Goal: Task Accomplishment & Management: Complete application form

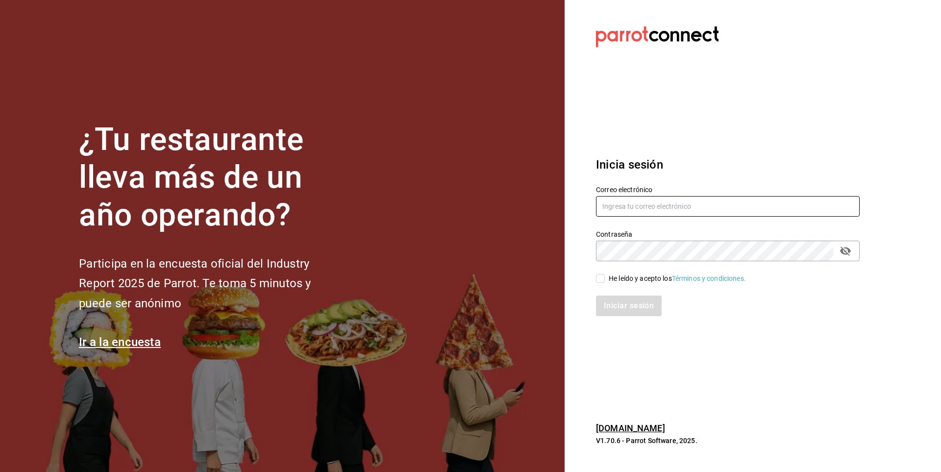
type input "[EMAIL_ADDRESS][PERSON_NAME][DOMAIN_NAME]"
click at [601, 274] on input "He leído y acepto los Términos y condiciones." at bounding box center [600, 278] width 9 height 9
checkbox input "true"
click at [620, 303] on button "Iniciar sesión" at bounding box center [629, 305] width 67 height 21
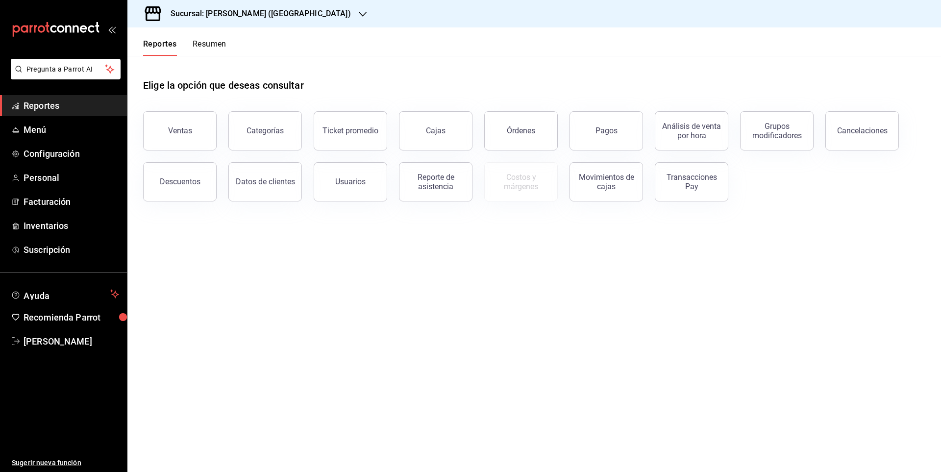
click at [256, 15] on h3 "Sucursal: María Parra (Puebla)" at bounding box center [257, 14] width 188 height 12
click at [208, 62] on div "Café Soberbio (Puebla)" at bounding box center [200, 64] width 131 height 10
click at [361, 191] on button "Usuarios" at bounding box center [350, 181] width 73 height 39
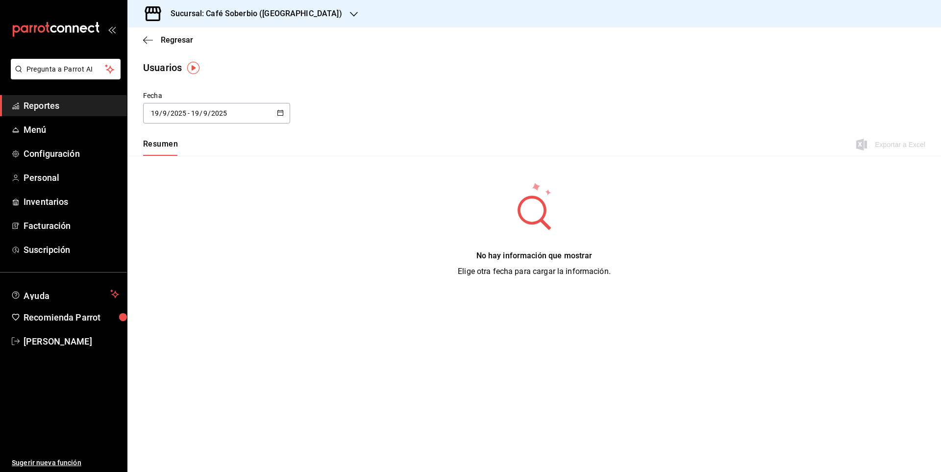
click at [850, 149] on div "Resumen Exportar a Excel" at bounding box center [533, 145] width 813 height 21
click at [40, 176] on span "Personal" at bounding box center [72, 177] width 96 height 13
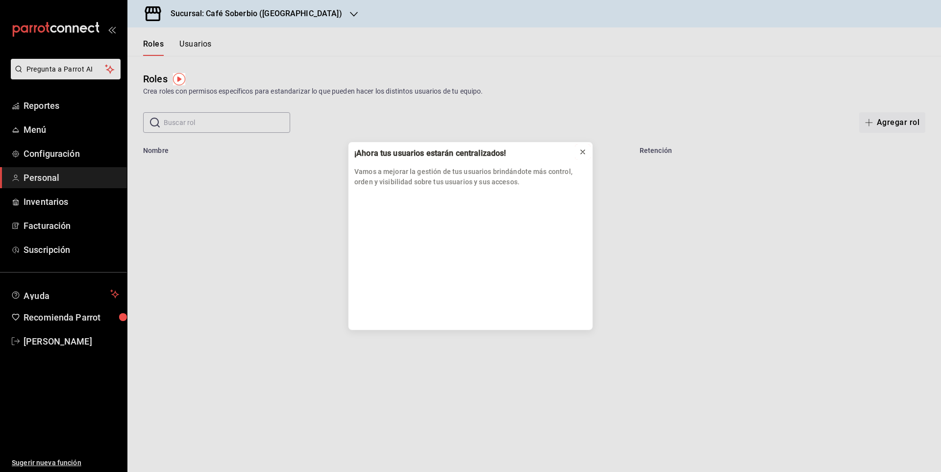
click at [580, 149] on icon at bounding box center [583, 152] width 8 height 8
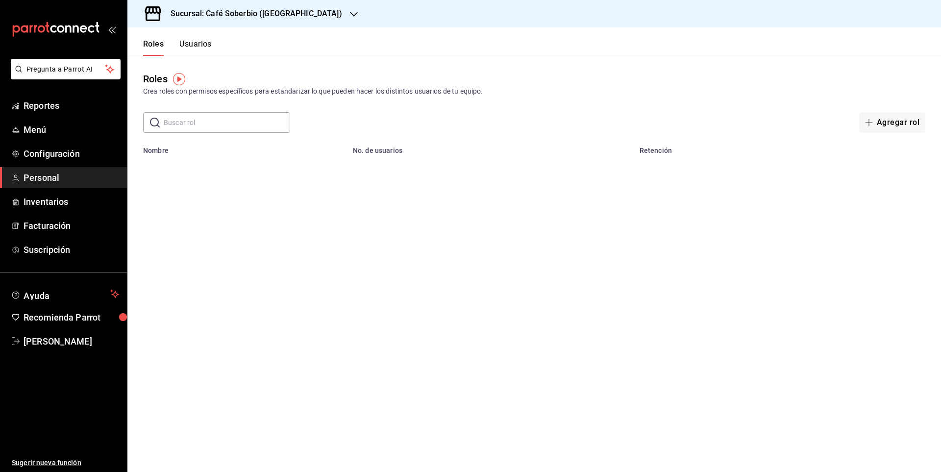
click at [207, 124] on input "text" at bounding box center [227, 123] width 126 height 20
click at [170, 211] on main "Roles Crea roles con permisos específicos para estandarizar lo que pueden hacer…" at bounding box center [533, 264] width 813 height 416
click at [195, 126] on input "text" at bounding box center [227, 123] width 126 height 20
click at [204, 42] on button "Usuarios" at bounding box center [195, 47] width 32 height 17
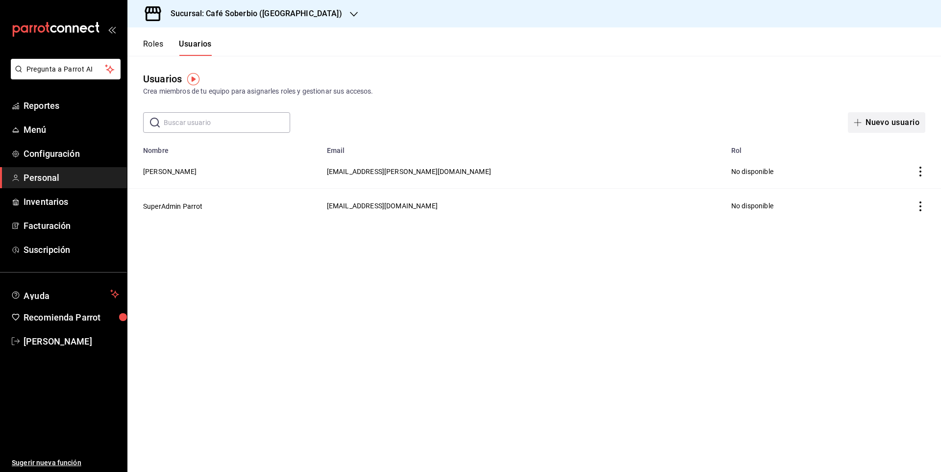
click at [870, 122] on button "Nuevo usuario" at bounding box center [886, 122] width 77 height 21
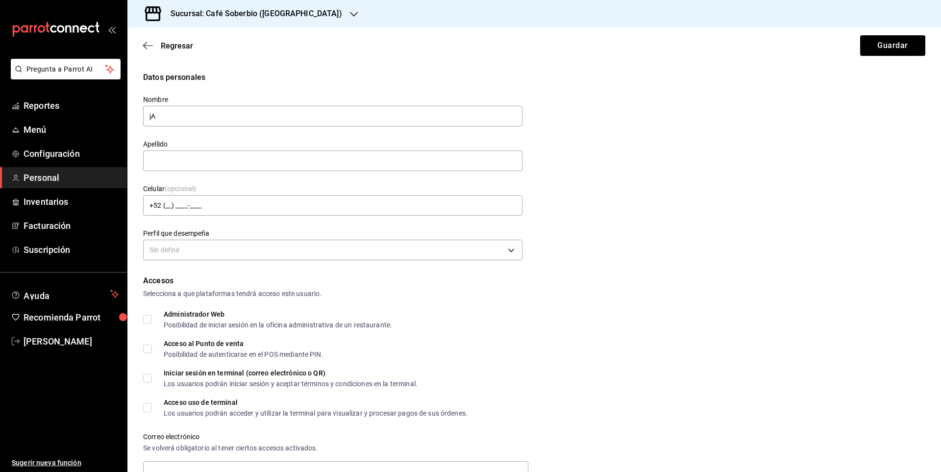
type input "j"
type input "Jaime"
click at [262, 161] on input "text" at bounding box center [332, 160] width 379 height 21
type input "Contreras"
click at [275, 272] on form "Datos personales Nombre Jaime Apellido Contreras Celular (opcional) +52 (__) __…" at bounding box center [534, 420] width 782 height 696
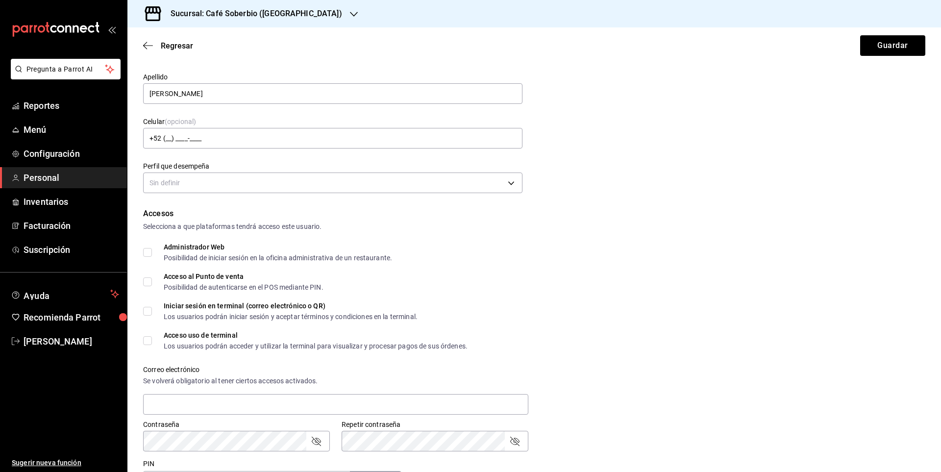
scroll to position [98, 0]
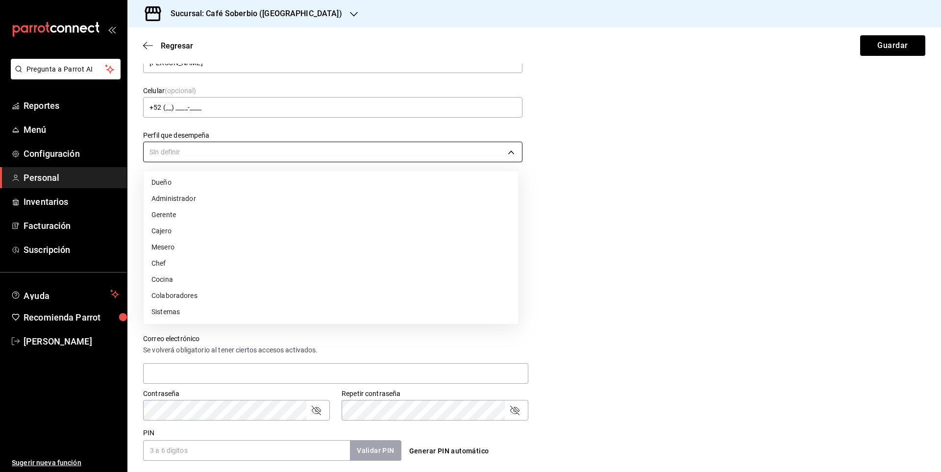
click at [218, 152] on body "Pregunta a Parrot AI Reportes Menú Configuración Personal Inventarios Facturaci…" at bounding box center [470, 236] width 941 height 472
click at [241, 216] on li "Gerente" at bounding box center [331, 215] width 375 height 16
type input "MANAGER"
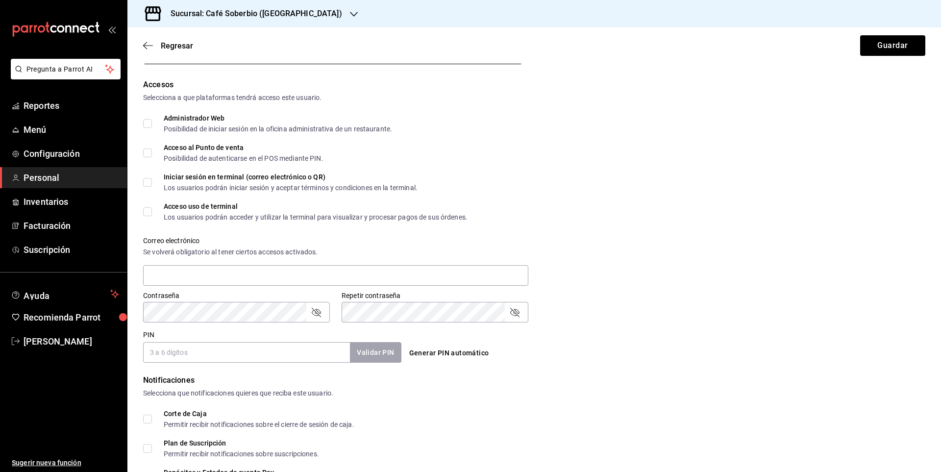
scroll to position [196, 0]
click at [148, 122] on input "Administrador Web Posibilidad de iniciar sesión en la oficina administrativa de…" at bounding box center [147, 123] width 9 height 9
checkbox input "true"
click at [150, 152] on input "Acceso al Punto de venta Posibilidad de autenticarse en el POS mediante PIN." at bounding box center [147, 152] width 9 height 9
checkbox input "true"
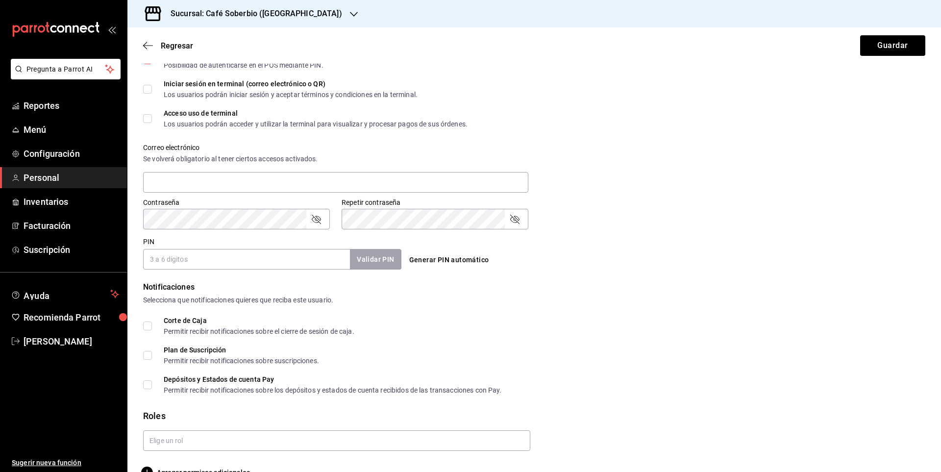
scroll to position [294, 0]
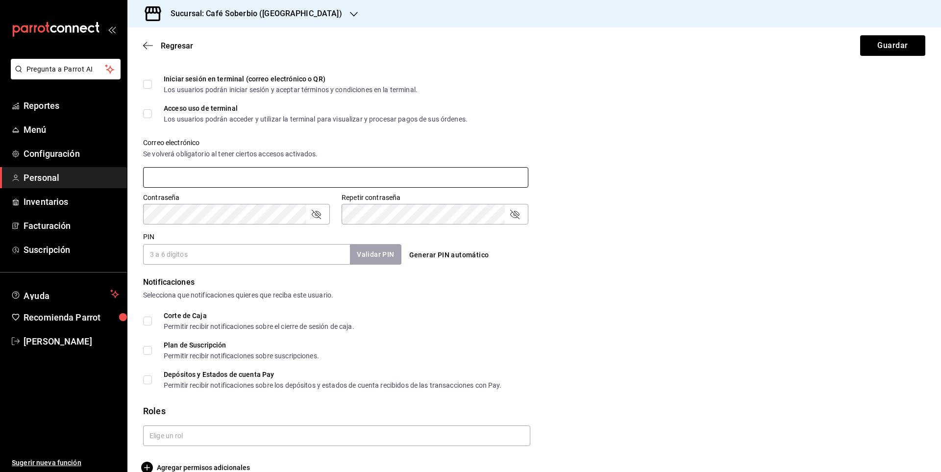
click at [218, 176] on input "text" at bounding box center [335, 177] width 385 height 21
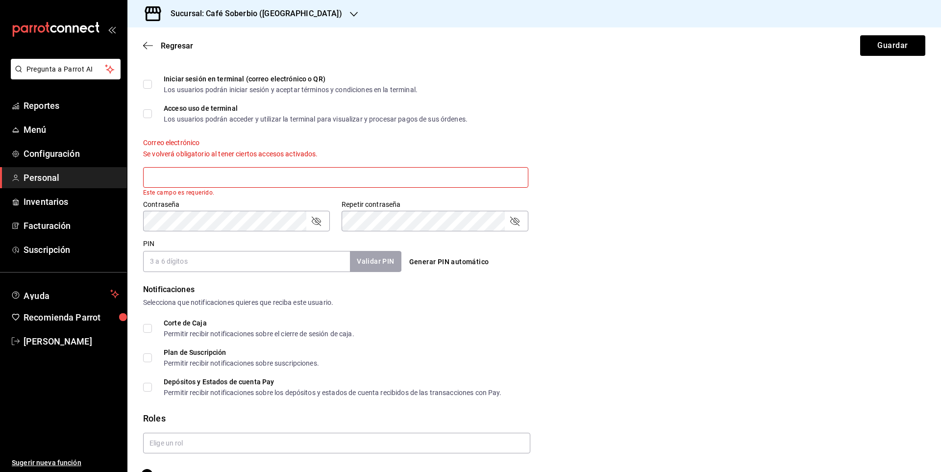
click at [213, 171] on input "text" at bounding box center [335, 177] width 385 height 21
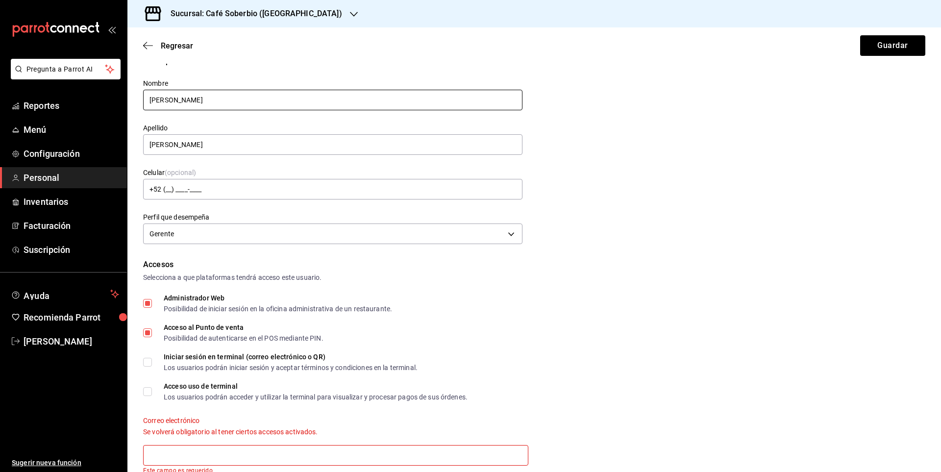
scroll to position [0, 0]
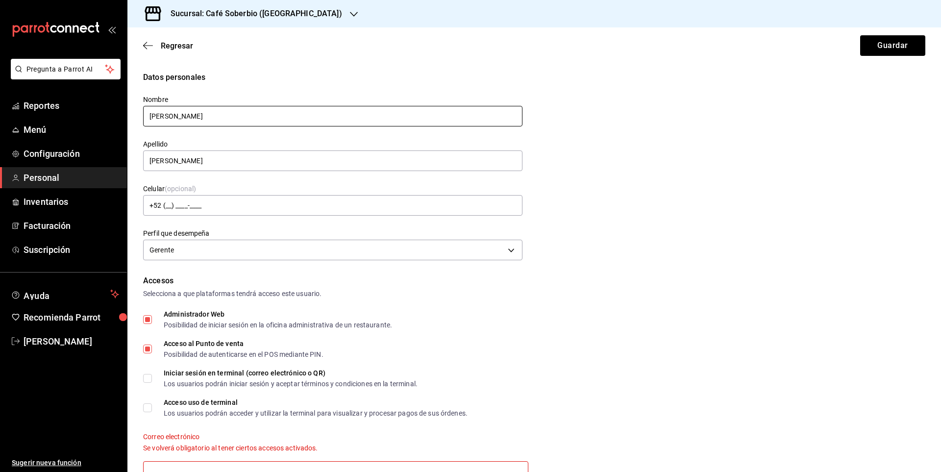
drag, startPoint x: 191, startPoint y: 111, endPoint x: 132, endPoint y: 121, distance: 59.0
click at [135, 121] on div "Nombre Jaime" at bounding box center [326, 105] width 391 height 45
paste input "[PERSON_NAME]"
drag, startPoint x: 195, startPoint y: 120, endPoint x: 267, endPoint y: 116, distance: 71.1
click at [267, 116] on input "[PERSON_NAME]" at bounding box center [332, 116] width 379 height 21
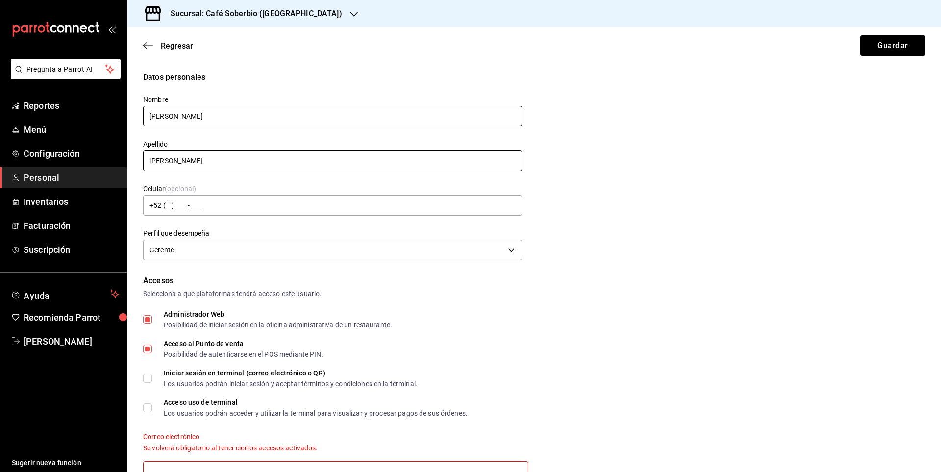
type input "Enrique Jaime"
click at [188, 155] on input "Contreras" at bounding box center [332, 160] width 379 height 21
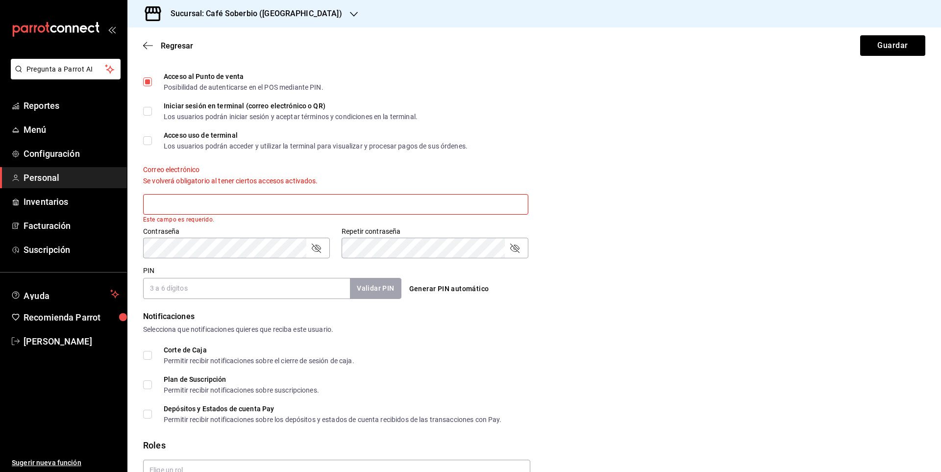
scroll to position [245, 0]
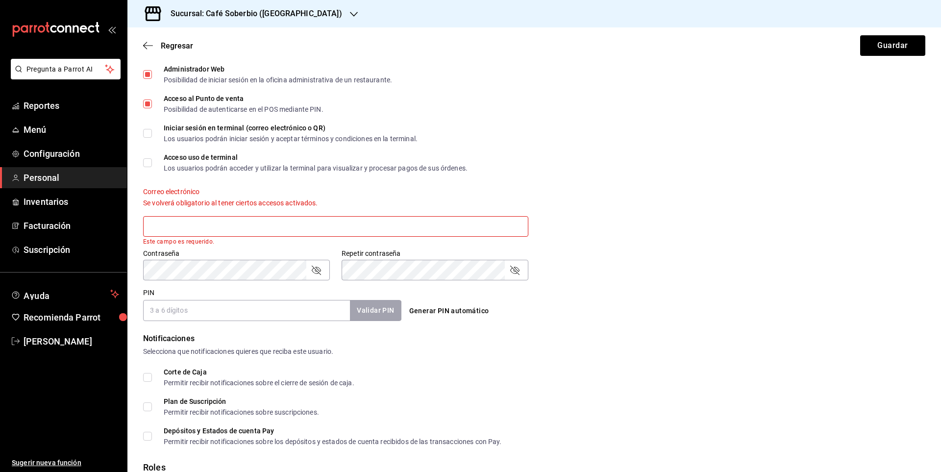
type input "Contreras Sánchez"
click at [195, 228] on input "text" at bounding box center [335, 226] width 385 height 21
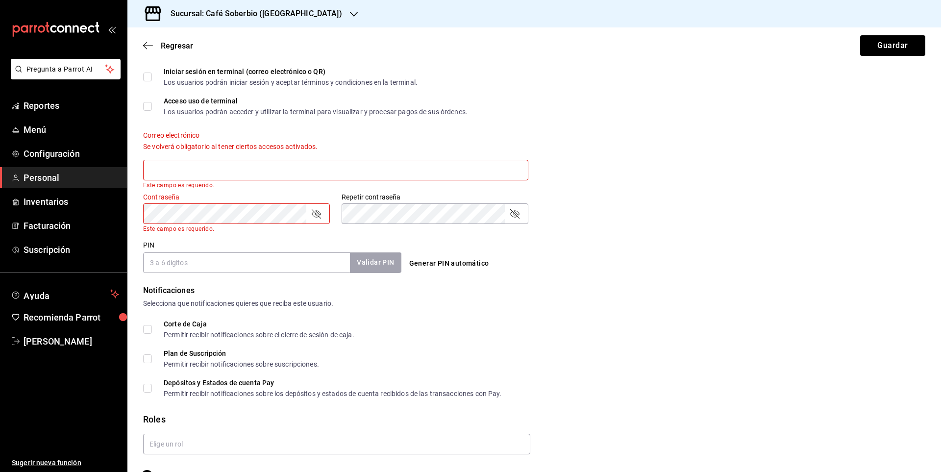
scroll to position [327, 0]
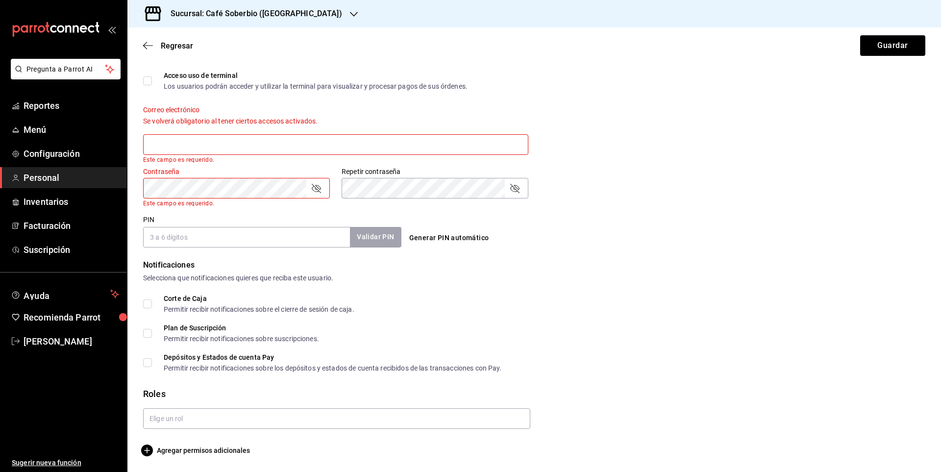
paste input "jaime.contreras.schz@gmail.com"
type input "jaime.contreras.schz@gmail.com"
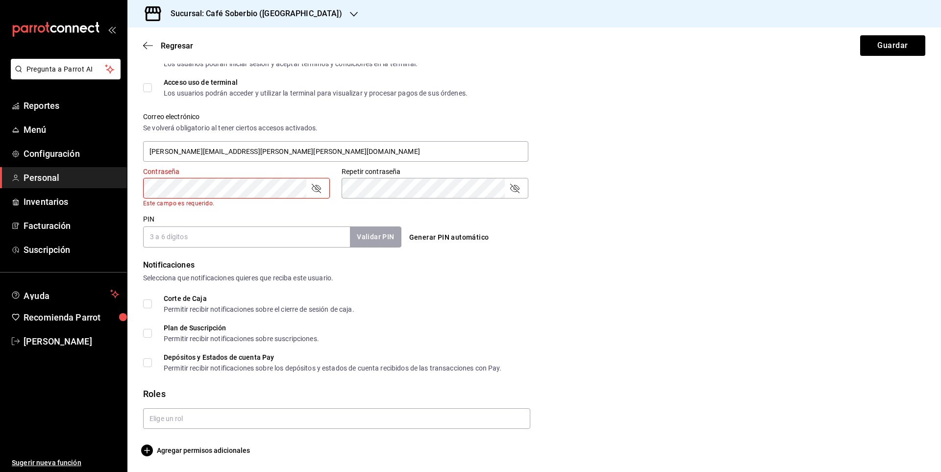
scroll to position [320, 0]
click at [320, 189] on icon "passwordField" at bounding box center [316, 188] width 12 height 12
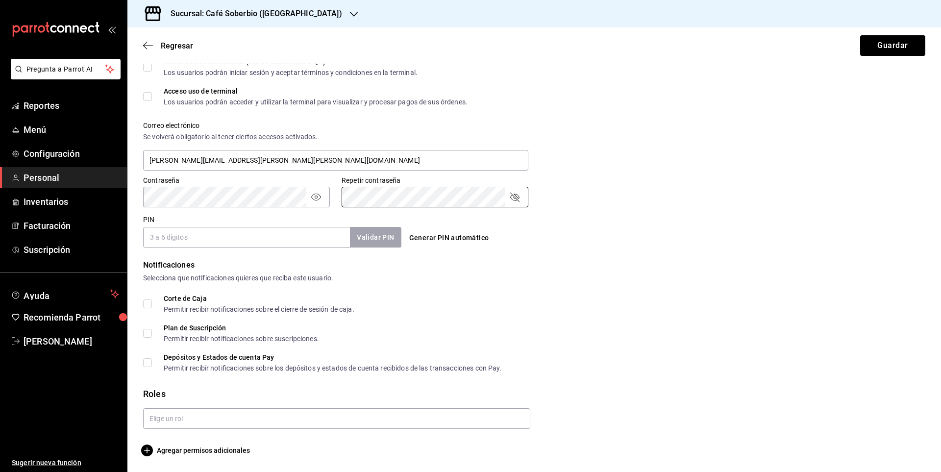
scroll to position [311, 0]
click at [514, 201] on icon "passwordField" at bounding box center [515, 197] width 12 height 12
click at [569, 228] on div "Generar PIN automático" at bounding box center [532, 229] width 262 height 36
click at [204, 236] on input "PIN" at bounding box center [246, 237] width 207 height 21
type input "1"
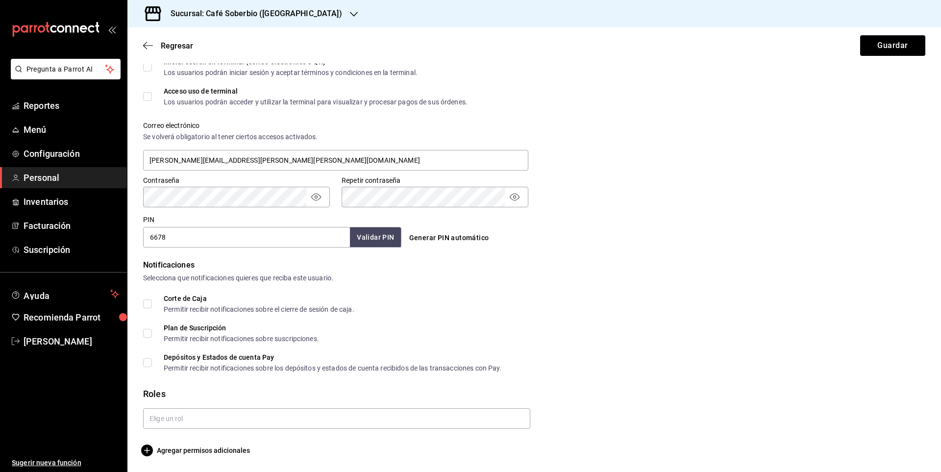
type input "6678"
click at [384, 236] on button "Validar PIN" at bounding box center [375, 237] width 52 height 21
click at [146, 301] on input "Corte de Caja Permitir recibir notificaciones sobre el cierre de sesión de caja." at bounding box center [147, 303] width 9 height 9
checkbox input "true"
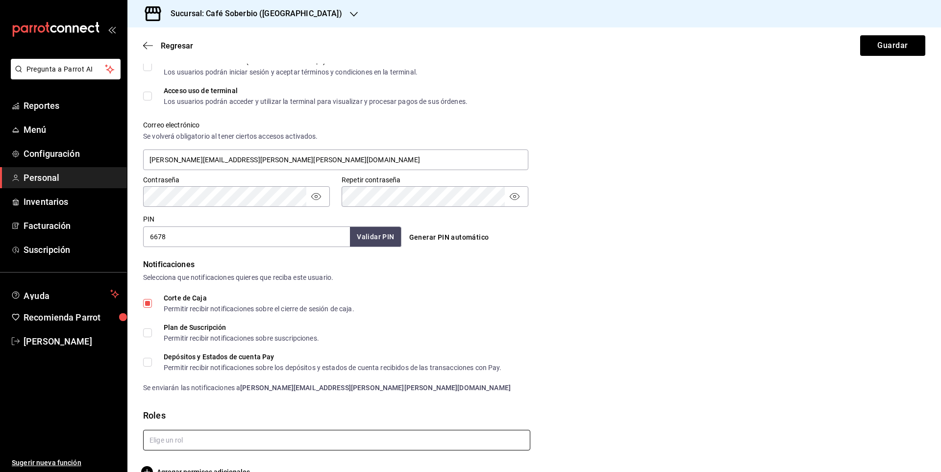
scroll to position [333, 0]
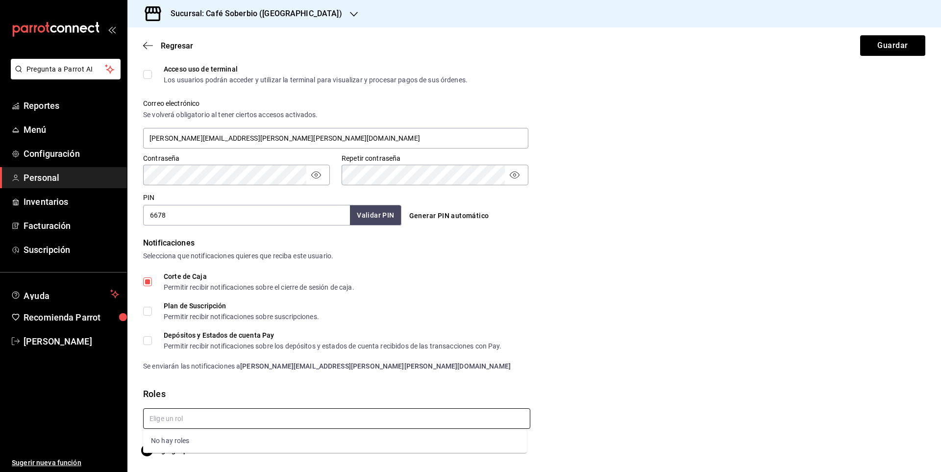
click at [222, 425] on input "text" at bounding box center [336, 418] width 387 height 21
click at [150, 453] on icon "button" at bounding box center [147, 450] width 12 height 12
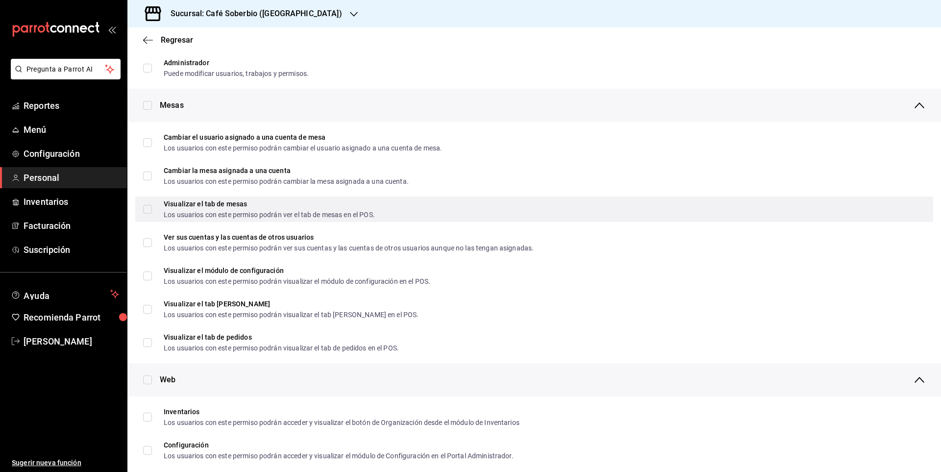
scroll to position [98, 0]
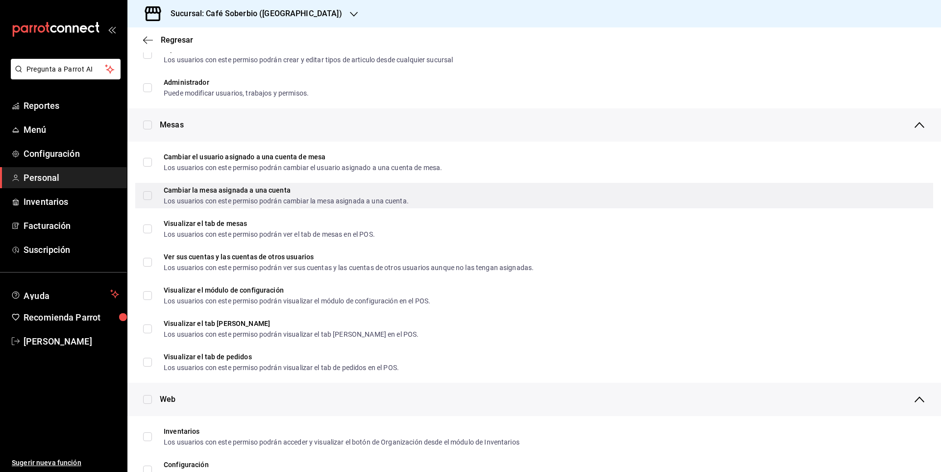
click at [147, 199] on input "Cambiar la mesa asignada a una cuenta Los usuarios con este permiso podrán camb…" at bounding box center [147, 195] width 9 height 9
checkbox input "true"
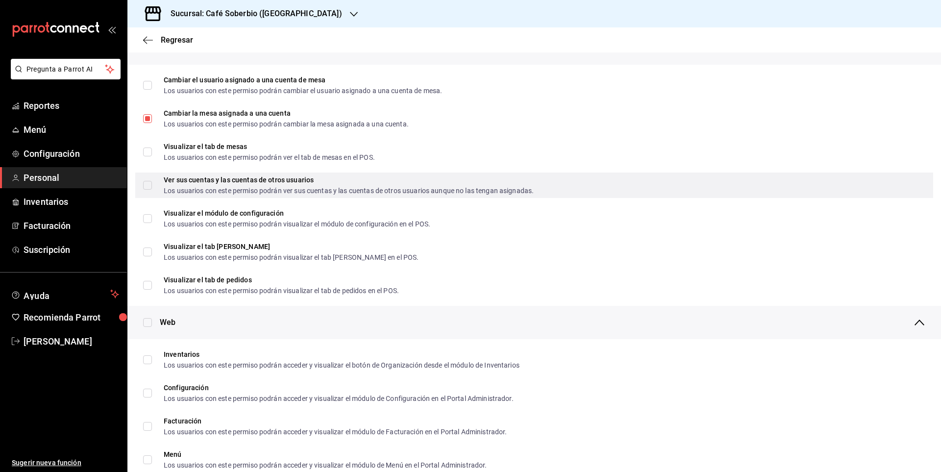
scroll to position [147, 0]
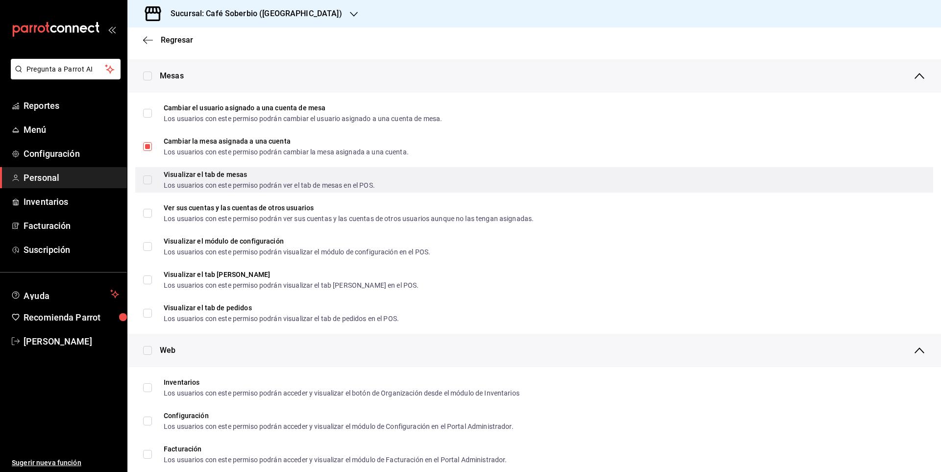
click at [143, 182] on input "Visualizar el tab de mesas Los usuarios con este permiso podrán ver el tab de m…" at bounding box center [147, 179] width 9 height 9
checkbox input "true"
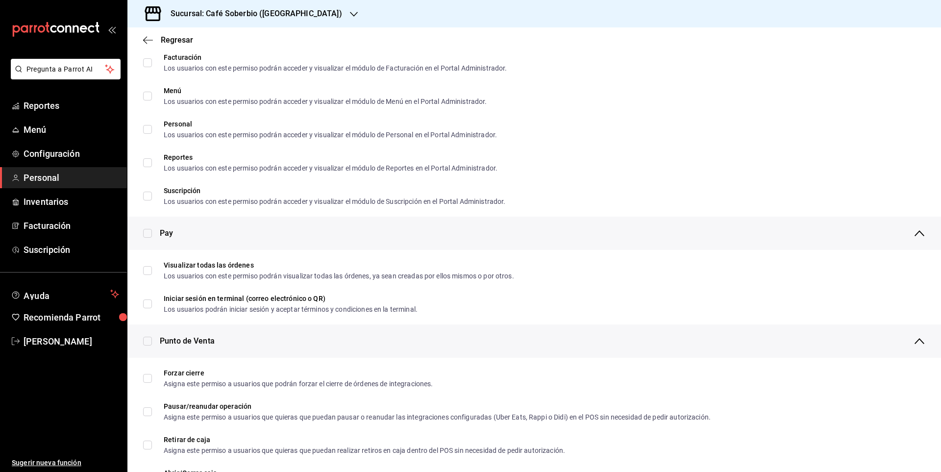
scroll to position [539, 0]
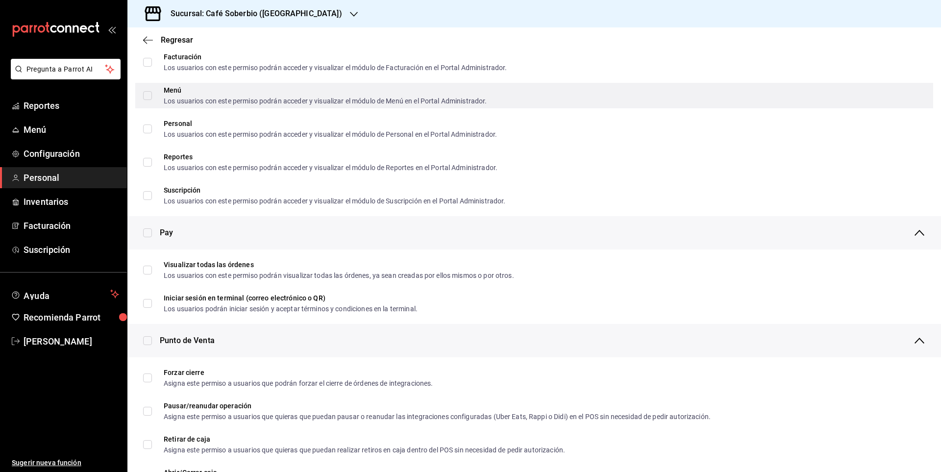
click at [152, 96] on span "Menú Los usuarios con este permiso podrán acceder y visualizar el módulo de Men…" at bounding box center [319, 96] width 335 height 18
click at [152, 96] on input "Menú Los usuarios con este permiso podrán acceder y visualizar el módulo de Men…" at bounding box center [147, 95] width 9 height 9
click at [146, 95] on input "Menú Los usuarios con este permiso podrán acceder y visualizar el módulo de Men…" at bounding box center [147, 95] width 9 height 9
checkbox input "true"
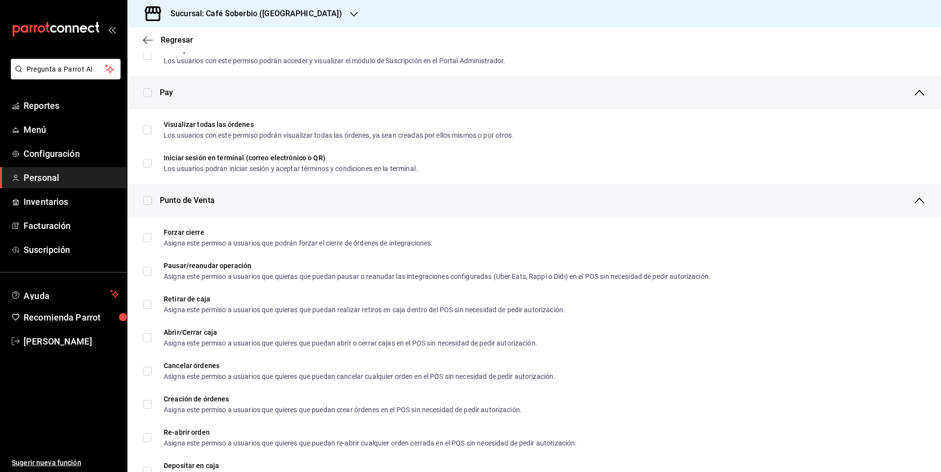
scroll to position [686, 0]
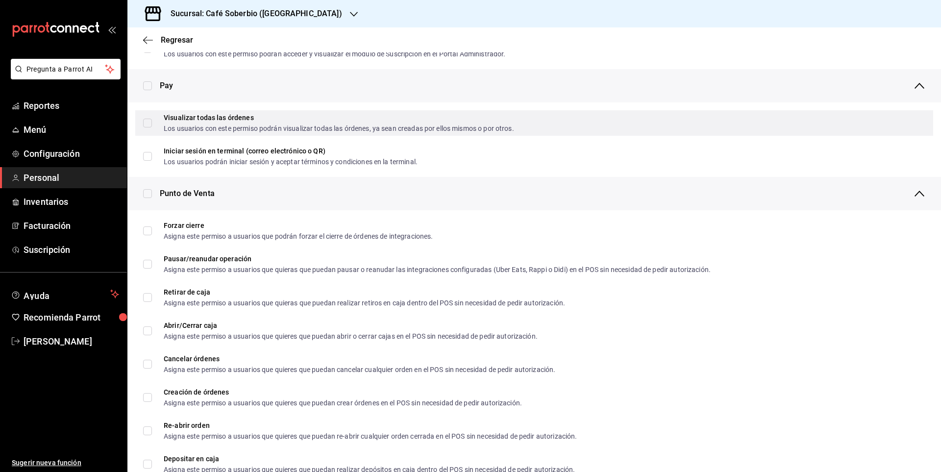
click at [146, 120] on input "Visualizar todas las órdenes Los usuarios con este permiso podrán visualizar to…" at bounding box center [147, 123] width 9 height 9
checkbox input "true"
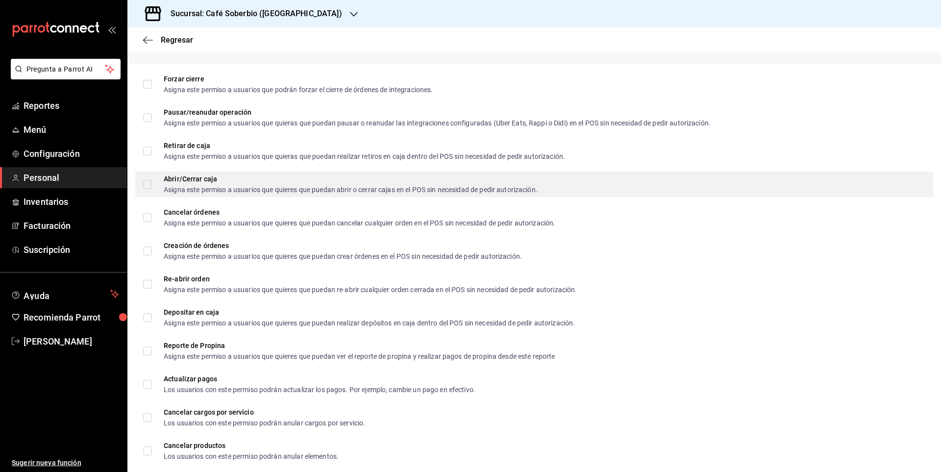
scroll to position [833, 0]
click at [148, 189] on label "Abrir/Cerrar caja Asigna este permiso a usuarios que quieres que puedan abrir o…" at bounding box center [340, 184] width 394 height 18
click at [148, 188] on input "Abrir/Cerrar caja Asigna este permiso a usuarios que quieres que puedan abrir o…" at bounding box center [147, 183] width 9 height 9
click at [147, 185] on input "Abrir/Cerrar caja Asigna este permiso a usuarios que quieres que puedan abrir o…" at bounding box center [147, 183] width 9 height 9
checkbox input "true"
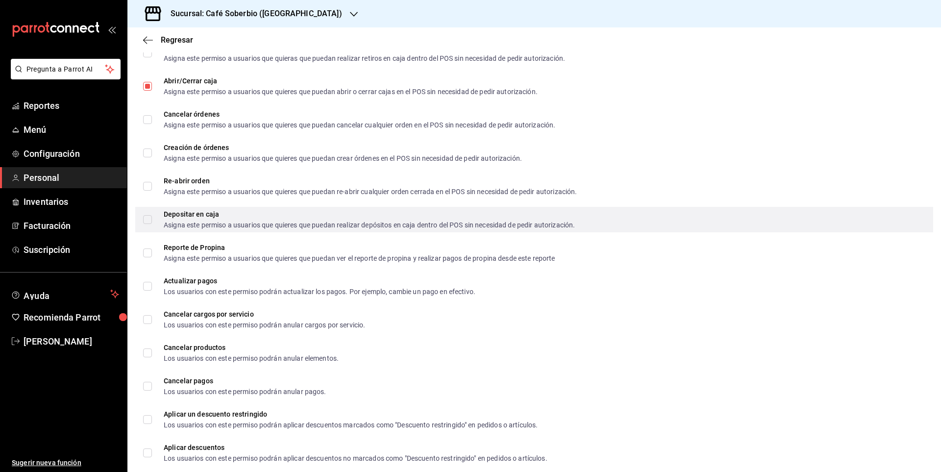
scroll to position [931, 0]
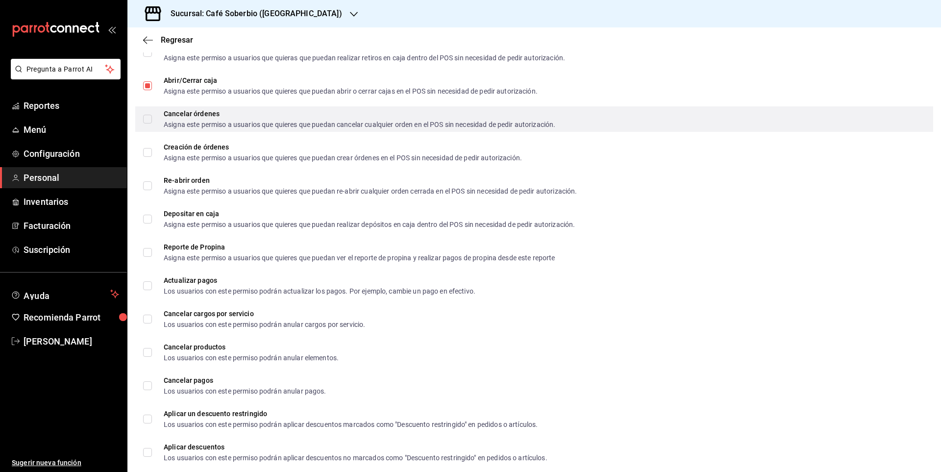
click at [145, 120] on input "Cancelar órdenes Asigna este permiso a usuarios que quieres que puedan cancelar…" at bounding box center [147, 119] width 9 height 9
checkbox input "true"
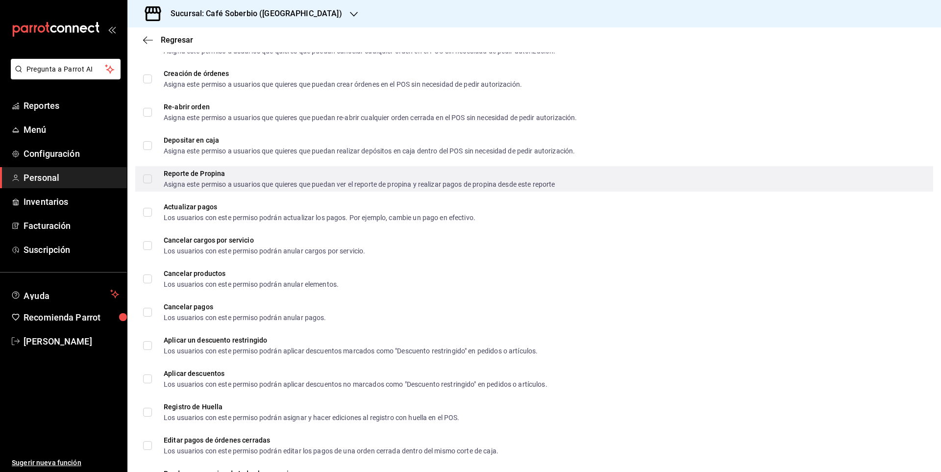
scroll to position [980, 0]
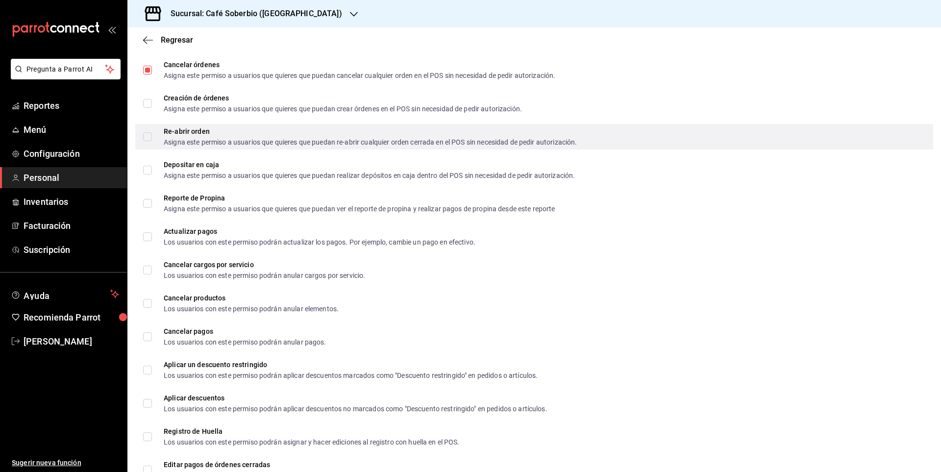
click at [150, 135] on input "Re-abrir orden Asigna este permiso a usuarios que quieres que puedan re-abrir c…" at bounding box center [147, 136] width 9 height 9
checkbox input "true"
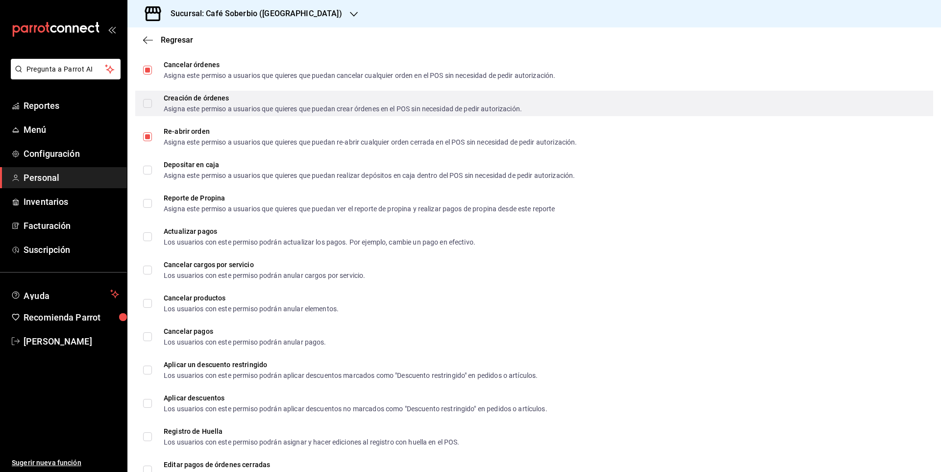
click at [148, 100] on input "Creación de órdenes Asigna este permiso a usuarios que quieres que puedan crear…" at bounding box center [147, 103] width 9 height 9
checkbox input "true"
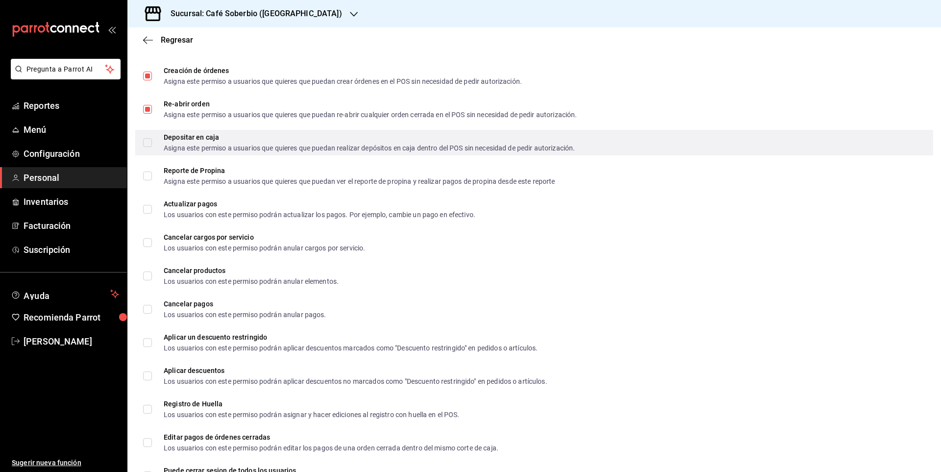
scroll to position [1029, 0]
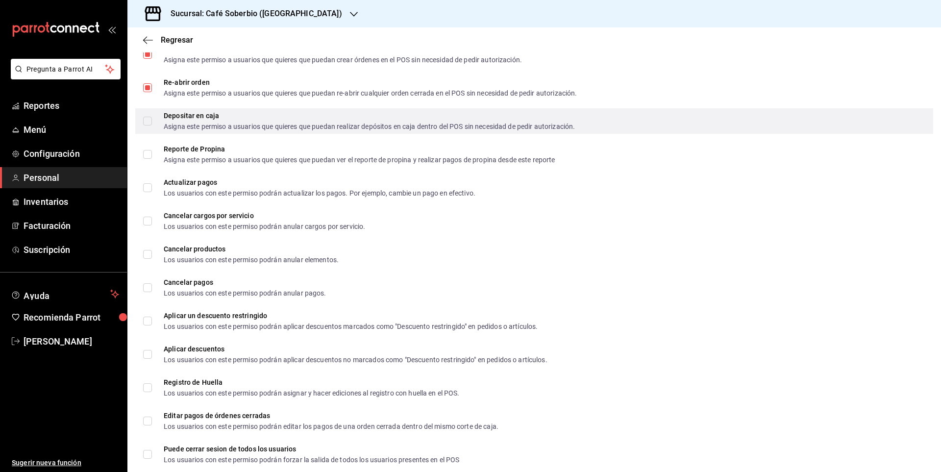
click at [140, 119] on div "Depositar en caja Asigna este permiso a usuarios que quieres que puedan realiza…" at bounding box center [534, 120] width 798 height 25
checkbox input "true"
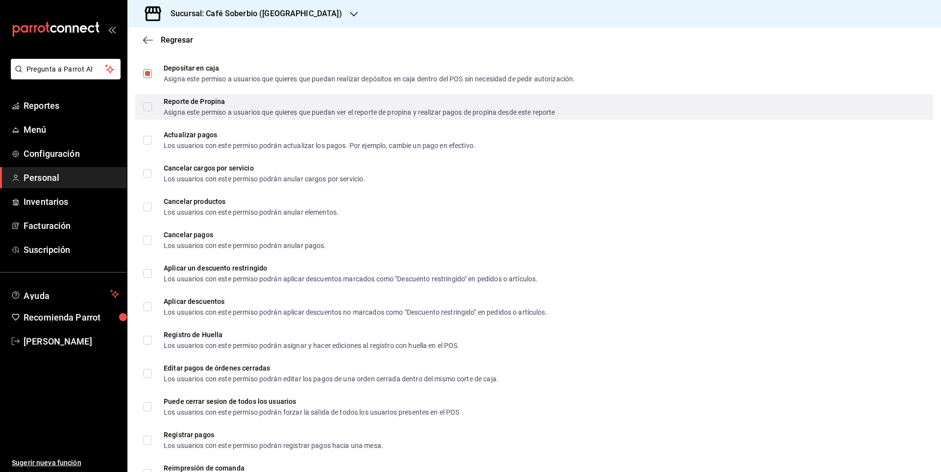
scroll to position [1078, 0]
click at [146, 110] on label "Reporte de Propina Asigna este permiso a usuarios que quieres que puedan ver el…" at bounding box center [349, 106] width 412 height 18
click at [146, 110] on input "Reporte de Propina Asigna este permiso a usuarios que quieres que puedan ver el…" at bounding box center [147, 105] width 9 height 9
click at [146, 104] on input "Reporte de Propina Asigna este permiso a usuarios que quieres que puedan ver el…" at bounding box center [147, 105] width 9 height 9
checkbox input "true"
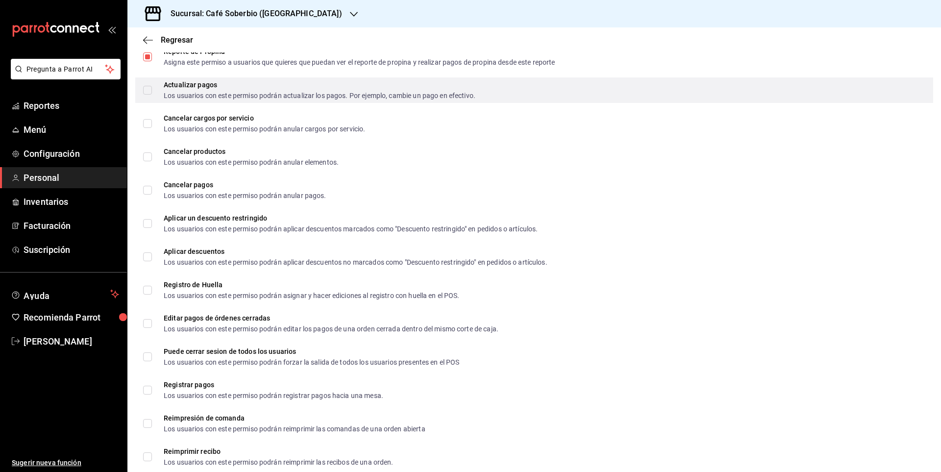
scroll to position [1127, 0]
click at [151, 92] on input "Actualizar pagos Los usuarios con este permiso podrán actualizar los pagos. Por…" at bounding box center [147, 89] width 9 height 9
checkbox input "true"
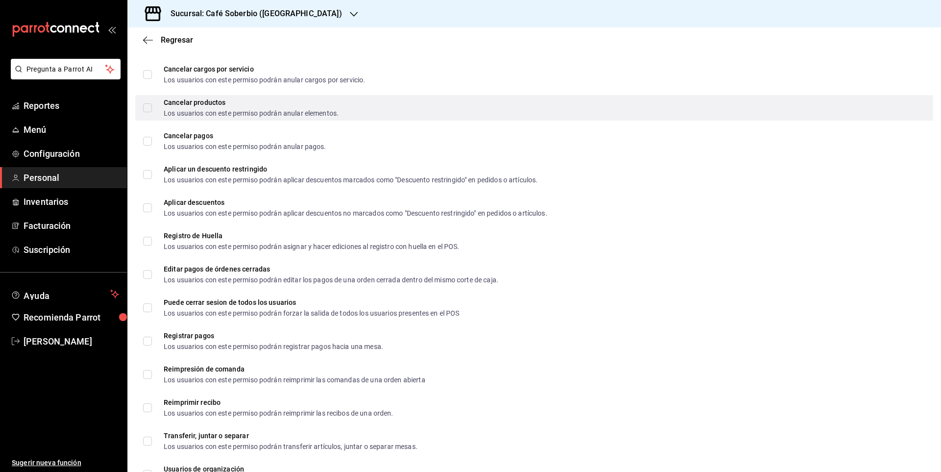
scroll to position [1176, 0]
click at [142, 107] on div "Cancelar productos Los usuarios con este permiso podrán anular elementos." at bounding box center [534, 107] width 798 height 25
checkbox input "true"
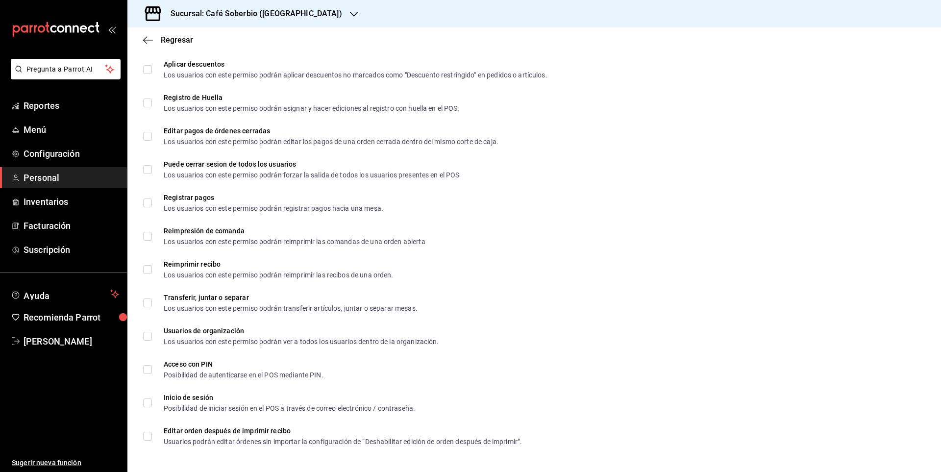
scroll to position [1314, 0]
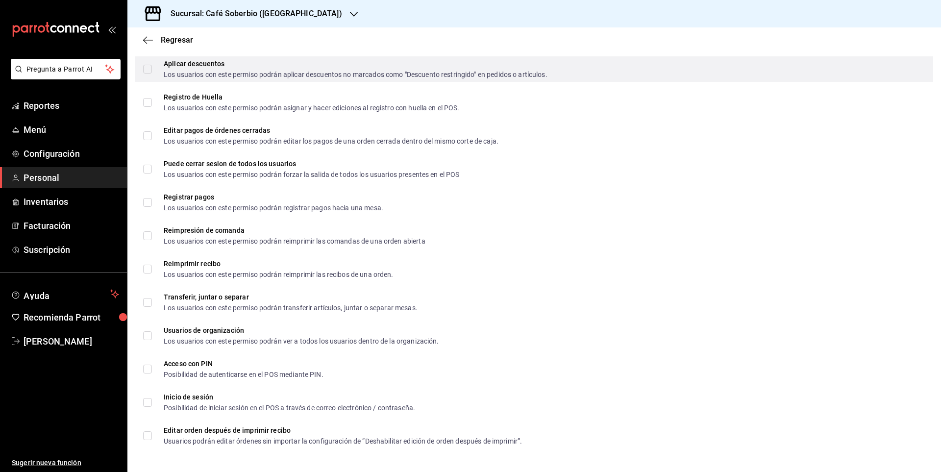
click at [153, 72] on span "Aplicar descuentos Los usuarios con este permiso podrán aplicar descuentos no m…" at bounding box center [349, 69] width 395 height 18
click at [152, 72] on input "Aplicar descuentos Los usuarios con este permiso podrán aplicar descuentos no m…" at bounding box center [147, 69] width 9 height 9
click at [145, 66] on input "Aplicar descuentos Los usuarios con este permiso podrán aplicar descuentos no m…" at bounding box center [147, 69] width 9 height 9
checkbox input "true"
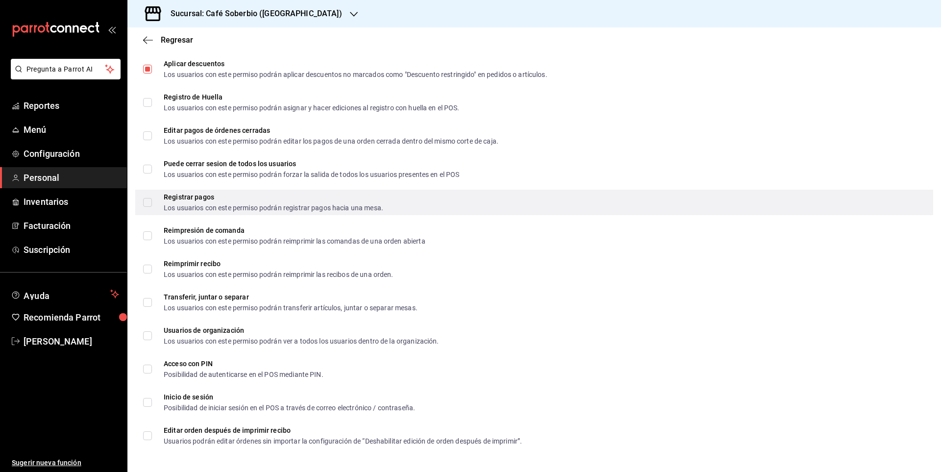
click at [151, 198] on input "Registrar pagos Los usuarios con este permiso podrán registrar pagos hacia una …" at bounding box center [147, 202] width 9 height 9
checkbox input "true"
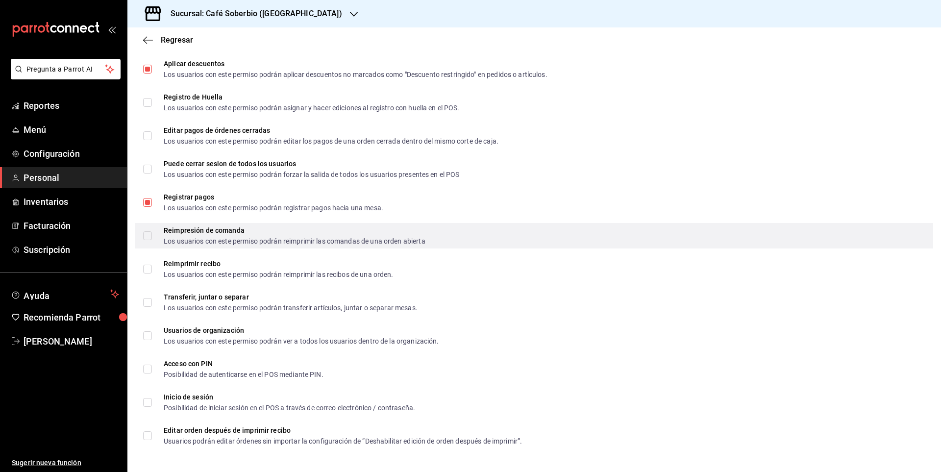
click at [150, 235] on input "Reimpresión de comanda Los usuarios con este permiso podrán reimprimir las coma…" at bounding box center [147, 235] width 9 height 9
checkbox input "true"
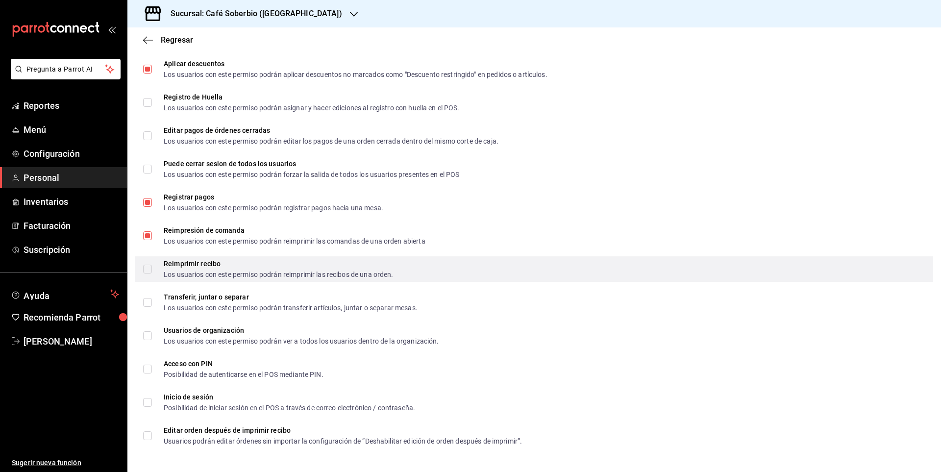
click at [153, 269] on span "Reimprimir recibo Los usuarios con este permiso podrán reimprimir las recibos d…" at bounding box center [273, 269] width 242 height 18
click at [152, 269] on input "Reimprimir recibo Los usuarios con este permiso podrán reimprimir las recibos d…" at bounding box center [147, 269] width 9 height 9
click at [153, 264] on span "Reimprimir recibo Los usuarios con este permiso podrán reimprimir las recibos d…" at bounding box center [273, 269] width 242 height 18
click at [152, 265] on input "Reimprimir recibo Los usuarios con este permiso podrán reimprimir las recibos d…" at bounding box center [147, 269] width 9 height 9
click at [149, 267] on input "Reimprimir recibo Los usuarios con este permiso podrán reimprimir las recibos d…" at bounding box center [147, 269] width 9 height 9
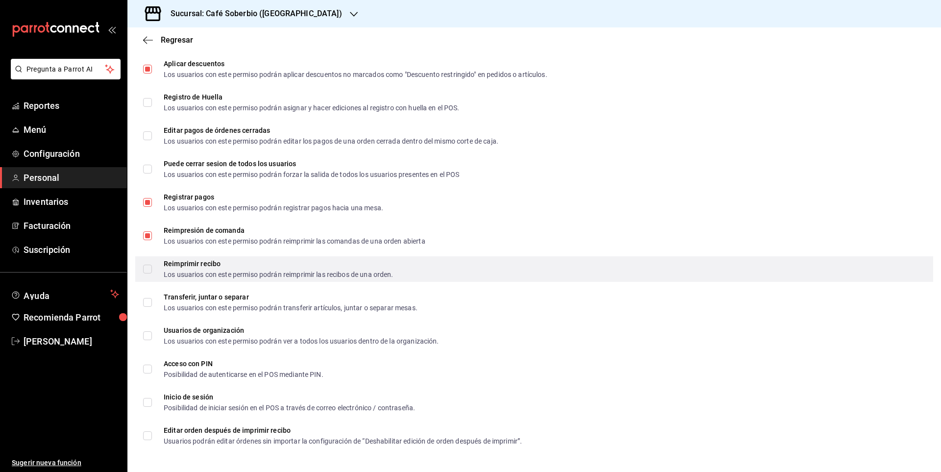
checkbox input "true"
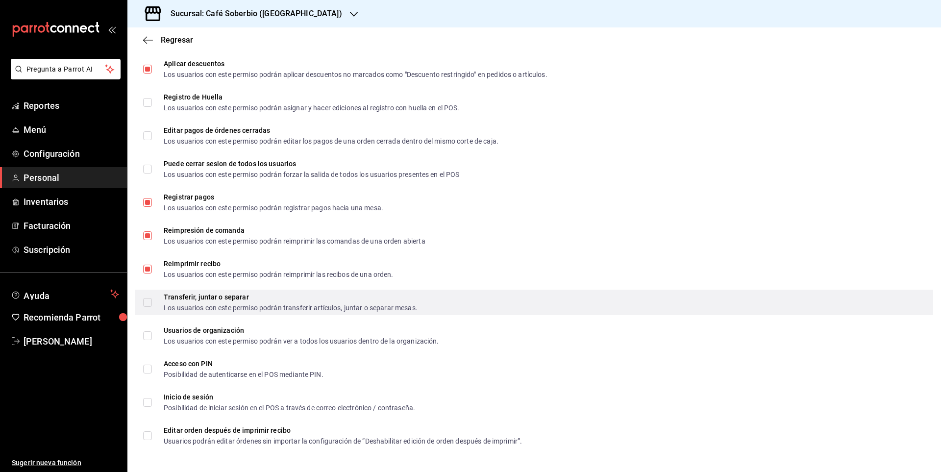
click at [151, 302] on input "Transferir, juntar o separar Los usuarios con este permiso podrán transferir ar…" at bounding box center [147, 302] width 9 height 9
checkbox input "true"
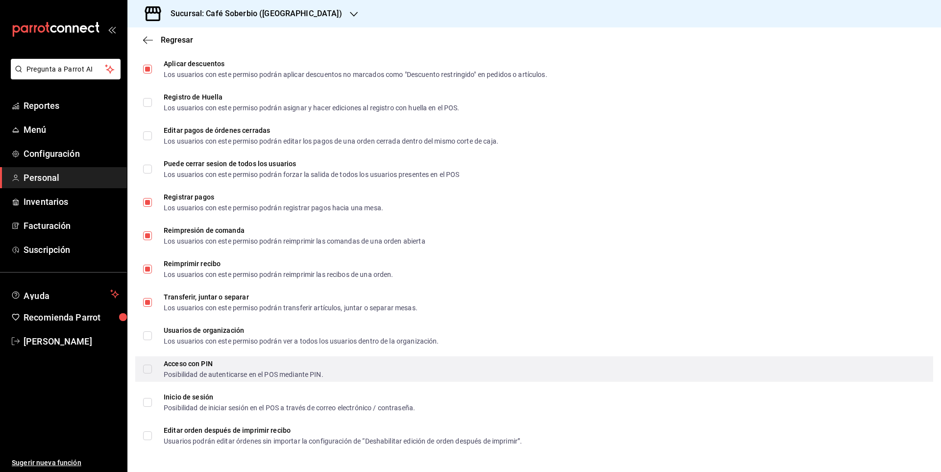
click at [151, 367] on input "Acceso con PIN Posibilidad de autenticarse en el POS mediante PIN." at bounding box center [147, 369] width 9 height 9
checkbox input "true"
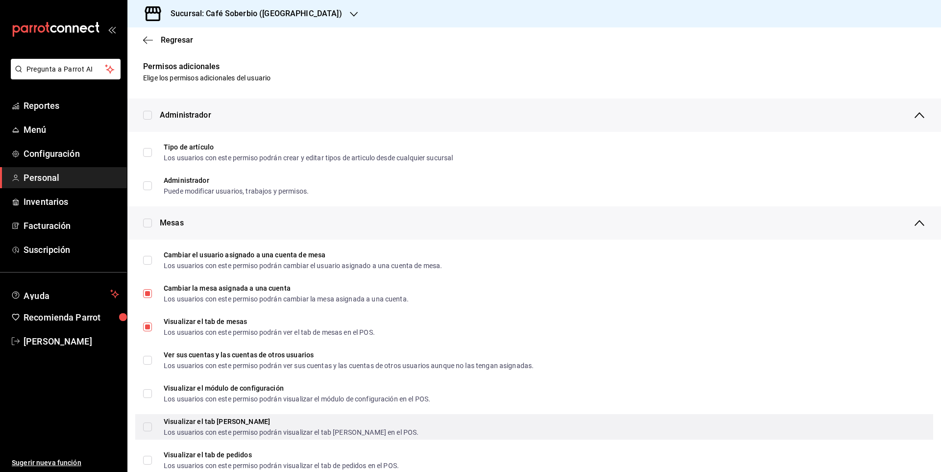
scroll to position [49, 0]
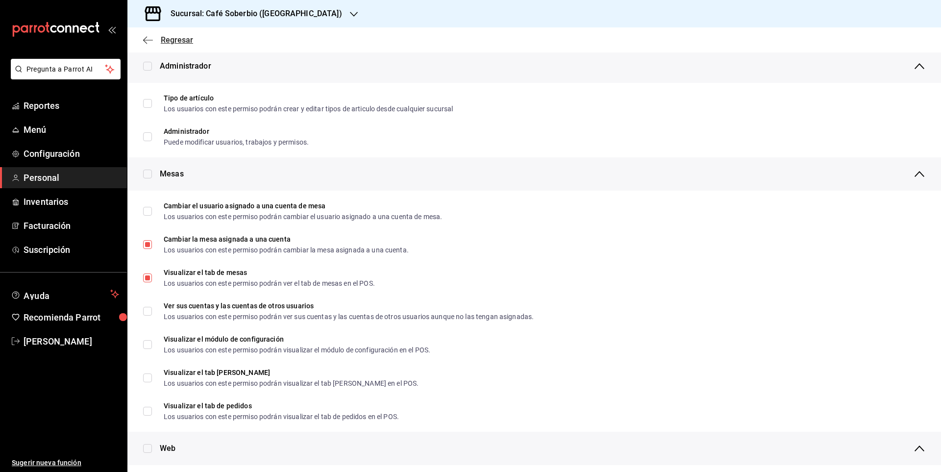
click at [149, 39] on icon "button" at bounding box center [148, 40] width 10 height 9
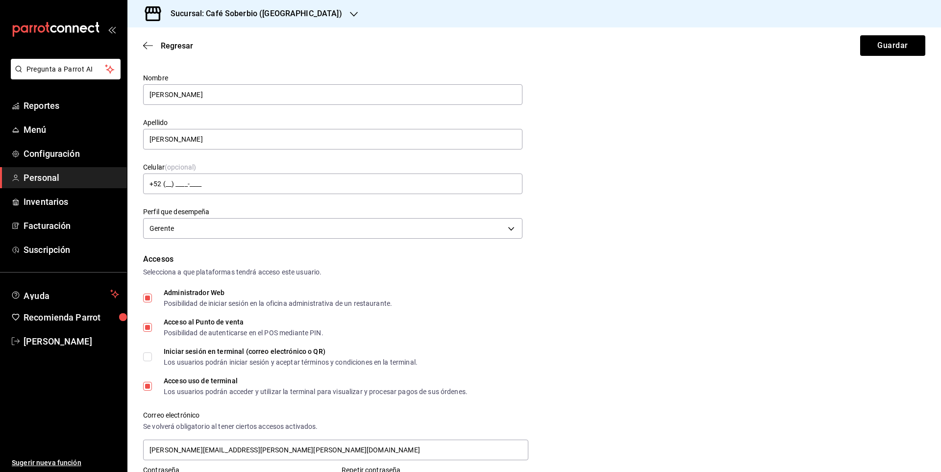
scroll to position [0, 0]
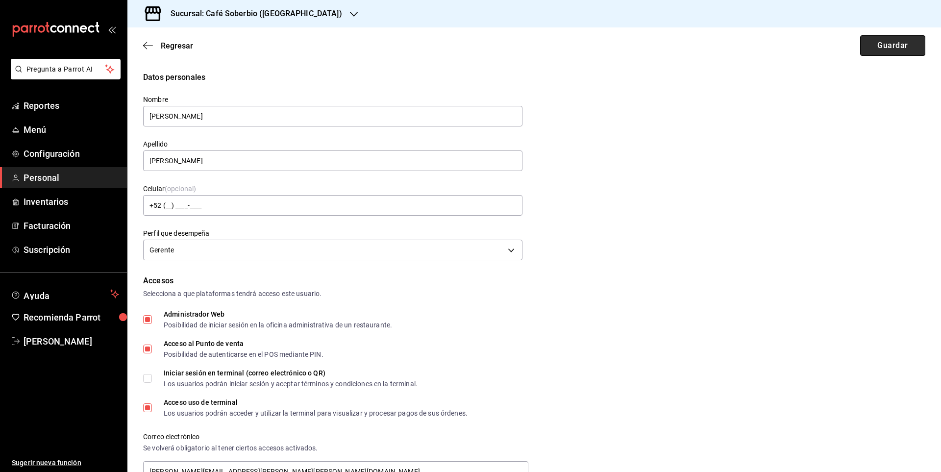
click at [870, 46] on button "Guardar" at bounding box center [892, 45] width 65 height 21
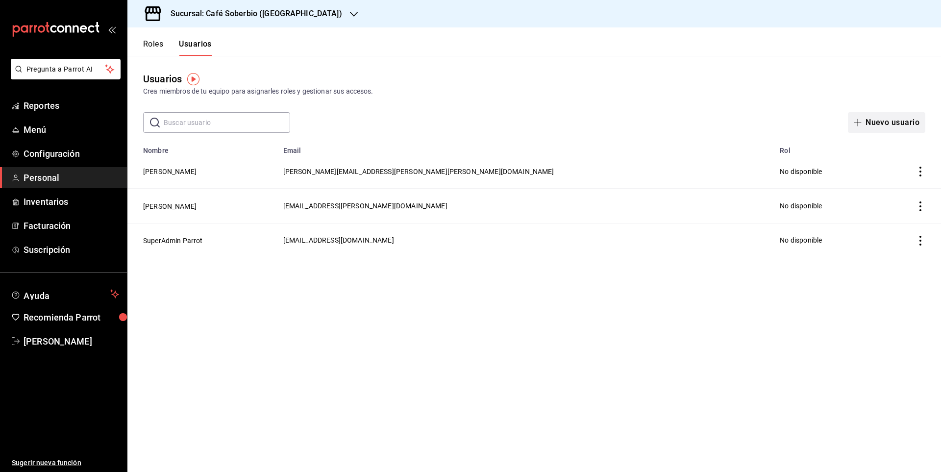
click at [859, 123] on icon "button" at bounding box center [857, 123] width 8 height 8
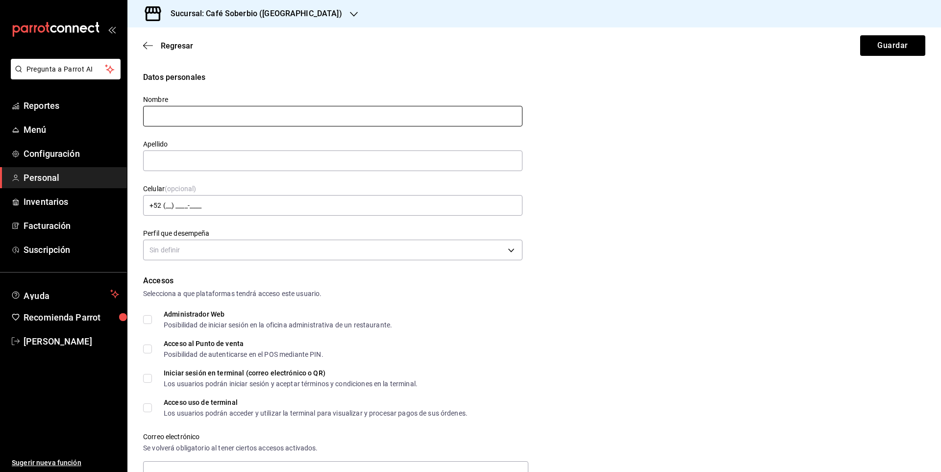
click at [190, 124] on input "text" at bounding box center [332, 116] width 379 height 21
drag, startPoint x: 170, startPoint y: 119, endPoint x: 221, endPoint y: 115, distance: 50.6
click at [221, 115] on input "Edgar Medina Gaytán" at bounding box center [332, 116] width 379 height 21
type input "Edgar"
click at [151, 165] on input "text" at bounding box center [332, 160] width 379 height 21
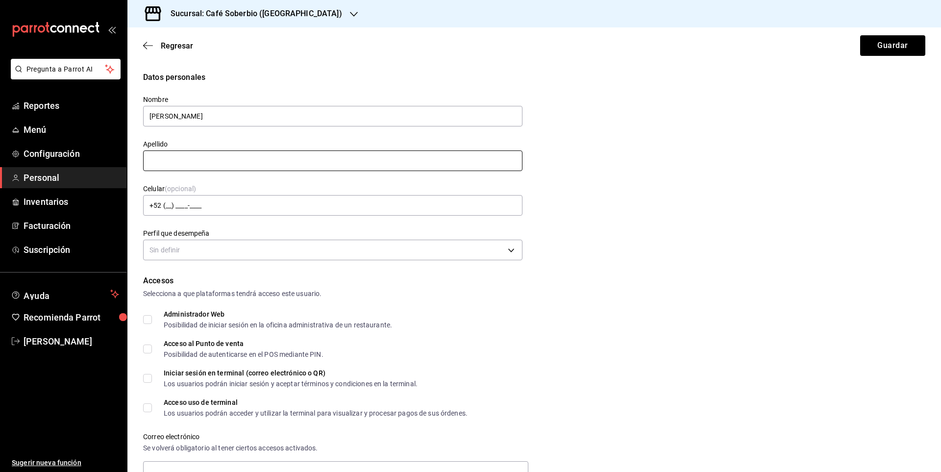
paste input "Medina Gaytán"
type input "Medina Gaytán"
click at [316, 279] on div "Accesos" at bounding box center [534, 281] width 782 height 12
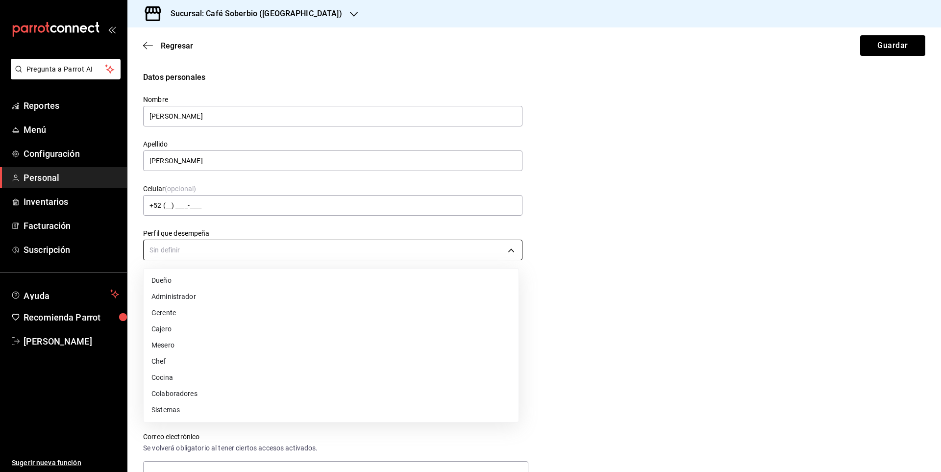
click at [217, 247] on body "Pregunta a Parrot AI Reportes Menú Configuración Personal Inventarios Facturaci…" at bounding box center [470, 236] width 941 height 472
click at [178, 298] on li "Administrador" at bounding box center [331, 297] width 375 height 16
type input "ADMIN"
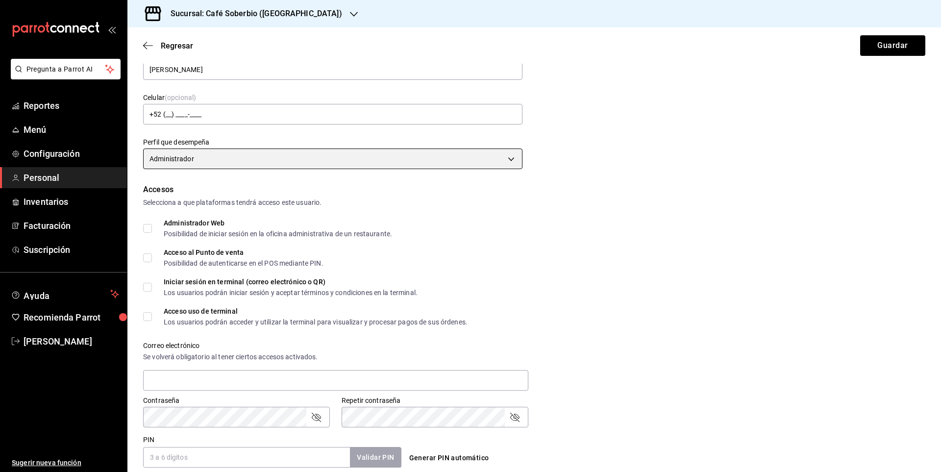
scroll to position [147, 0]
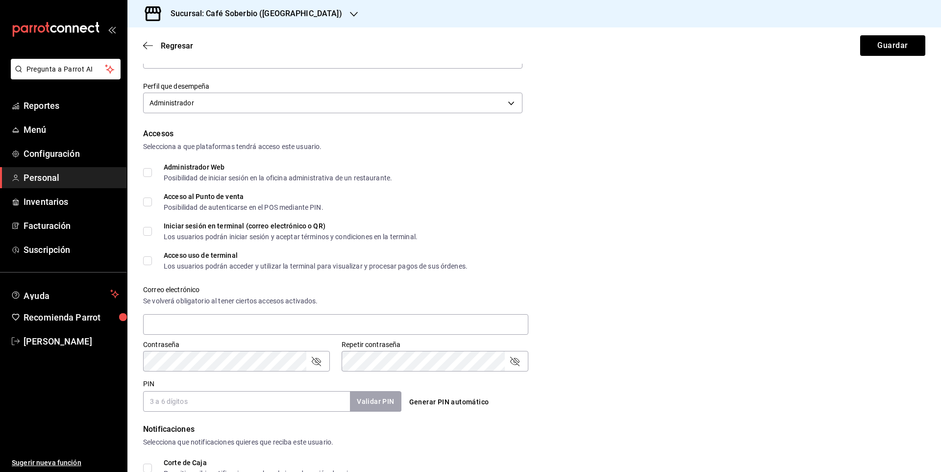
click at [152, 171] on span "Administrador Web Posibilidad de iniciar sesión en la oficina administrativa de…" at bounding box center [272, 173] width 240 height 18
click at [152, 171] on input "Administrador Web Posibilidad de iniciar sesión en la oficina administrativa de…" at bounding box center [147, 172] width 9 height 9
checkbox input "true"
click at [142, 200] on div "Datos personales Nombre Edgar Apellido Medina Gaytán Celular (opcional) +52 (__…" at bounding box center [533, 273] width 813 height 696
click at [146, 202] on input "Acceso al Punto de venta Posibilidad de autenticarse en el POS mediante PIN." at bounding box center [147, 201] width 9 height 9
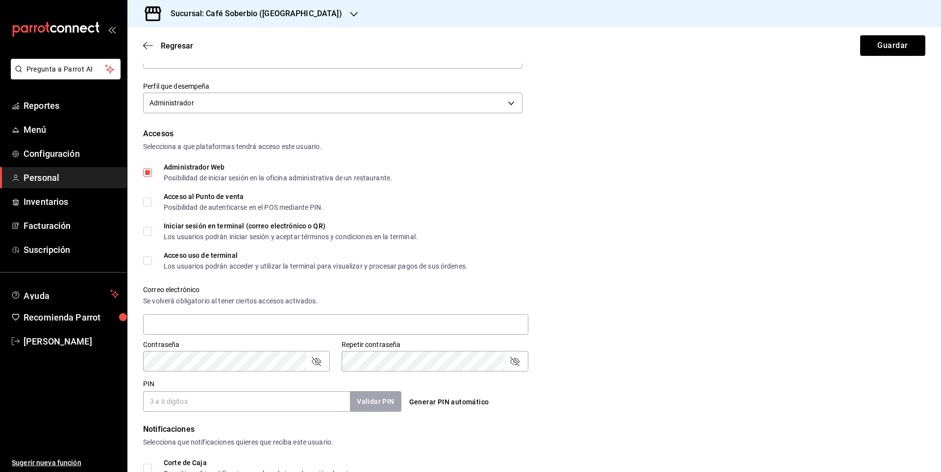
checkbox input "true"
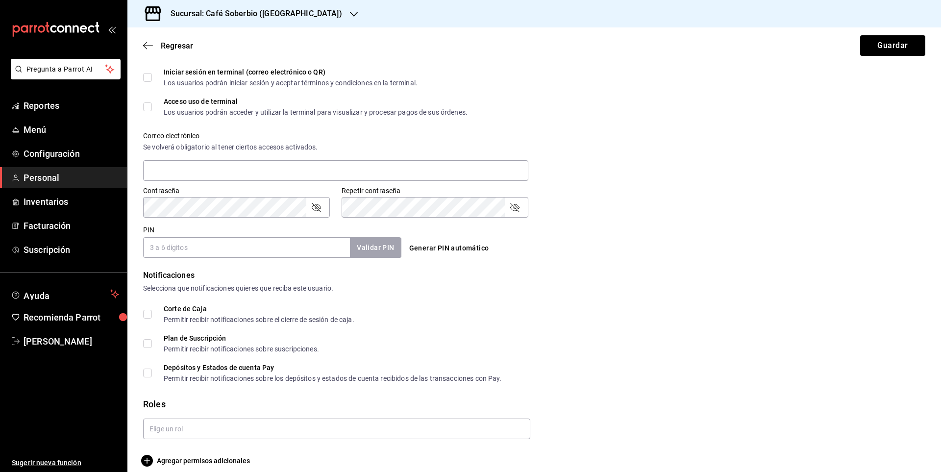
scroll to position [311, 0]
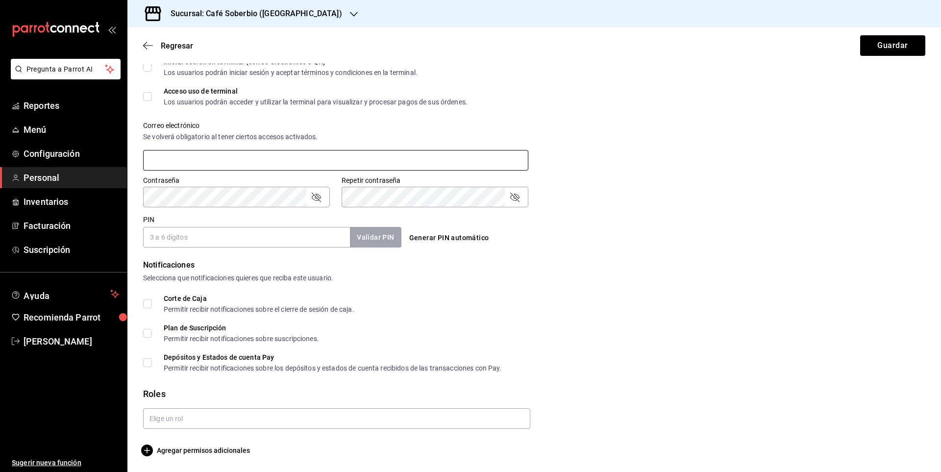
click at [186, 161] on input "text" at bounding box center [335, 160] width 385 height 21
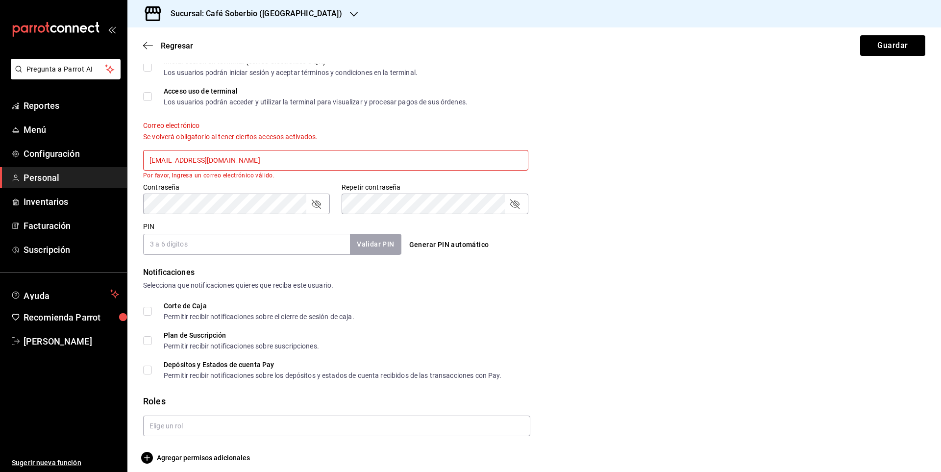
type input "kchconsultoria@gmail.com"
click at [320, 208] on icon "passwordField" at bounding box center [316, 203] width 9 height 9
click at [164, 227] on div "PIN Validar PIN ​" at bounding box center [272, 238] width 258 height 32
click at [169, 250] on input "PIN" at bounding box center [246, 244] width 207 height 21
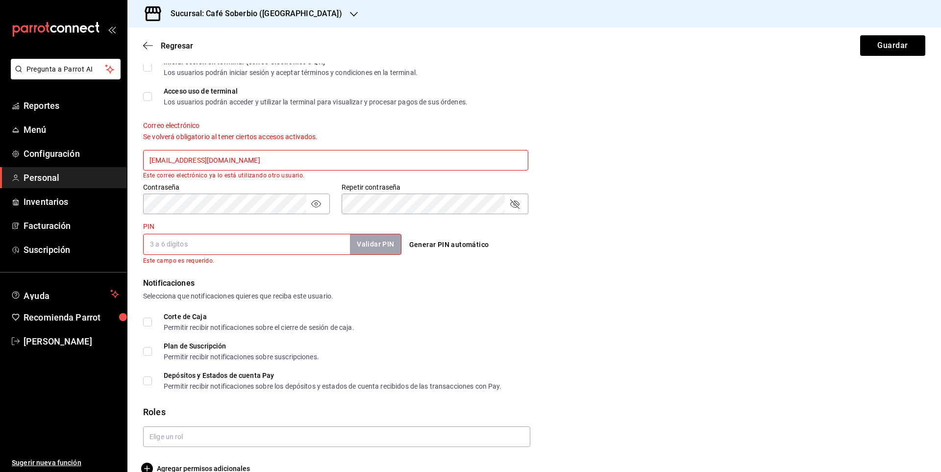
click at [451, 302] on div "Notificaciones Selecciona que notificaciones quieres que reciba este usuario. C…" at bounding box center [534, 333] width 782 height 112
click at [425, 243] on button "Generar PIN automático" at bounding box center [449, 245] width 88 height 18
type input "6347"
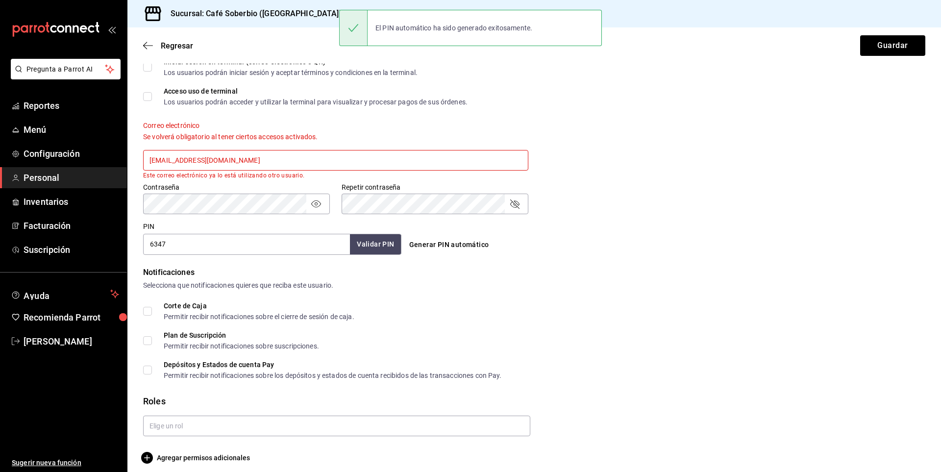
click at [384, 309] on div "Corte de Caja Permitir recibir notificaciones sobre el cierre de sesión de caja." at bounding box center [534, 311] width 782 height 18
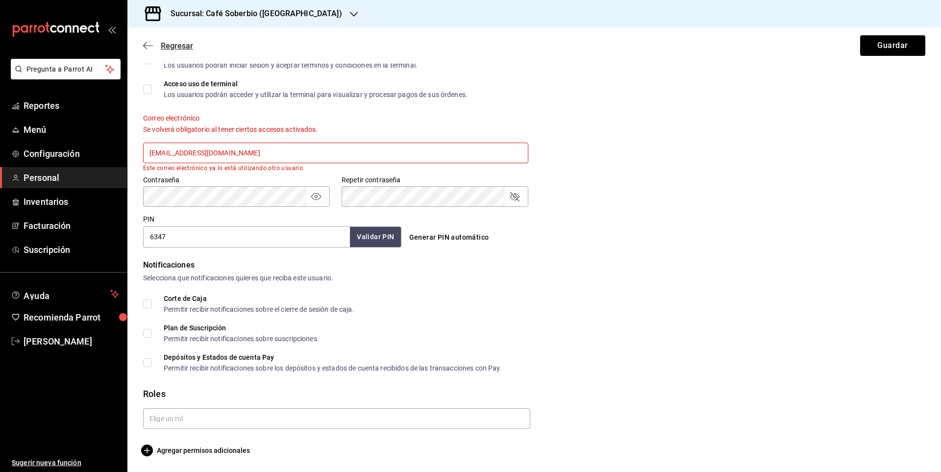
click at [149, 42] on icon "button" at bounding box center [148, 45] width 10 height 9
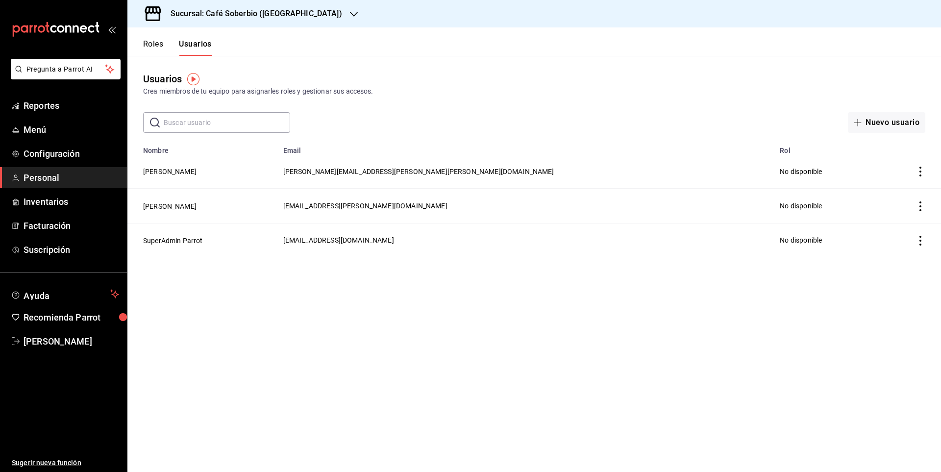
click at [207, 121] on input "text" at bounding box center [227, 123] width 126 height 20
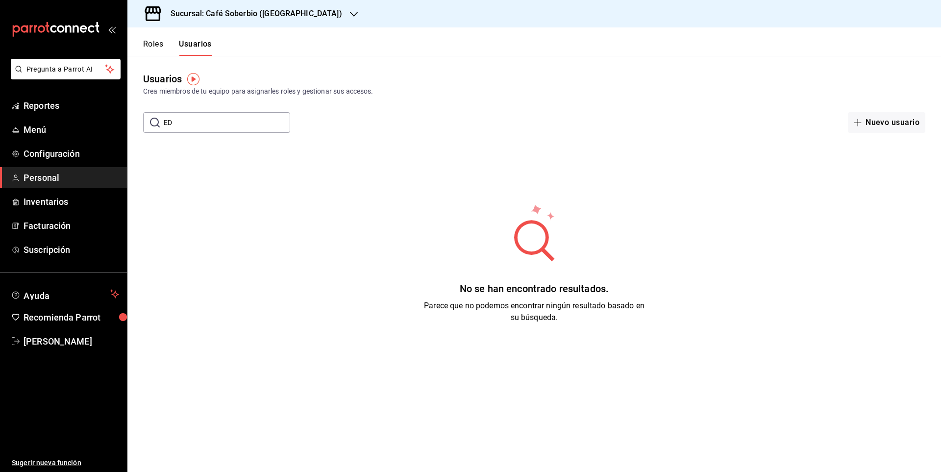
type input "E"
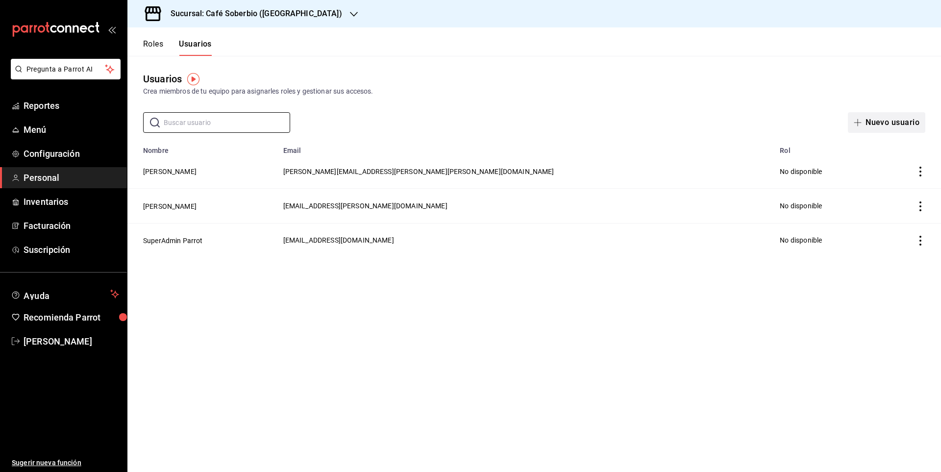
click at [857, 124] on icon "button" at bounding box center [857, 123] width 8 height 8
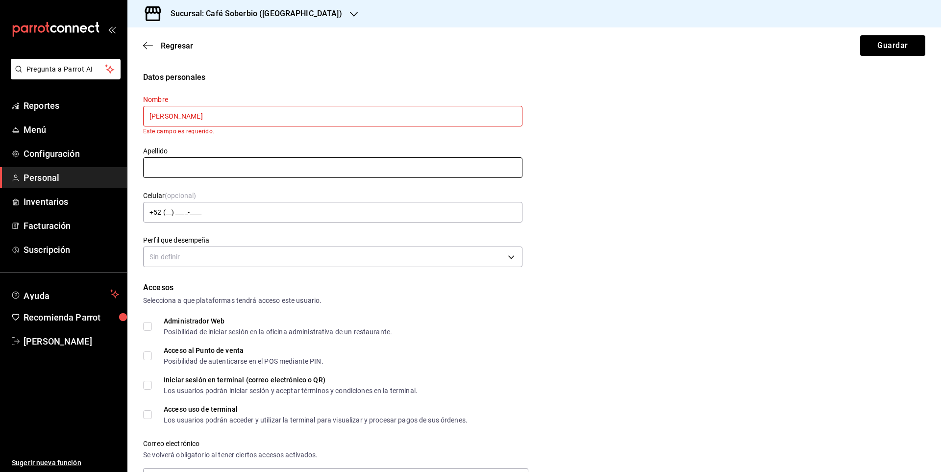
type input "Leonor"
click at [276, 174] on div "Nombre Leonor Este campo es requerido. Apellido Celular (opcional) +52 (__) ___…" at bounding box center [326, 176] width 391 height 187
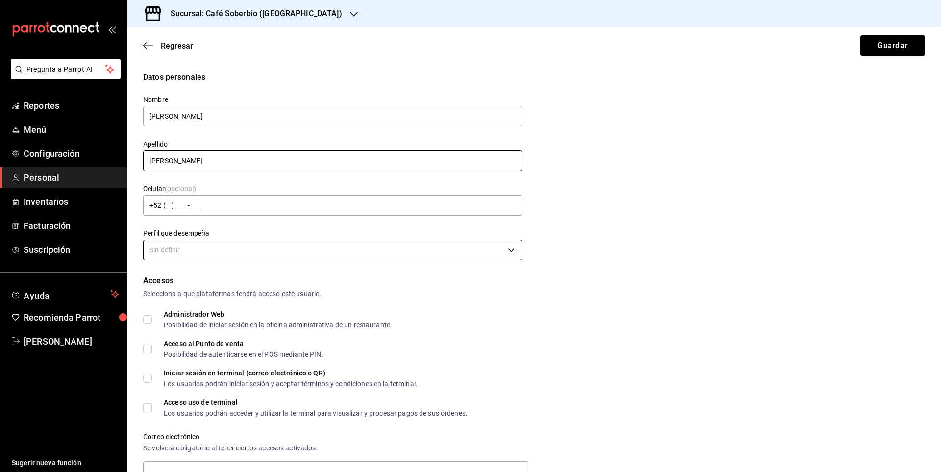
type input "Avila"
click at [222, 253] on body "Pregunta a Parrot AI Reportes Menú Configuración Personal Inventarios Facturaci…" at bounding box center [470, 236] width 941 height 472
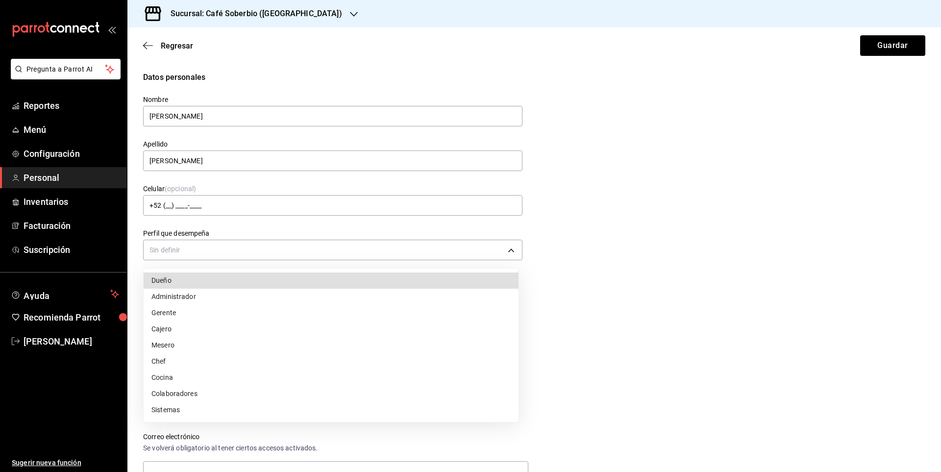
click at [216, 295] on li "Administrador" at bounding box center [331, 297] width 375 height 16
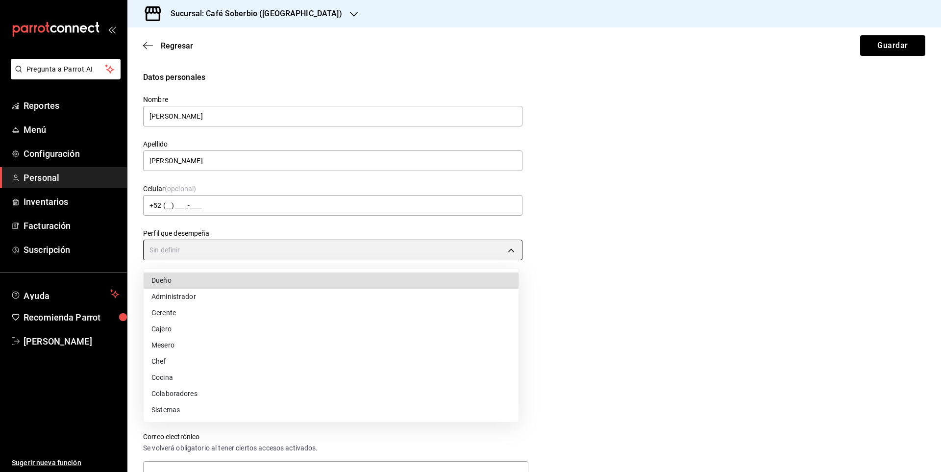
type input "ADMIN"
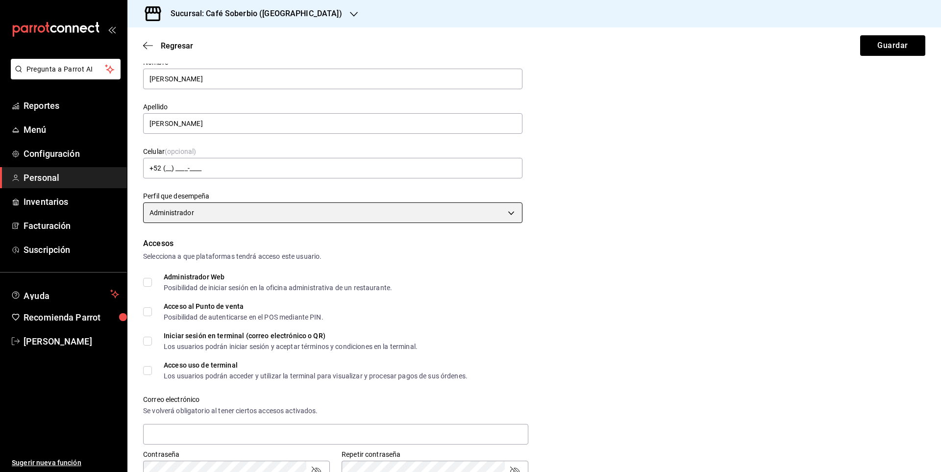
scroll to position [98, 0]
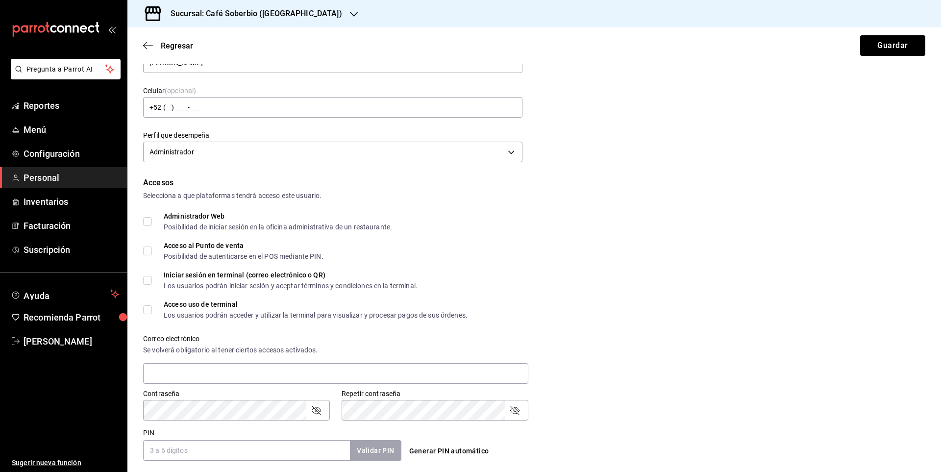
click at [152, 221] on span "Administrador Web Posibilidad de iniciar sesión en la oficina administrativa de…" at bounding box center [272, 222] width 240 height 18
click at [152, 221] on input "Administrador Web Posibilidad de iniciar sesión en la oficina administrativa de…" at bounding box center [147, 221] width 9 height 9
checkbox input "true"
click at [152, 246] on span "Acceso al Punto de venta Posibilidad de autenticarse en el POS mediante PIN." at bounding box center [237, 251] width 171 height 18
click at [152, 246] on input "Acceso al Punto de venta Posibilidad de autenticarse en el POS mediante PIN." at bounding box center [147, 250] width 9 height 9
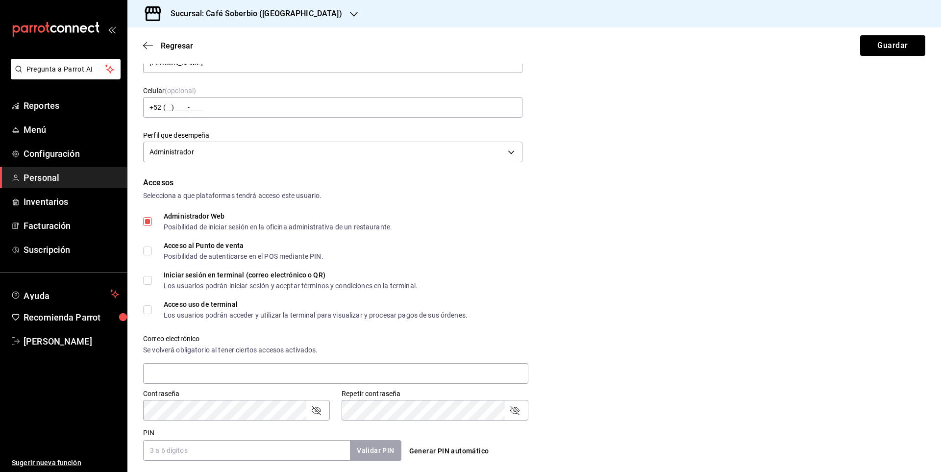
checkbox input "true"
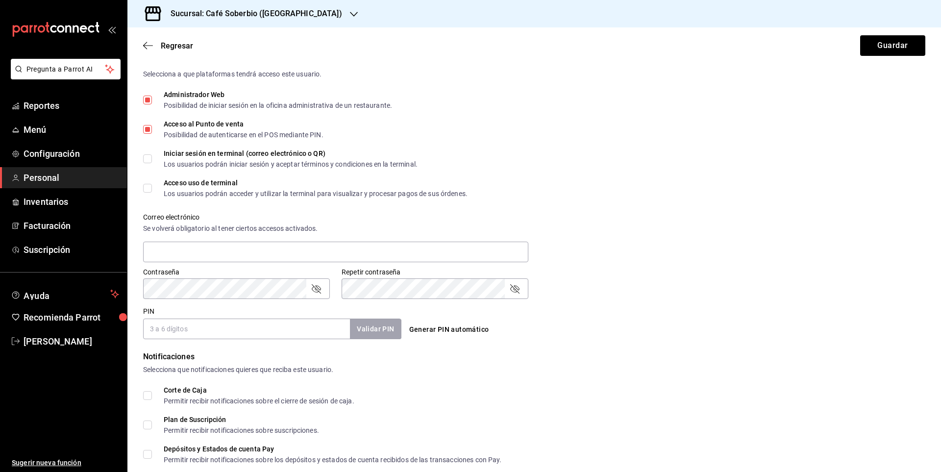
scroll to position [245, 0]
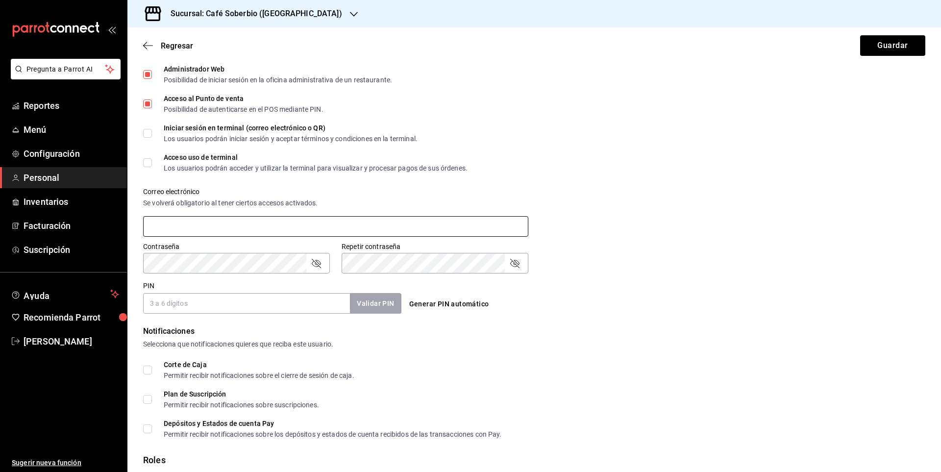
click at [171, 223] on input "text" at bounding box center [335, 226] width 385 height 21
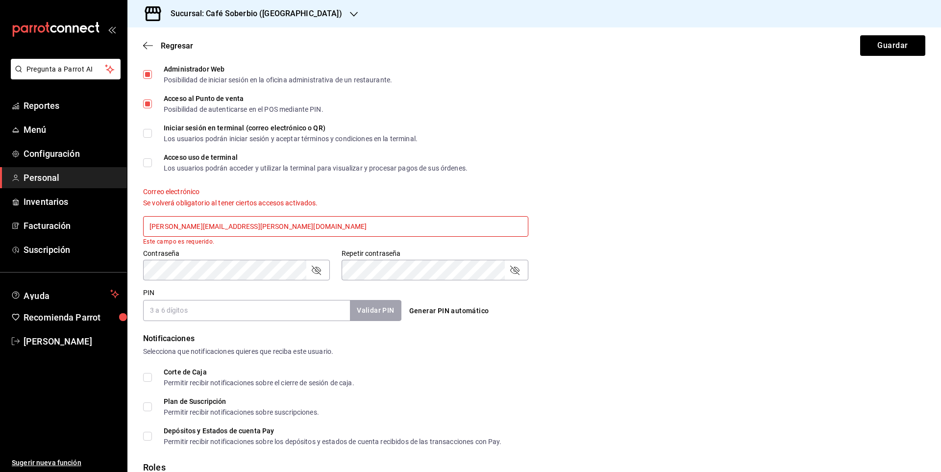
type input "leonor.hernandez@grupoimperio.org"
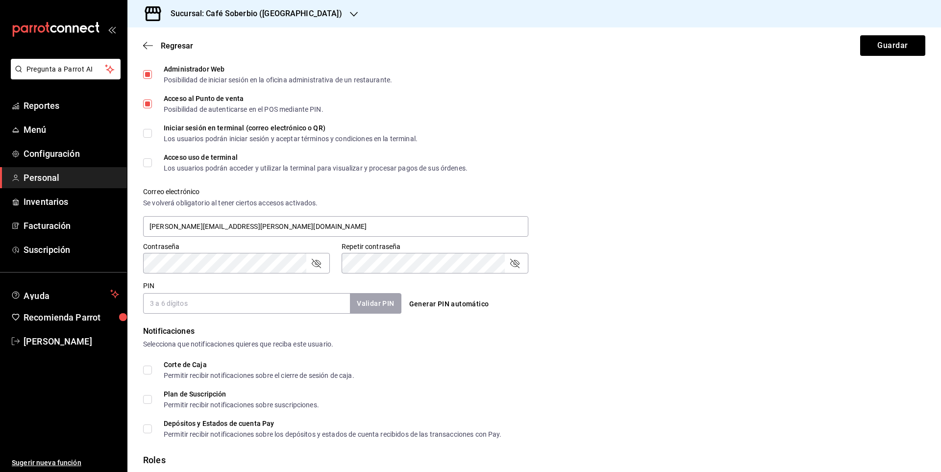
click at [323, 262] on div "Contraseña" at bounding box center [236, 263] width 187 height 21
click at [314, 262] on icon "passwordField" at bounding box center [316, 263] width 12 height 12
click at [668, 302] on div "PIN Validar PIN ​ Generar PIN automático" at bounding box center [532, 295] width 786 height 36
click at [215, 309] on input "PIN" at bounding box center [246, 303] width 207 height 21
click at [445, 313] on div "PIN Validar PIN ​ Generar PIN automático" at bounding box center [532, 295] width 786 height 36
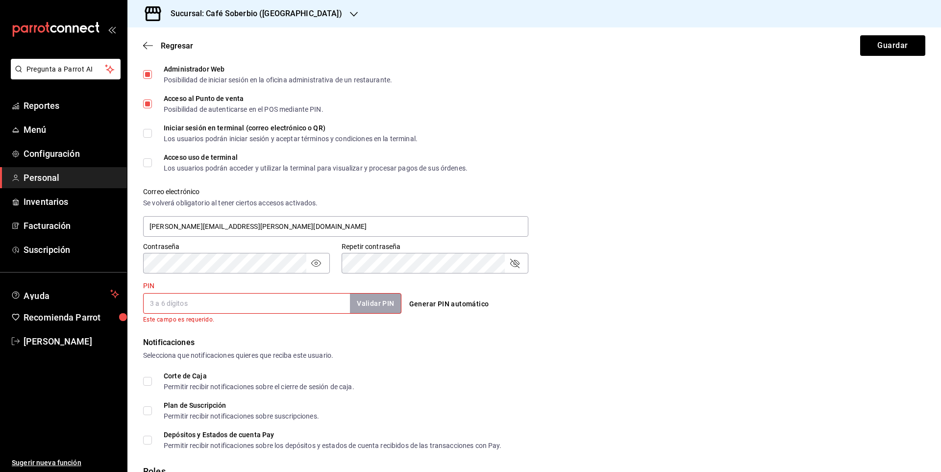
click at [445, 301] on button "Generar PIN automático" at bounding box center [449, 304] width 88 height 18
type input "9695"
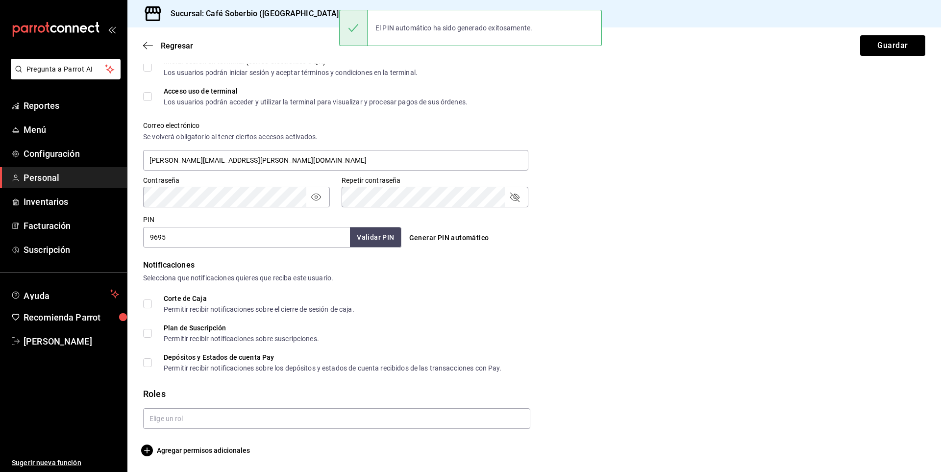
scroll to position [311, 0]
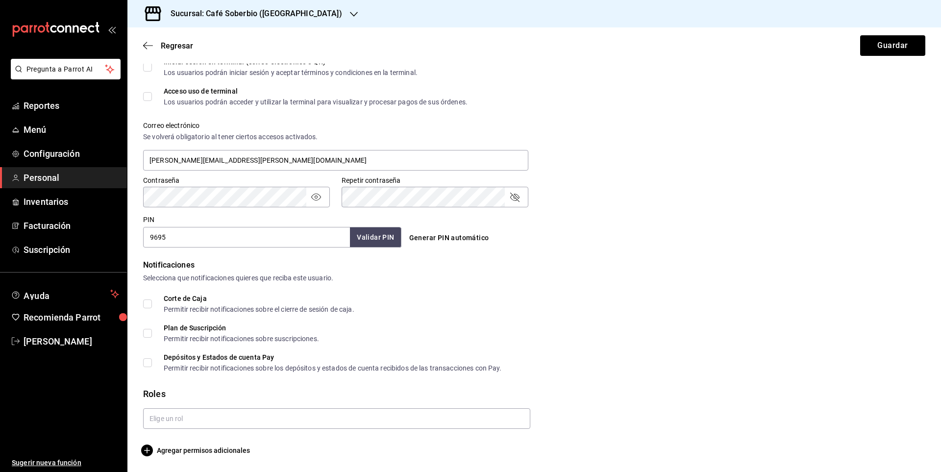
click at [146, 302] on input "Corte de Caja Permitir recibir notificaciones sobre el cierre de sesión de caja." at bounding box center [147, 303] width 9 height 9
checkbox input "true"
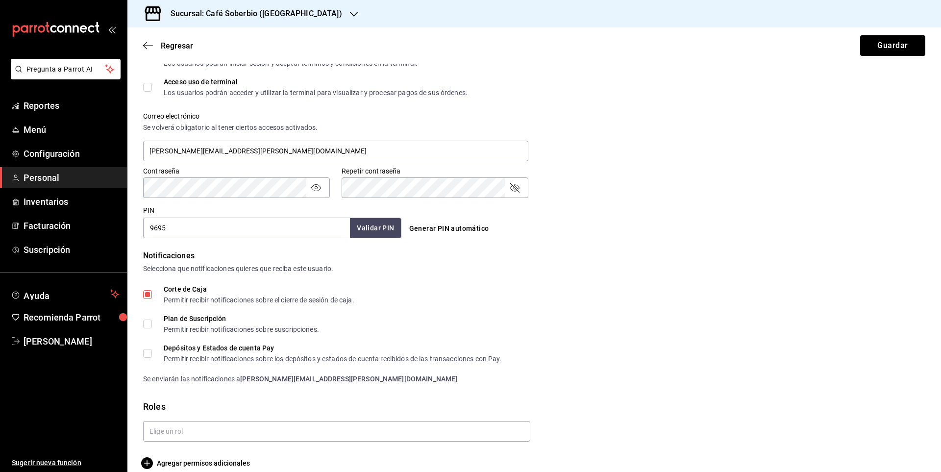
scroll to position [333, 0]
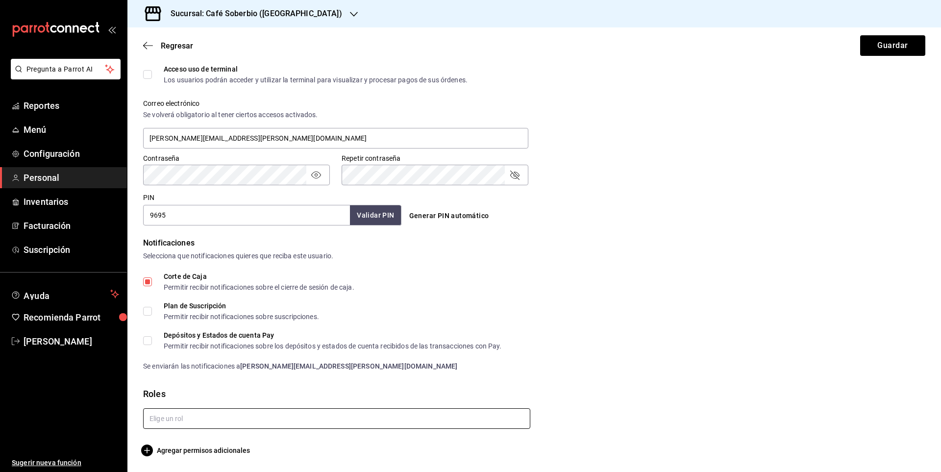
click at [183, 419] on input "text" at bounding box center [336, 418] width 387 height 21
click at [146, 452] on div "No hay roles" at bounding box center [335, 441] width 384 height 24
click at [146, 456] on icon "button" at bounding box center [147, 450] width 12 height 12
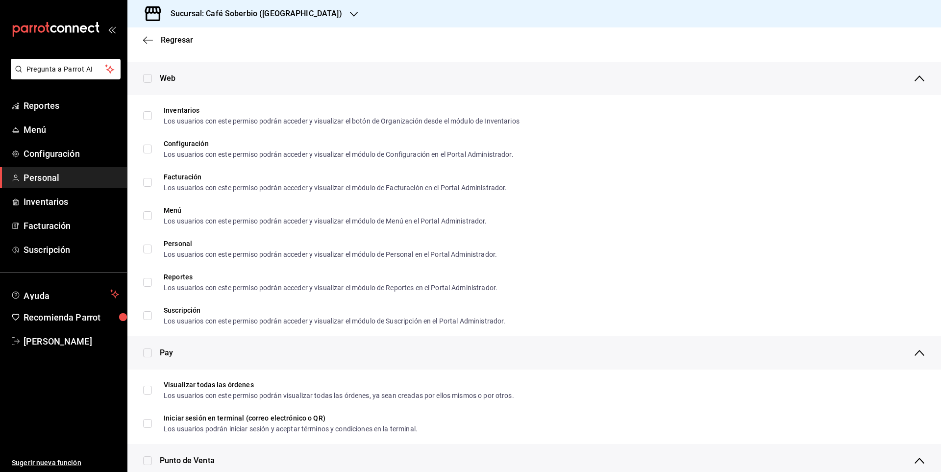
scroll to position [441, 0]
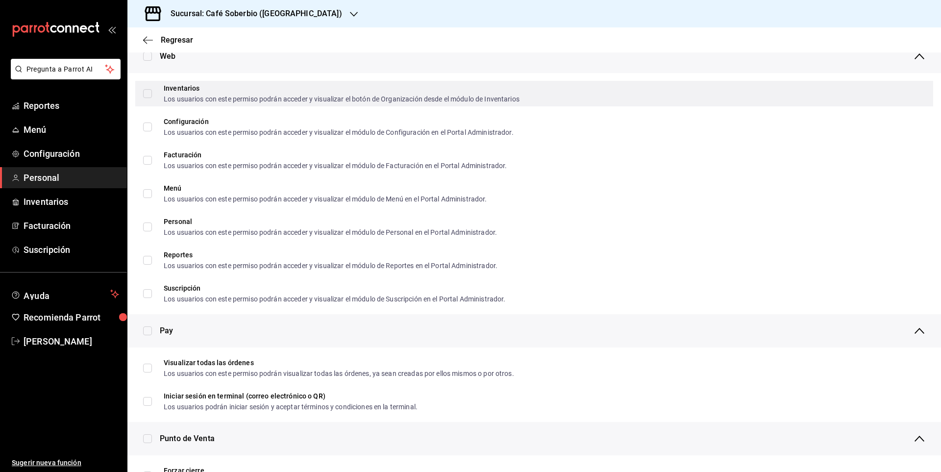
click at [150, 95] on input "Inventarios Los usuarios con este permiso podrán acceder y visualizar el botón …" at bounding box center [147, 93] width 9 height 9
checkbox input "true"
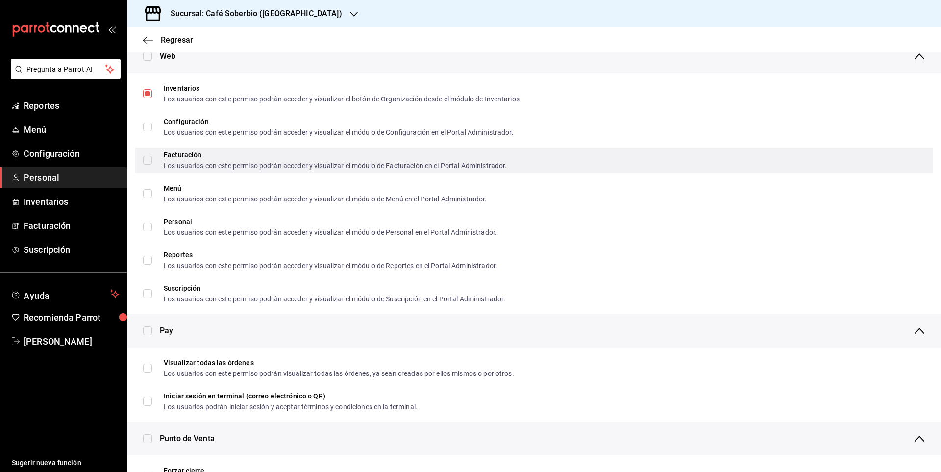
click at [146, 160] on input "Facturación Los usuarios con este permiso podrán acceder y visualizar el módulo…" at bounding box center [147, 160] width 9 height 9
checkbox input "true"
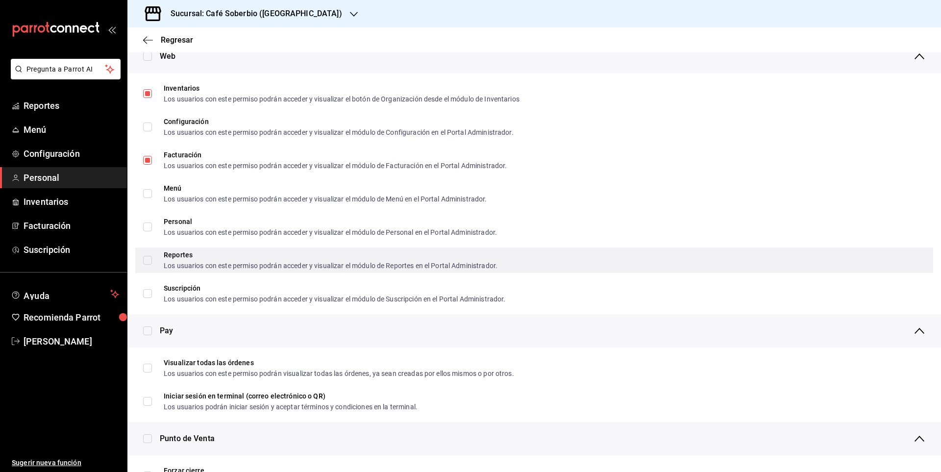
click at [152, 258] on span "Reportes Los usuarios con este permiso podrán acceder y visualizar el módulo de…" at bounding box center [324, 260] width 345 height 18
click at [152, 258] on input "Reportes Los usuarios con este permiso podrán acceder y visualizar el módulo de…" at bounding box center [147, 260] width 9 height 9
click at [144, 262] on input "Reportes Los usuarios con este permiso podrán acceder y visualizar el módulo de…" at bounding box center [147, 260] width 9 height 9
checkbox input "true"
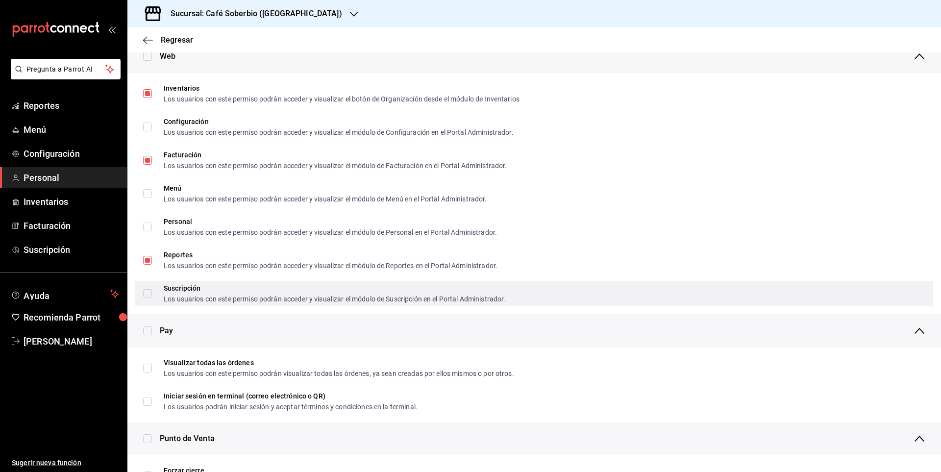
click at [145, 289] on input "Suscripción Los usuarios con este permiso podrán acceder y visualizar el módulo…" at bounding box center [147, 293] width 9 height 9
checkbox input "true"
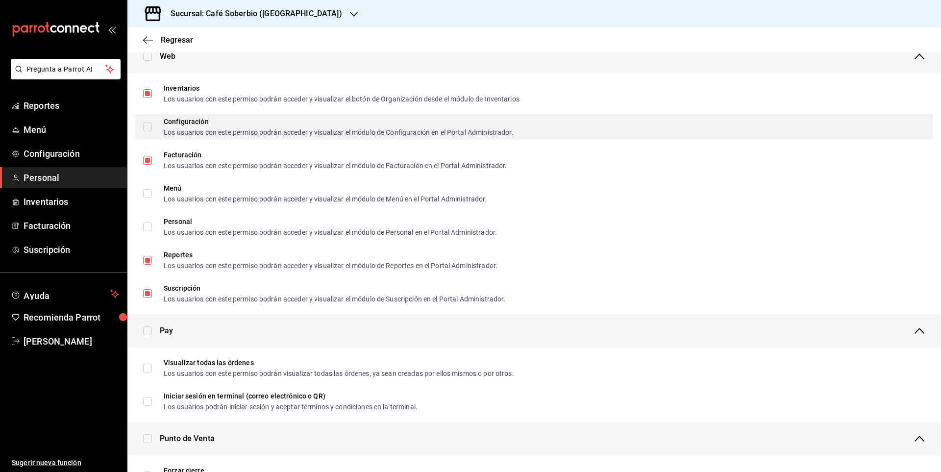
click at [151, 128] on input "Configuración Los usuarios con este permiso podrán acceder y visualizar el módu…" at bounding box center [147, 126] width 9 height 9
checkbox input "true"
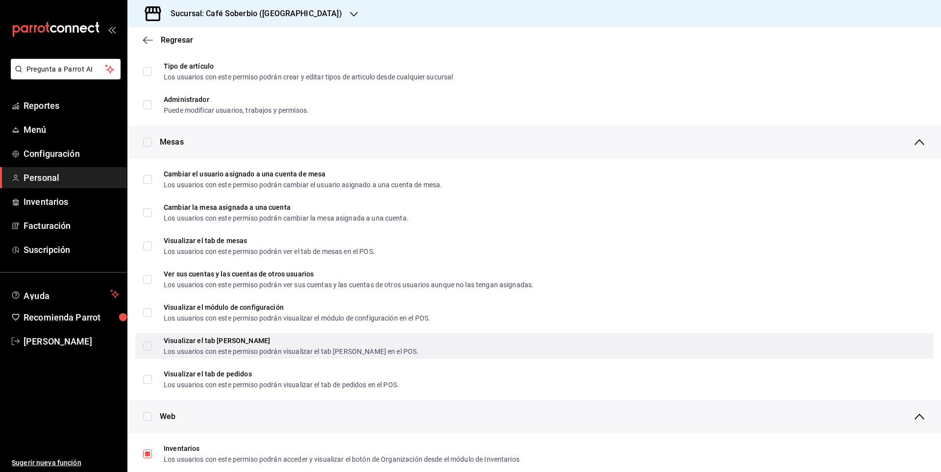
scroll to position [0, 0]
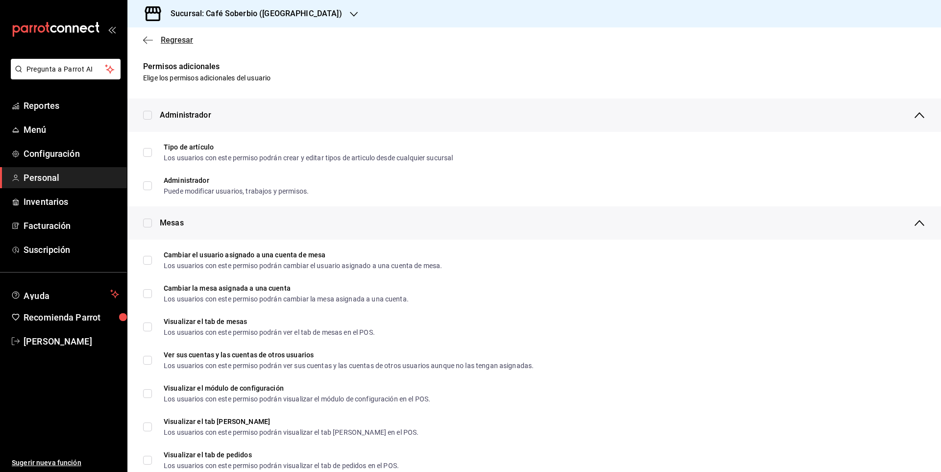
click at [145, 39] on icon "button" at bounding box center [148, 40] width 10 height 9
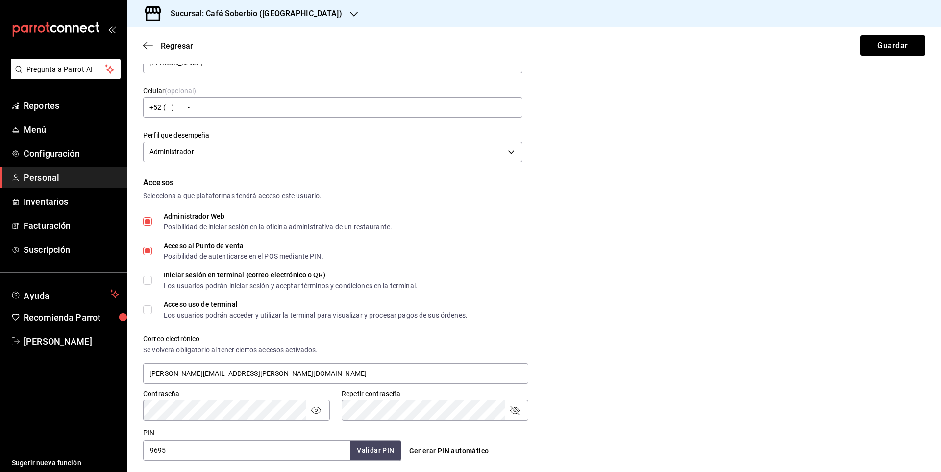
scroll to position [245, 0]
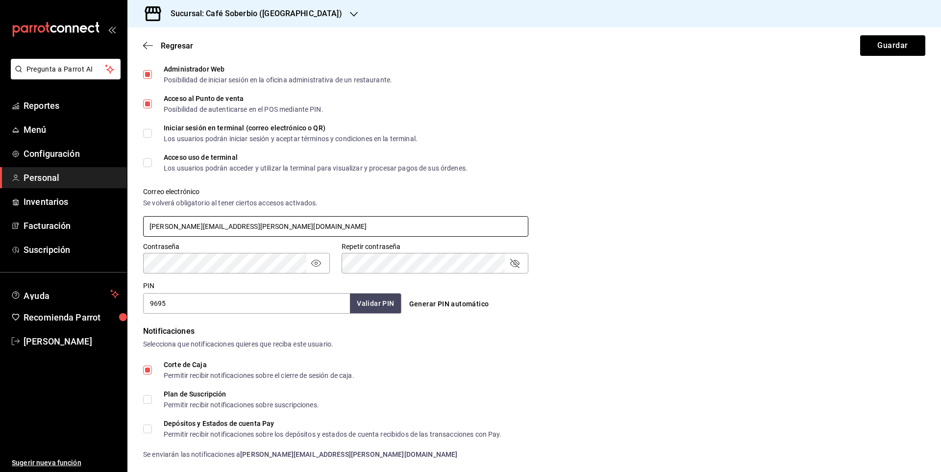
drag, startPoint x: 146, startPoint y: 225, endPoint x: 300, endPoint y: 225, distance: 153.8
click at [300, 225] on input "leonor.hernandez@grupoimperio.org" at bounding box center [335, 226] width 385 height 21
click at [126, 270] on div "Pregunta a Parrot AI Reportes Menú Configuración Personal Inventarios Facturaci…" at bounding box center [470, 236] width 941 height 472
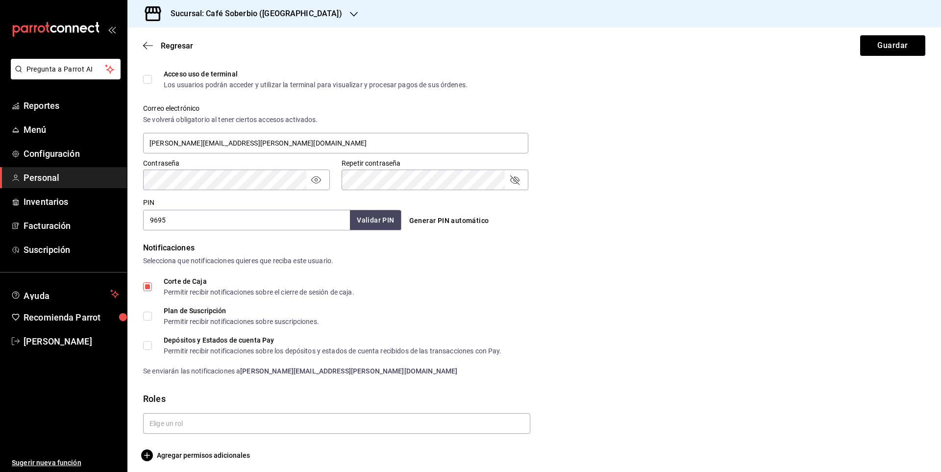
scroll to position [333, 0]
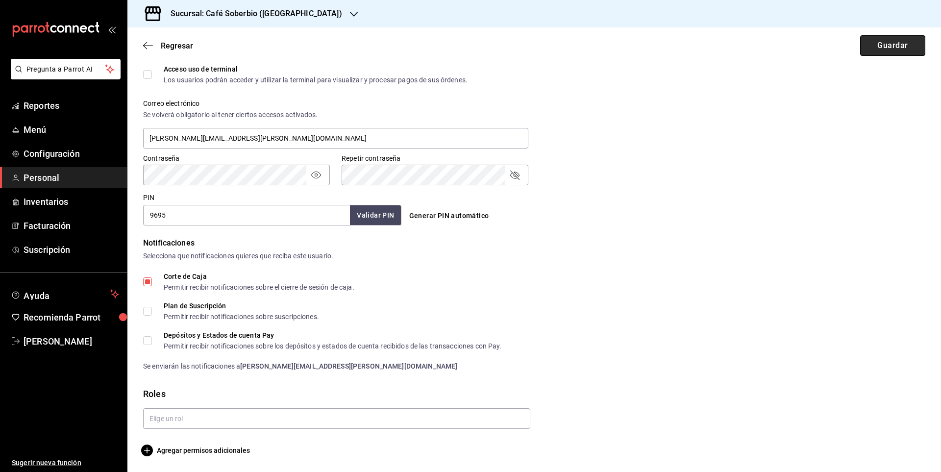
click at [868, 38] on button "Guardar" at bounding box center [892, 45] width 65 height 21
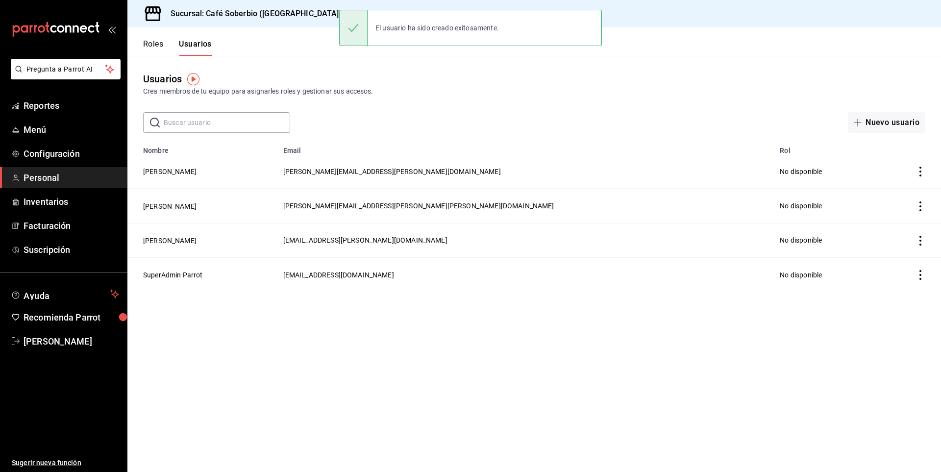
click at [397, 325] on main "Usuarios Crea miembros de tu equipo para asignarles roles y gestionar sus acces…" at bounding box center [533, 264] width 813 height 416
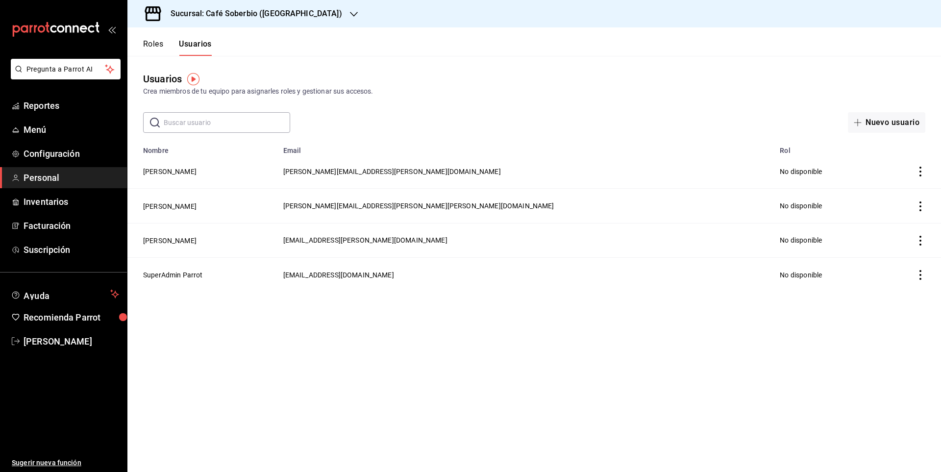
click at [224, 129] on input "text" at bounding box center [227, 123] width 126 height 20
click at [338, 343] on main "Usuarios Crea miembros de tu equipo para asignarles roles y gestionar sus acces…" at bounding box center [533, 264] width 813 height 416
click at [196, 203] on button "[PERSON_NAME]" at bounding box center [169, 206] width 53 height 10
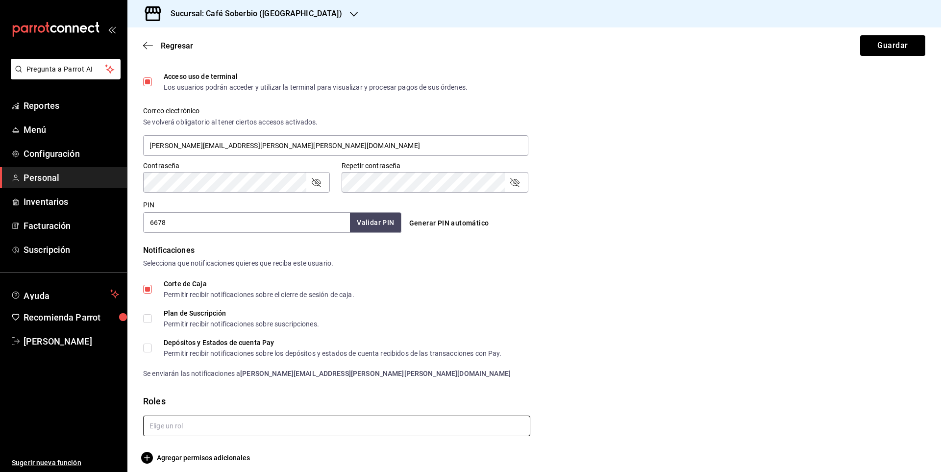
scroll to position [333, 0]
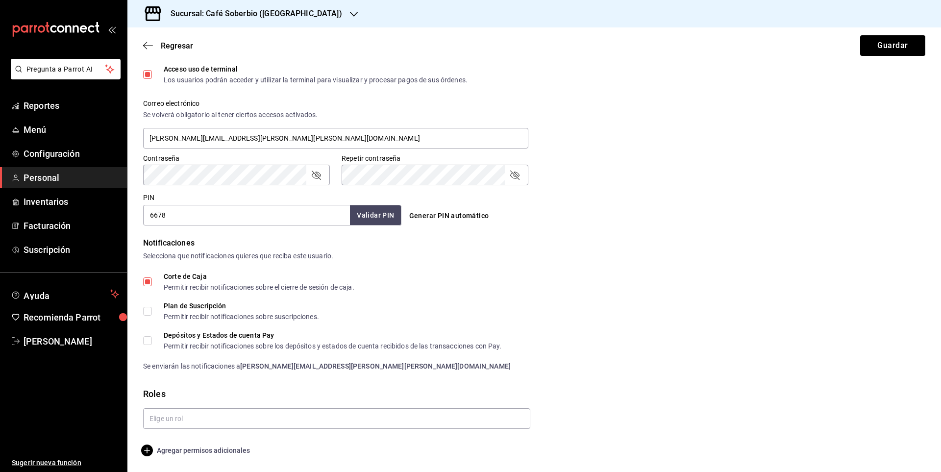
click at [146, 450] on icon "button" at bounding box center [147, 450] width 12 height 12
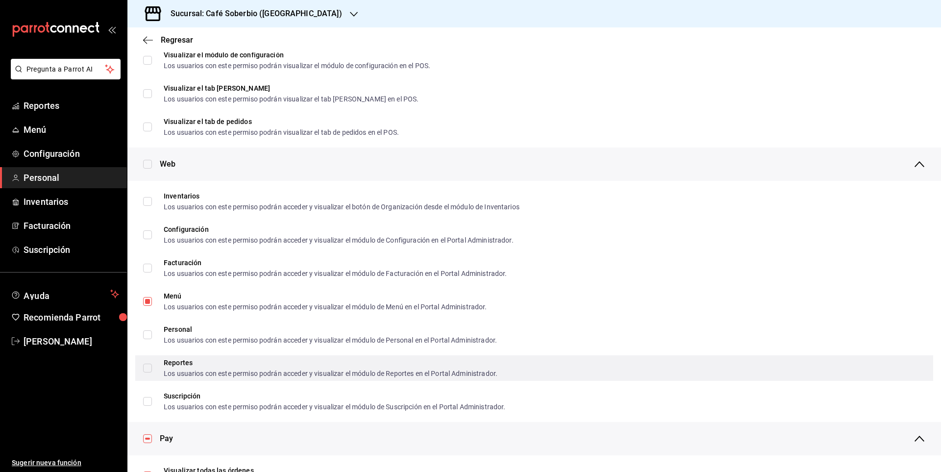
click at [148, 373] on label "Reportes Los usuarios con este permiso podrán acceder y visualizar el módulo de…" at bounding box center [320, 368] width 354 height 18
click at [148, 372] on input "Reportes Los usuarios con este permiso podrán acceder y visualizar el módulo de…" at bounding box center [147, 368] width 9 height 9
click at [147, 364] on input "Reportes Los usuarios con este permiso podrán acceder y visualizar el módulo de…" at bounding box center [147, 368] width 9 height 9
checkbox input "true"
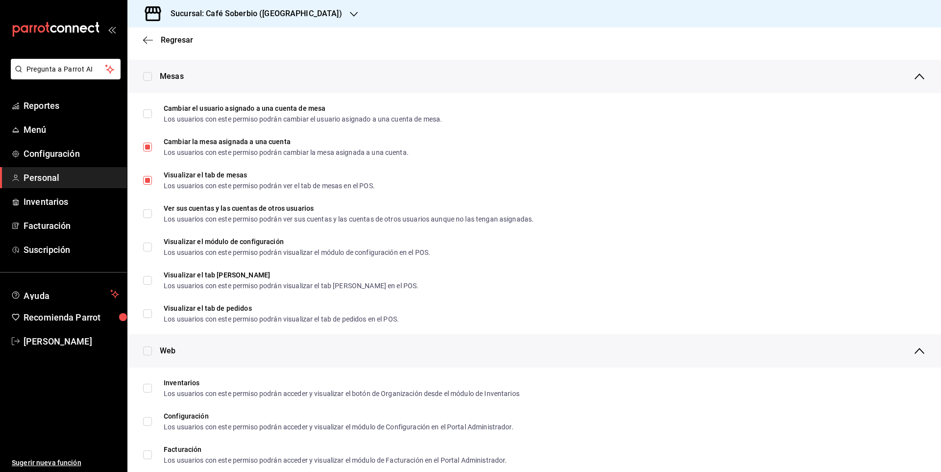
scroll to position [147, 0]
click at [150, 38] on icon "button" at bounding box center [148, 40] width 10 height 9
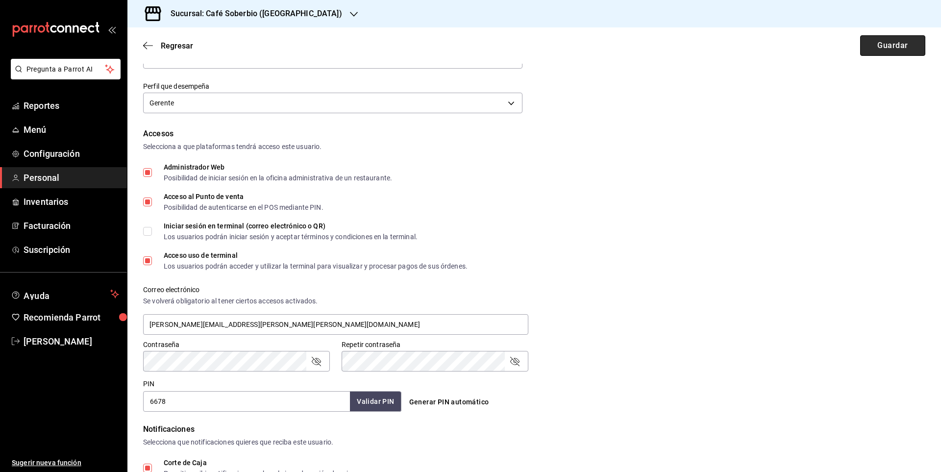
click at [872, 47] on button "Guardar" at bounding box center [892, 45] width 65 height 21
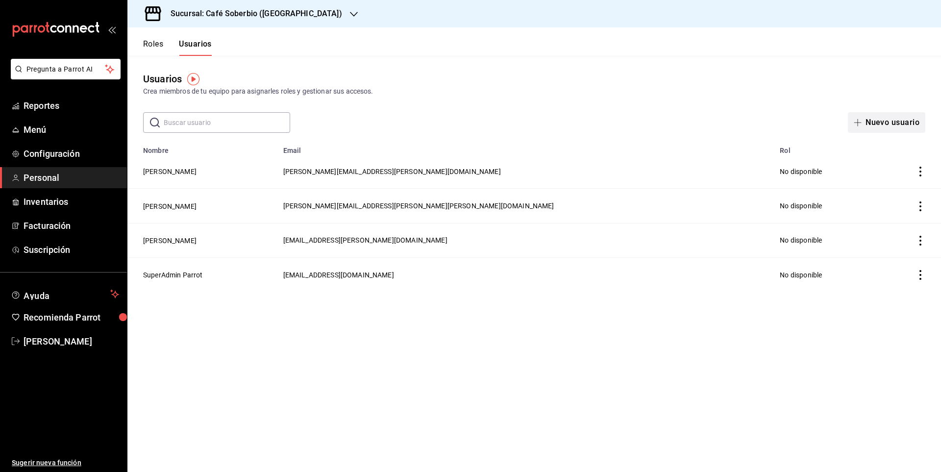
click at [877, 119] on button "Nuevo usuario" at bounding box center [886, 122] width 77 height 21
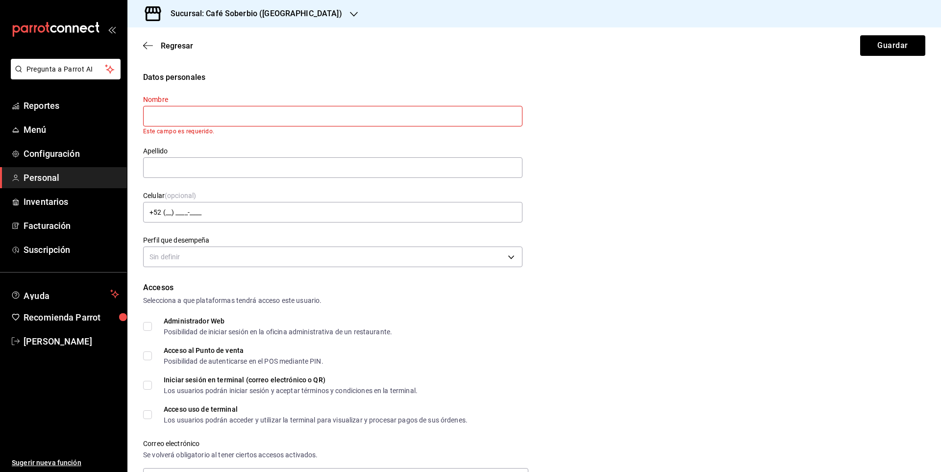
paste input "Miguel ángel Andrade Hernández"
drag, startPoint x: 192, startPoint y: 117, endPoint x: 267, endPoint y: 136, distance: 77.7
click at [267, 136] on div "Nombre Miguel ángel Andrade Hernández Este campo es requerido. Apellido Celular…" at bounding box center [326, 176] width 391 height 187
type input "Miguel ángel Andrade Hernández"
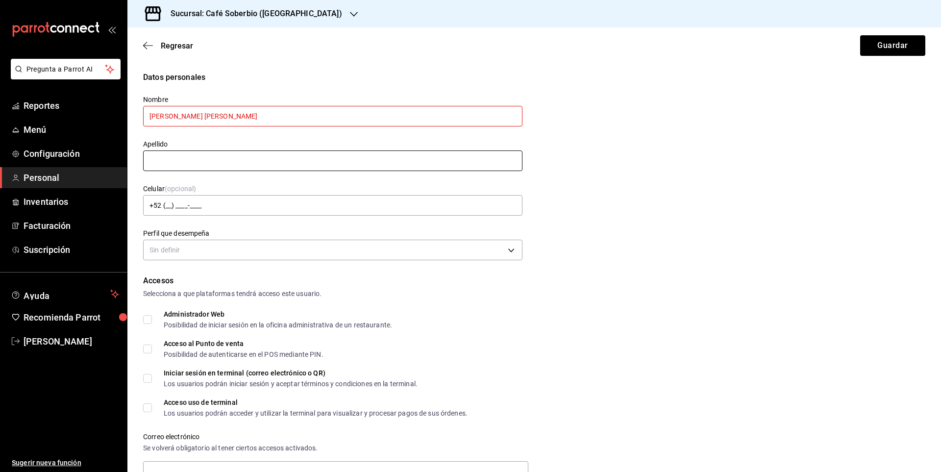
click at [195, 166] on input "text" at bounding box center [332, 160] width 379 height 21
paste input "Andrade Hernández"
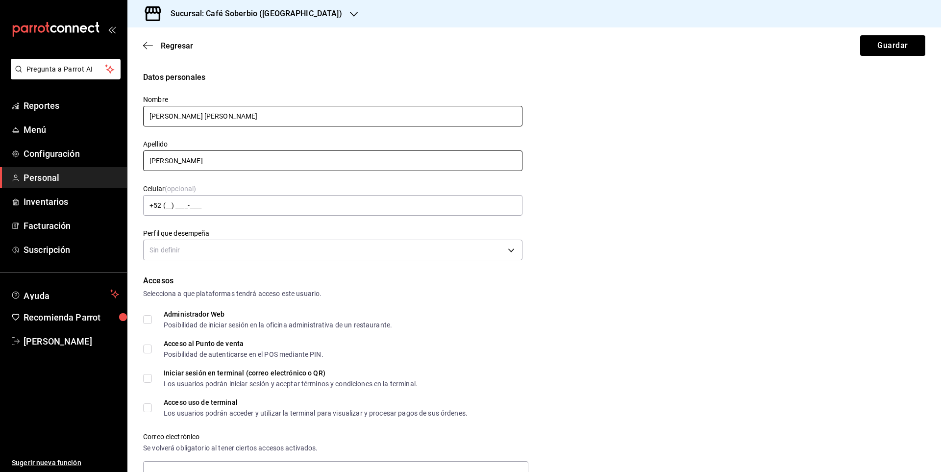
type input "Andrade Hernández"
drag, startPoint x: 178, startPoint y: 117, endPoint x: 184, endPoint y: 118, distance: 6.0
click at [179, 117] on input "Miguel ángel Andrade Hernández" at bounding box center [332, 116] width 379 height 21
drag, startPoint x: 192, startPoint y: 118, endPoint x: 279, endPoint y: 127, distance: 88.2
click at [279, 127] on div "Nombre Miguel ángel Andrade Hernández" at bounding box center [332, 111] width 379 height 33
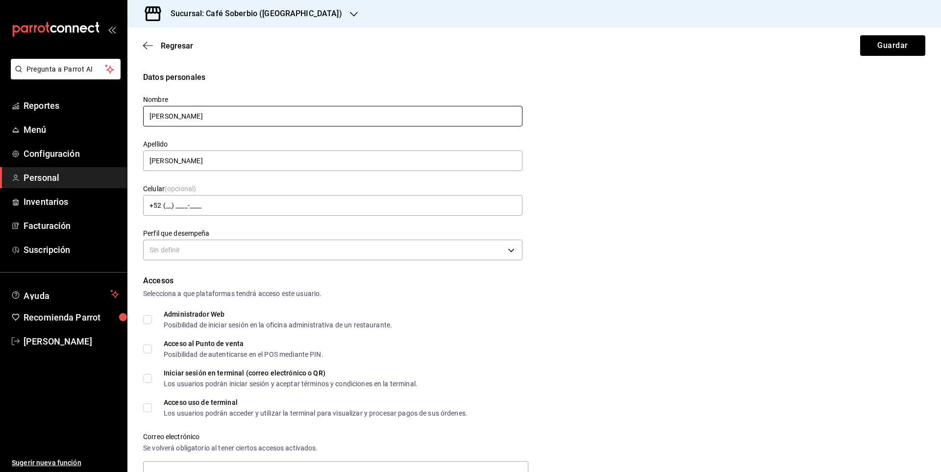
click at [178, 118] on input "Miguel ángel" at bounding box center [332, 116] width 379 height 21
click at [176, 119] on input "Miguel ángel" at bounding box center [332, 116] width 379 height 21
type input "Miguel Ángel"
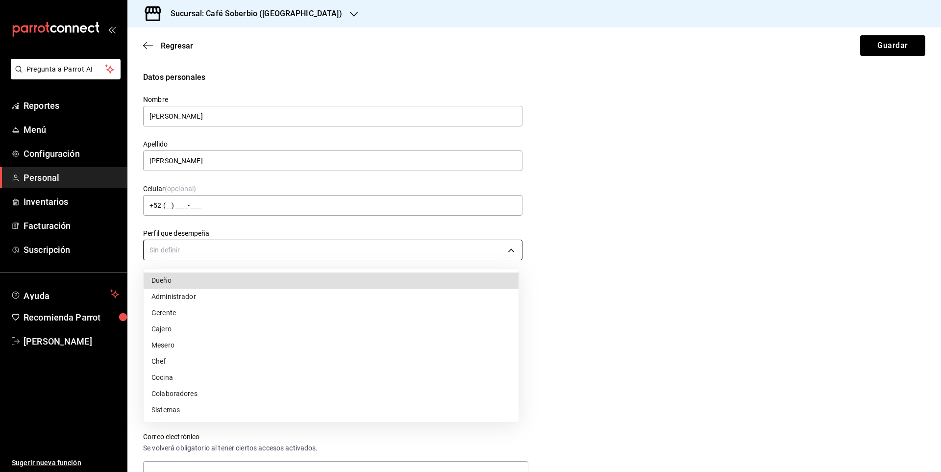
click at [186, 250] on body "Pregunta a Parrot AI Reportes Menú Configuración Personal Inventarios Facturaci…" at bounding box center [470, 236] width 941 height 472
click at [186, 329] on li "Cajero" at bounding box center [331, 329] width 375 height 16
type input "CASHIER"
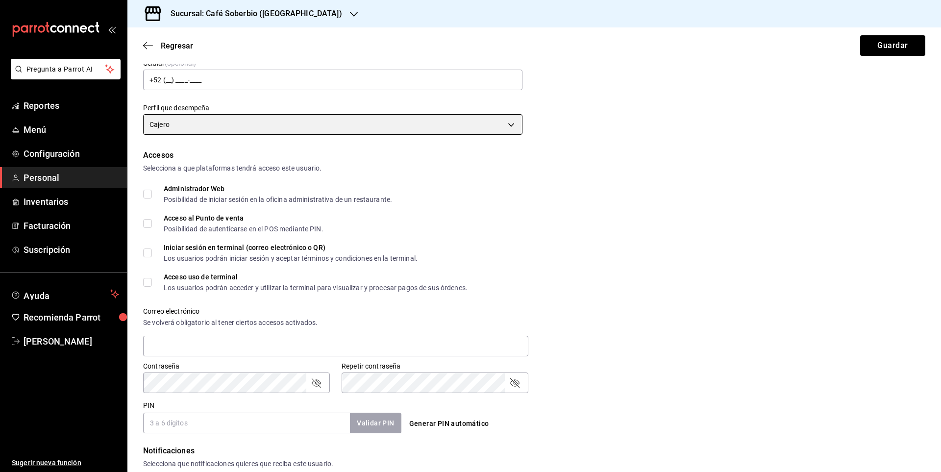
scroll to position [147, 0]
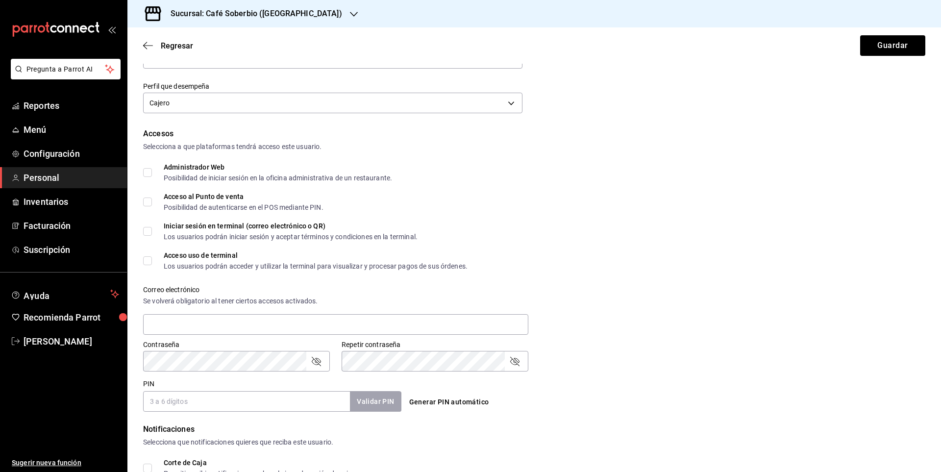
click at [149, 174] on input "Administrador Web Posibilidad de iniciar sesión en la oficina administrativa de…" at bounding box center [147, 172] width 9 height 9
checkbox input "true"
click at [146, 202] on input "Acceso al Punto de venta Posibilidad de autenticarse en el POS mediante PIN." at bounding box center [147, 201] width 9 height 9
checkbox input "true"
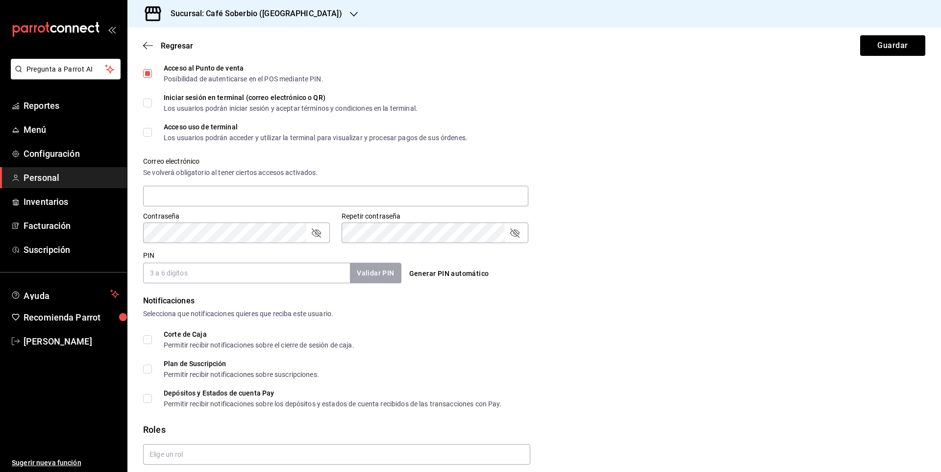
scroll to position [262, 0]
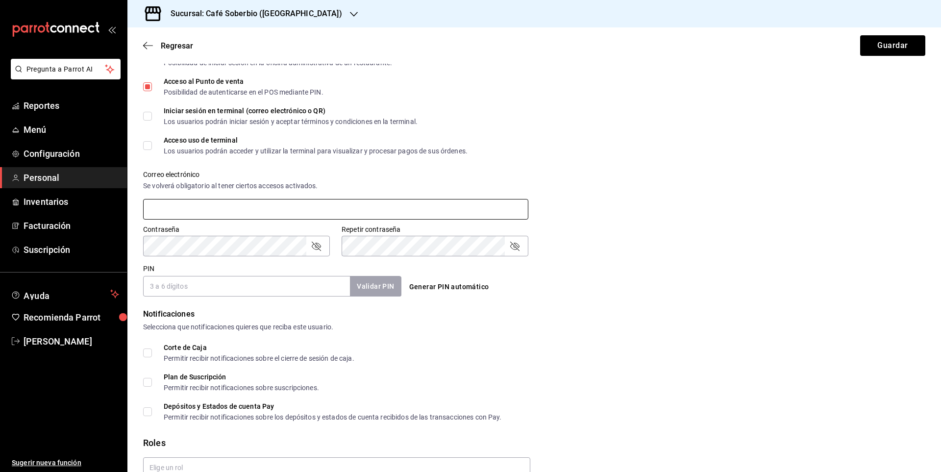
click at [170, 205] on input "text" at bounding box center [335, 209] width 385 height 21
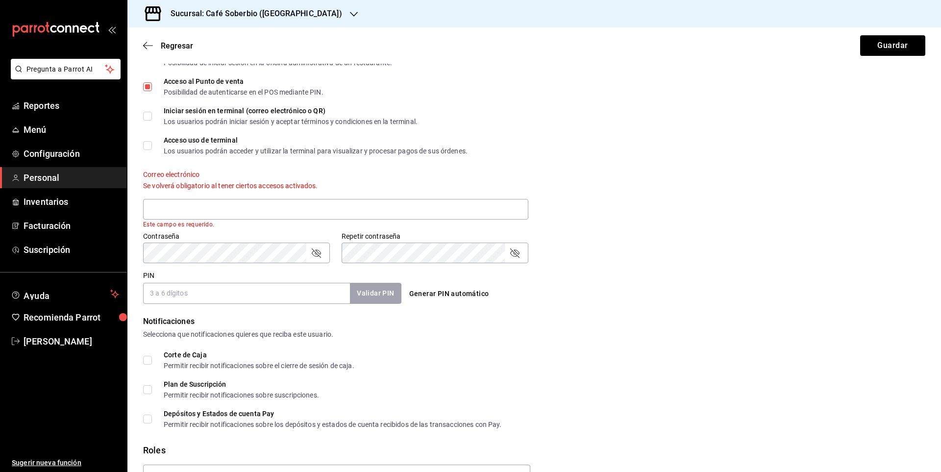
click at [437, 293] on button "Generar PIN automático" at bounding box center [449, 294] width 88 height 18
type input "6804"
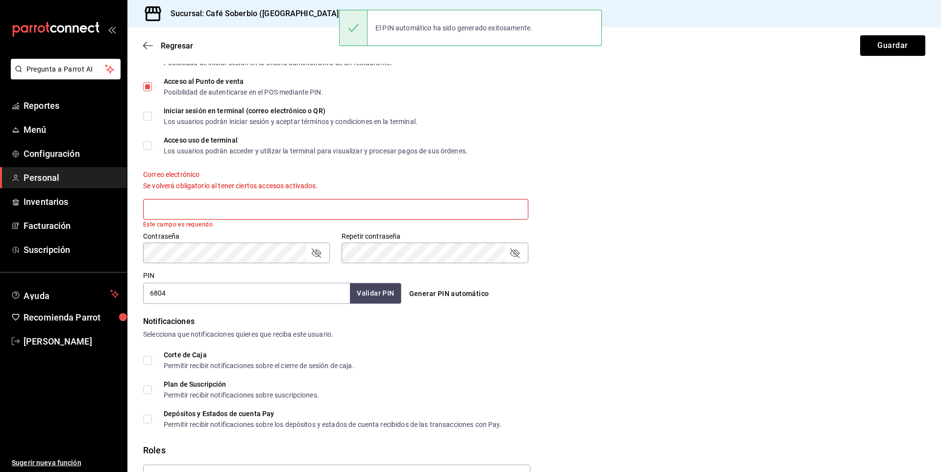
click at [206, 211] on input "text" at bounding box center [335, 209] width 385 height 21
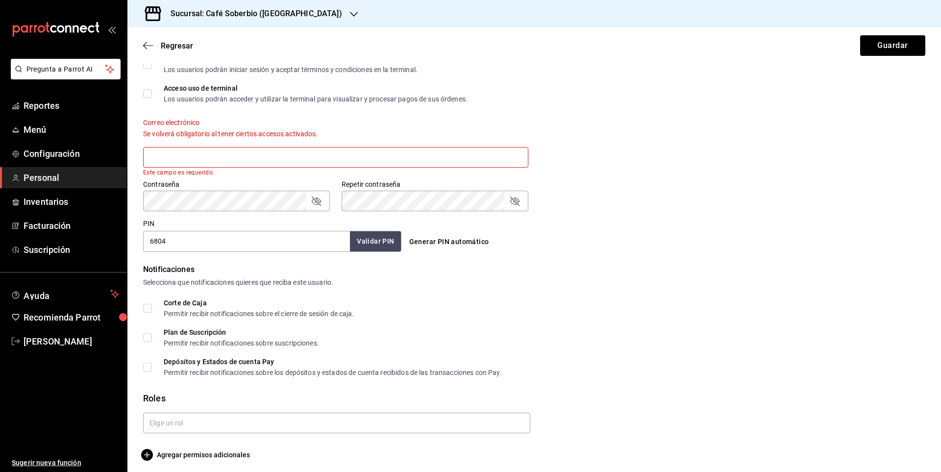
scroll to position [318, 0]
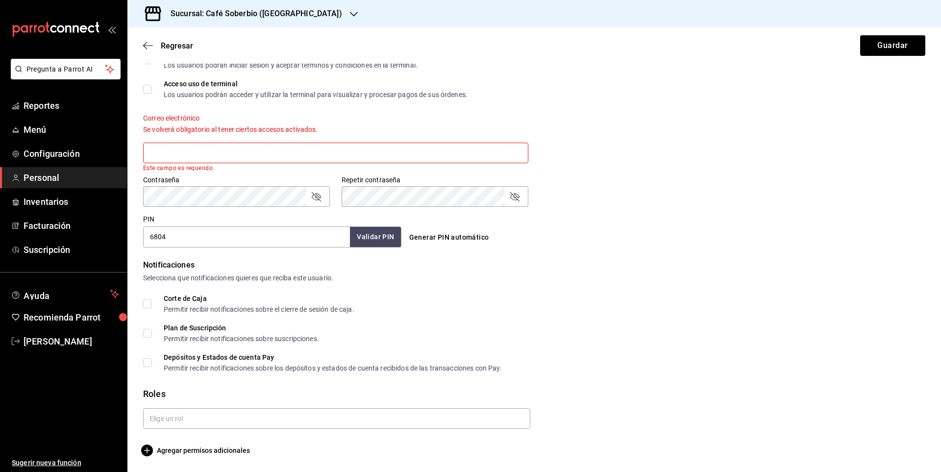
click at [151, 303] on input "Corte de Caja Permitir recibir notificaciones sobre el cierre de sesión de caja." at bounding box center [147, 303] width 9 height 9
checkbox input "true"
click at [190, 424] on input "text" at bounding box center [336, 418] width 387 height 21
click at [558, 385] on form "Datos personales Nombre Miguel Ángel Apellido Andrade Hernández Celular (opcion…" at bounding box center [534, 104] width 782 height 703
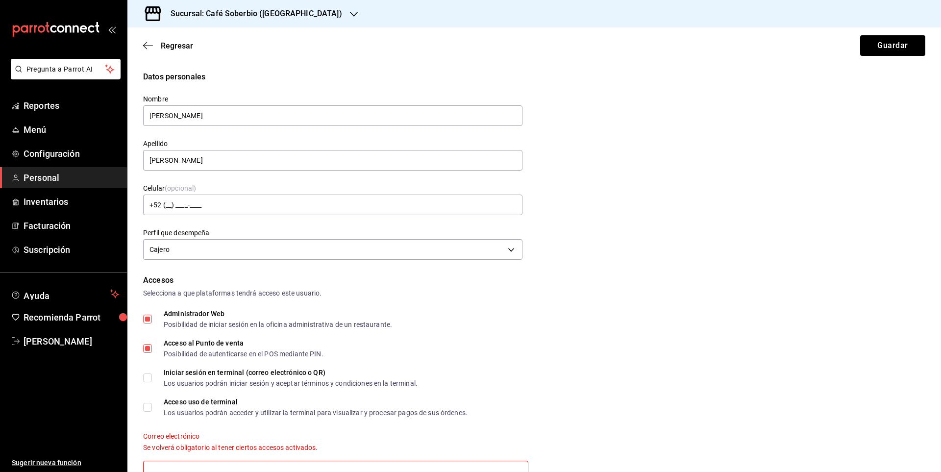
scroll to position [0, 0]
click at [242, 252] on body "Pregunta a Parrot AI Reportes Menú Configuración Personal Inventarios Facturaci…" at bounding box center [470, 236] width 941 height 472
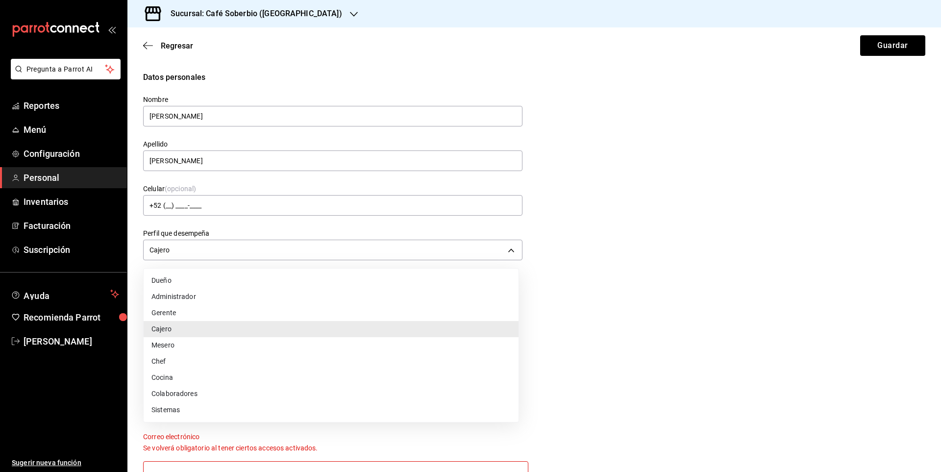
click at [240, 332] on li "Cajero" at bounding box center [331, 329] width 375 height 16
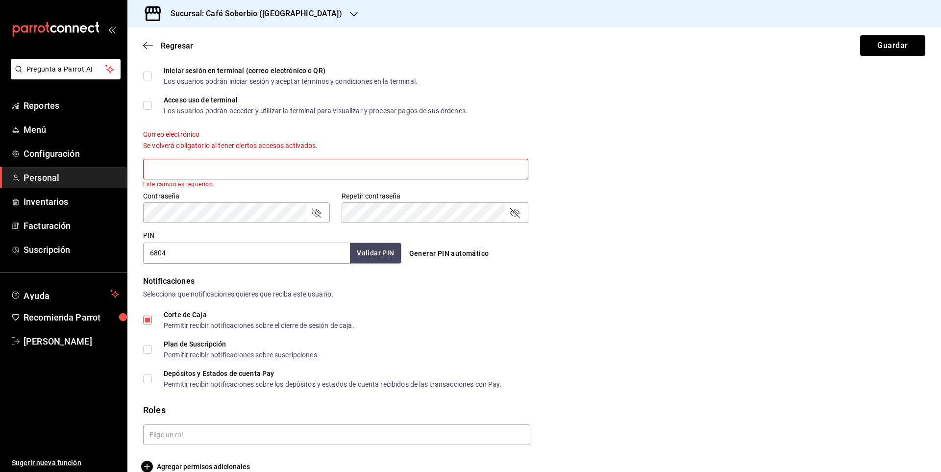
scroll to position [318, 0]
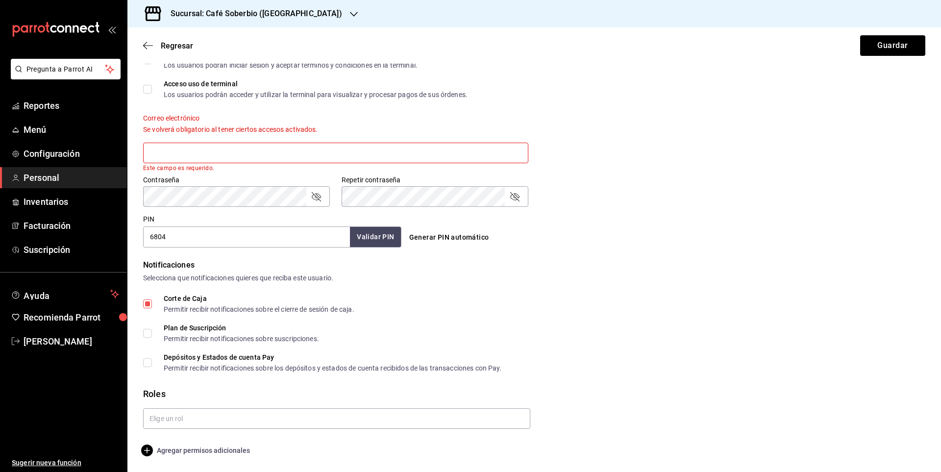
click at [150, 449] on icon "button" at bounding box center [147, 450] width 12 height 12
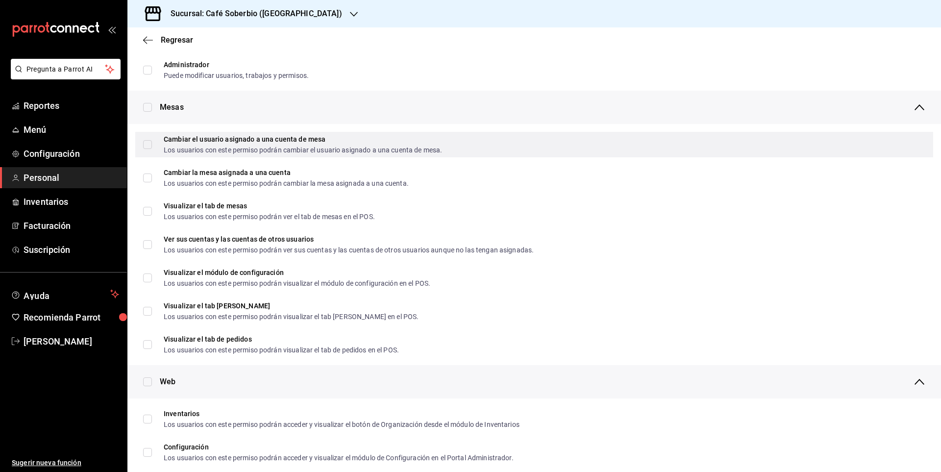
scroll to position [98, 0]
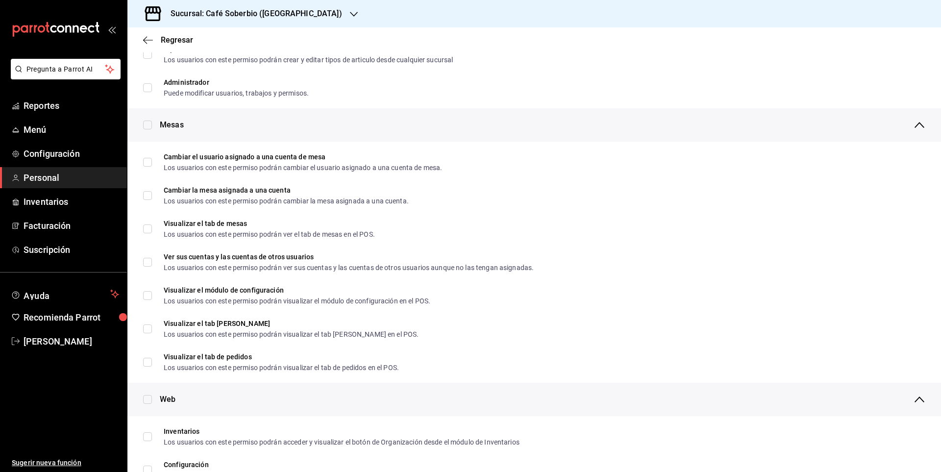
click at [150, 127] on input "checkbox" at bounding box center [147, 125] width 9 height 9
checkbox input "true"
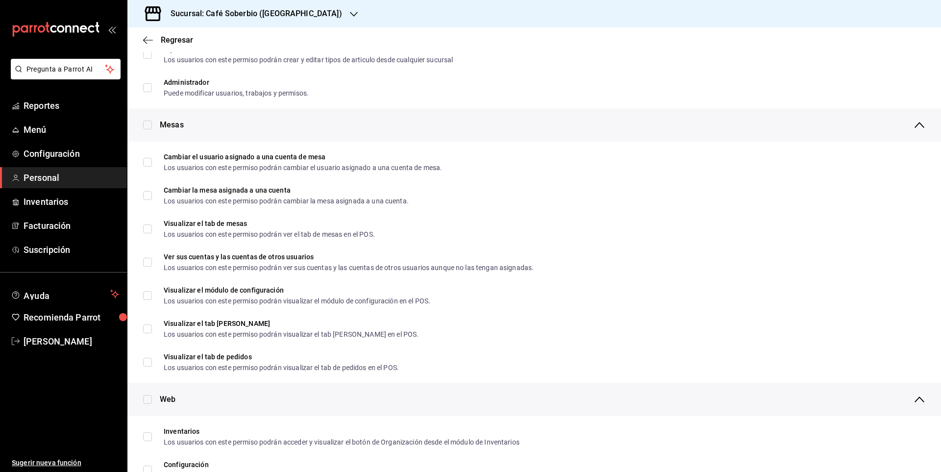
checkbox input "true"
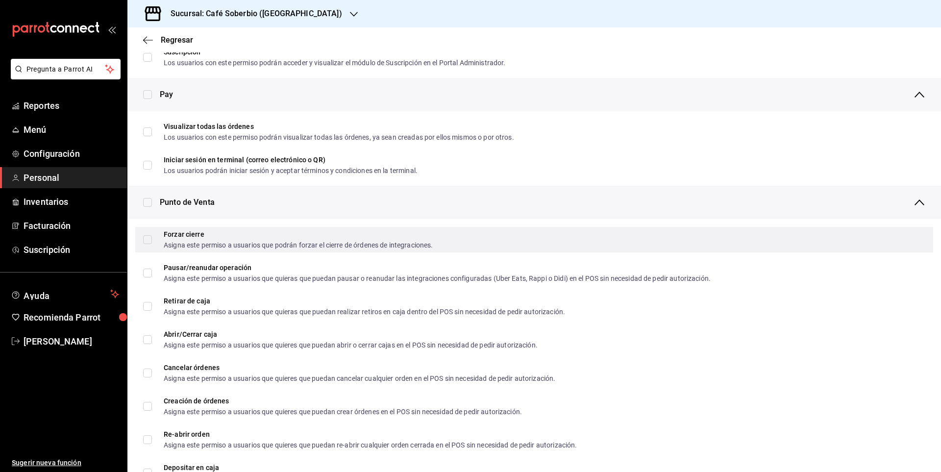
scroll to position [686, 0]
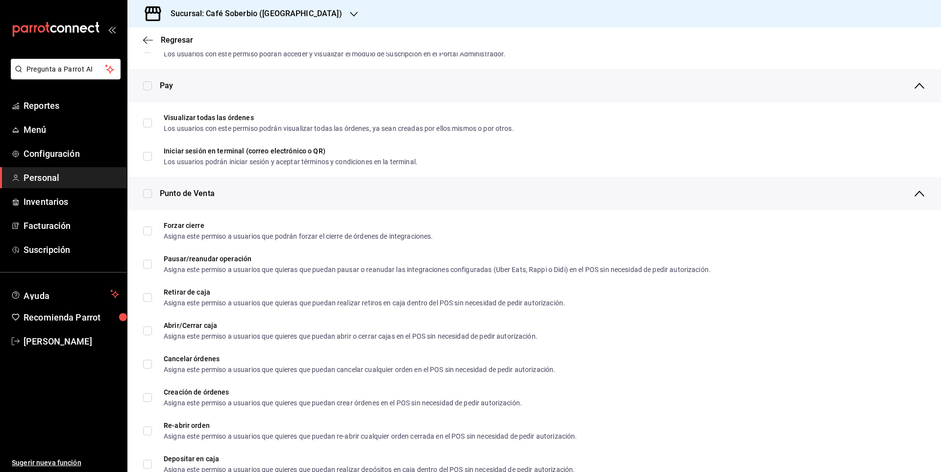
click at [141, 195] on div "Punto de Venta" at bounding box center [533, 193] width 813 height 33
click at [146, 195] on input "checkbox" at bounding box center [147, 193] width 9 height 9
checkbox input "true"
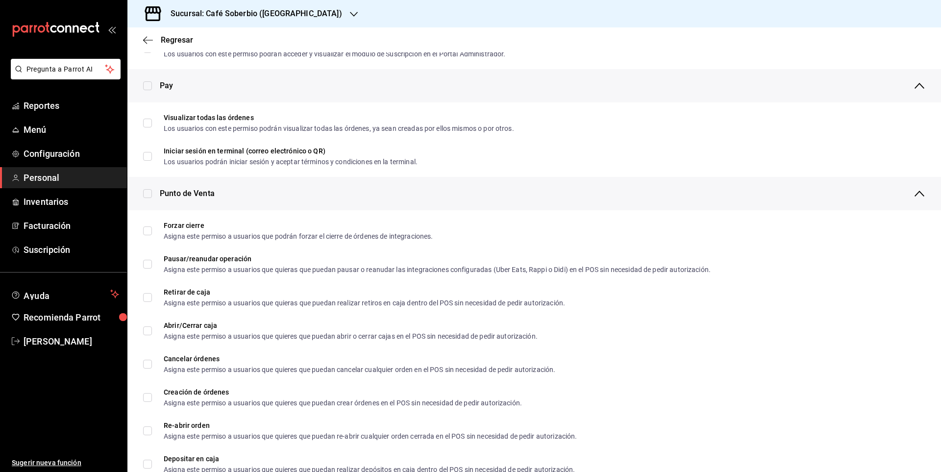
checkbox input "true"
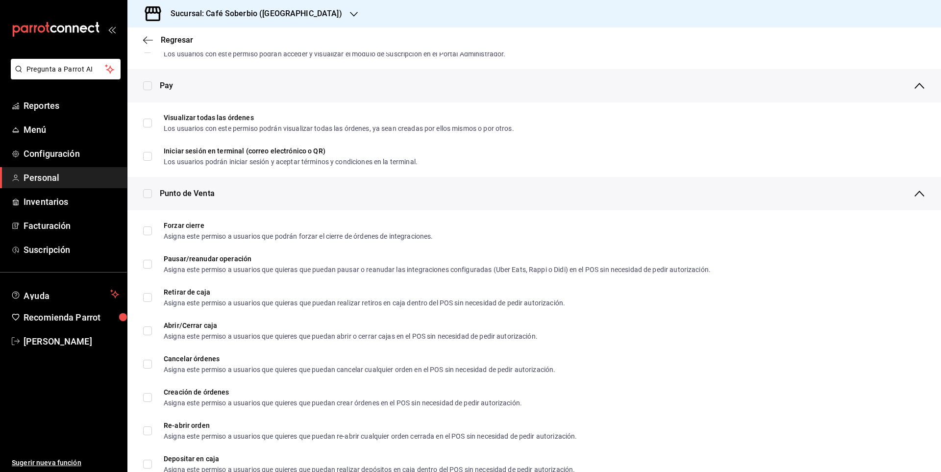
checkbox input "true"
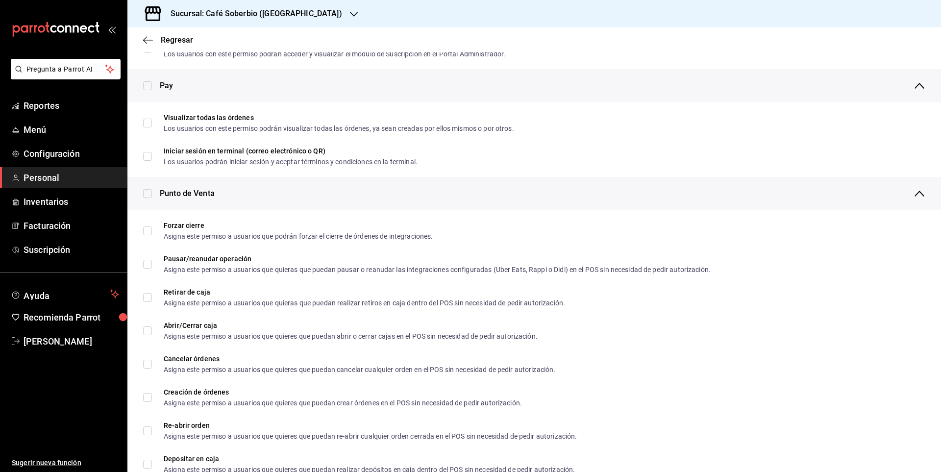
checkbox input "true"
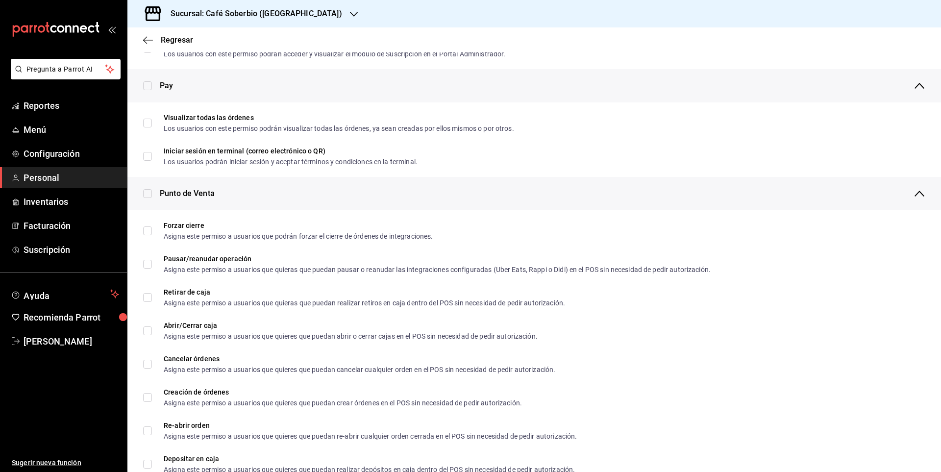
checkbox input "true"
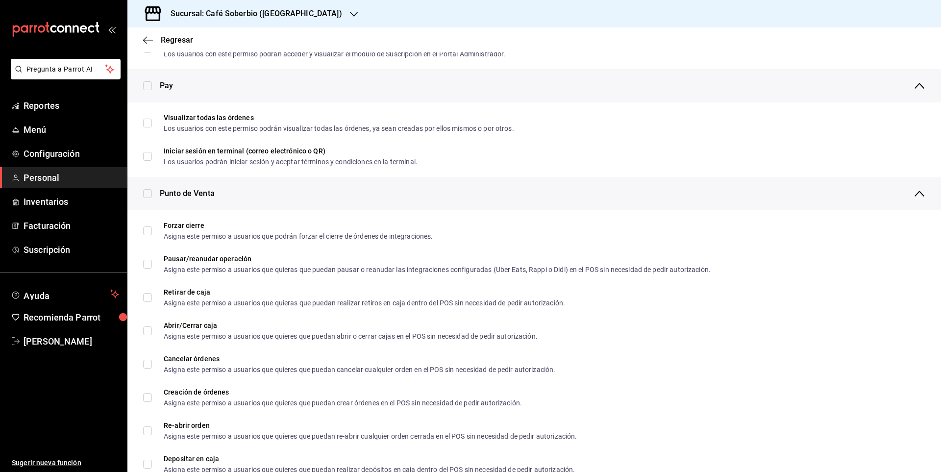
checkbox input "true"
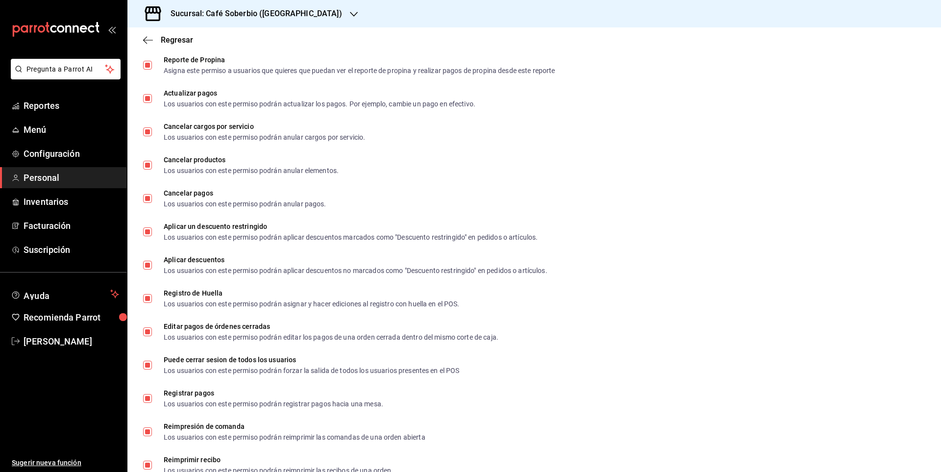
scroll to position [1069, 0]
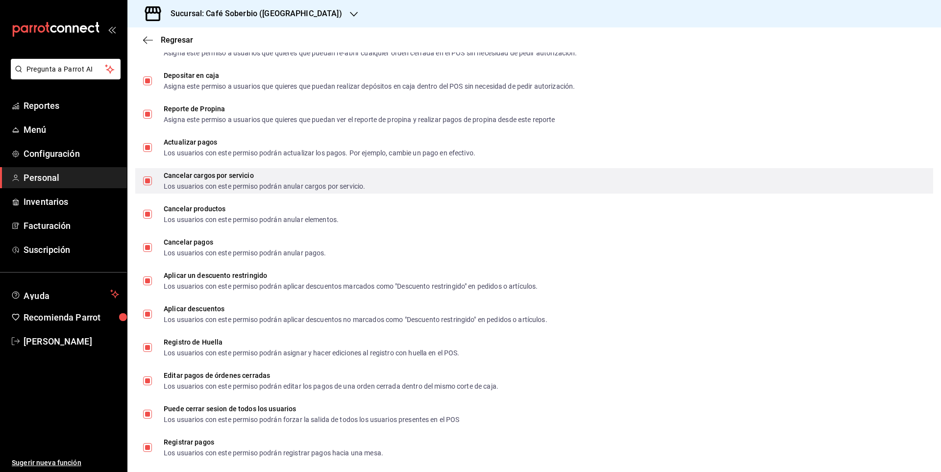
click at [145, 182] on input "Cancelar cargos por servicio Los usuarios con este permiso podrán anular cargos…" at bounding box center [147, 180] width 9 height 9
checkbox input "false"
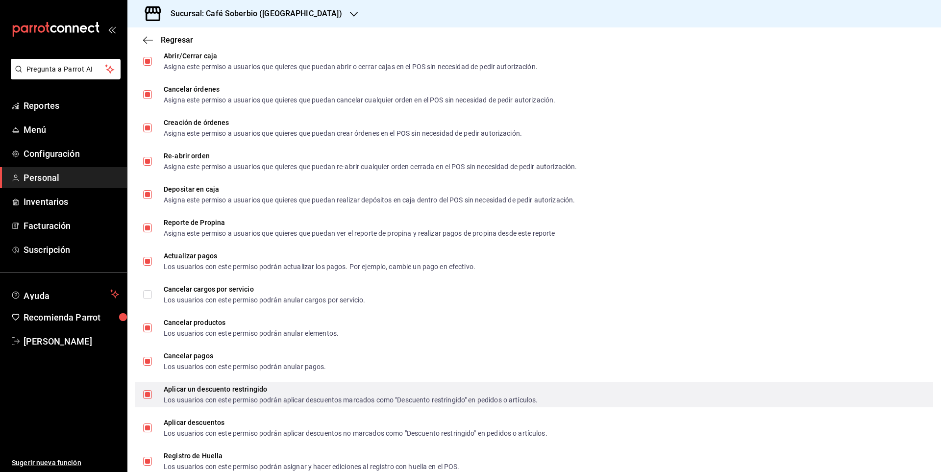
scroll to position [922, 0]
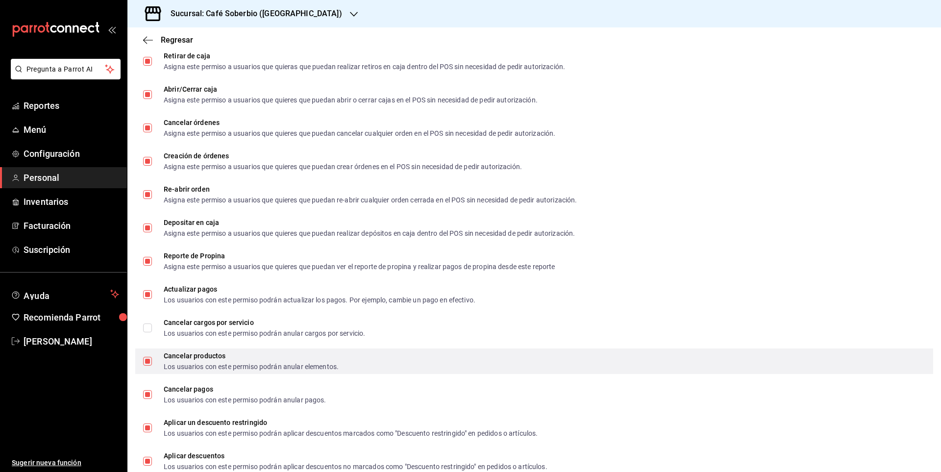
click at [146, 359] on input "Cancelar productos Los usuarios con este permiso podrán anular elementos." at bounding box center [147, 361] width 9 height 9
checkbox input "false"
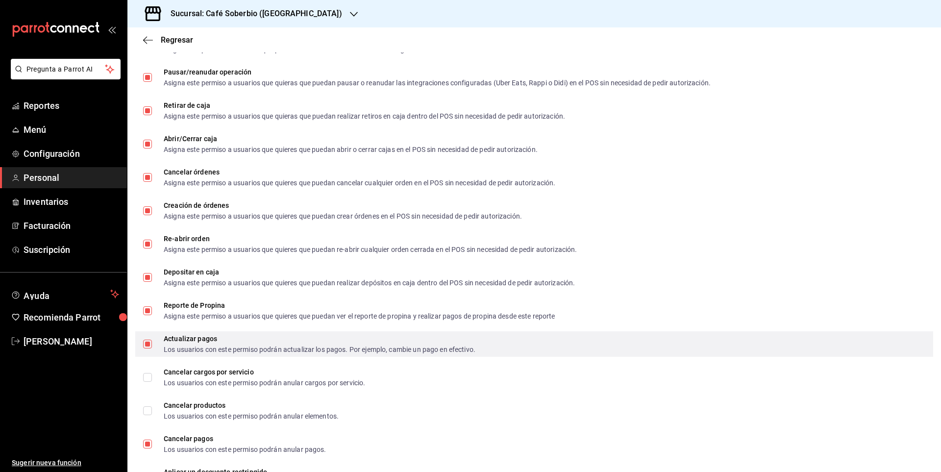
scroll to position [824, 0]
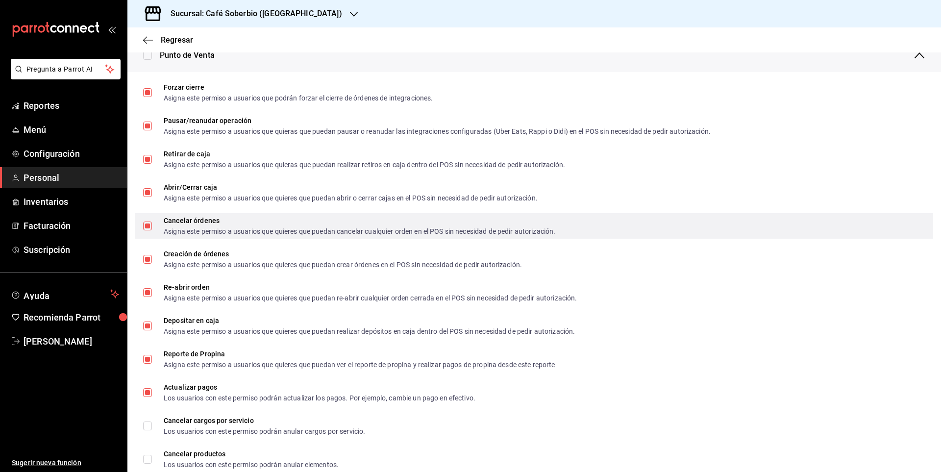
click at [144, 225] on input "Cancelar órdenes Asigna este permiso a usuarios que quieres que puedan cancelar…" at bounding box center [147, 225] width 9 height 9
checkbox input "false"
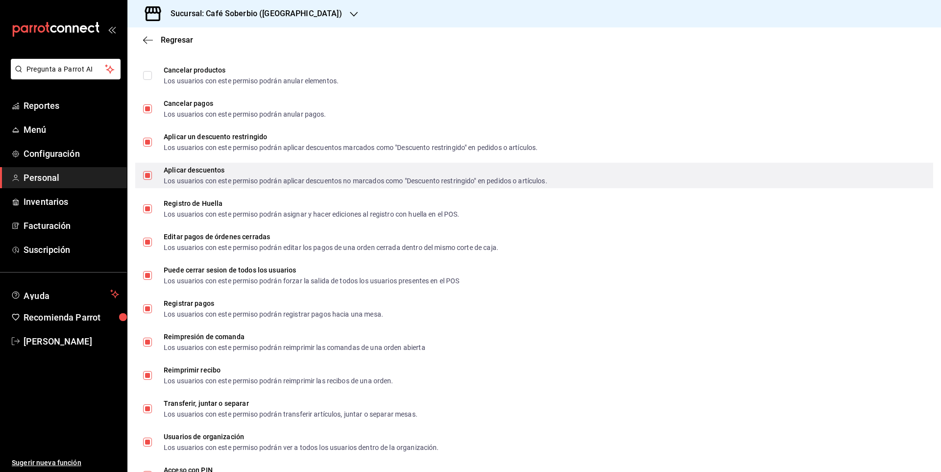
scroll to position [1216, 0]
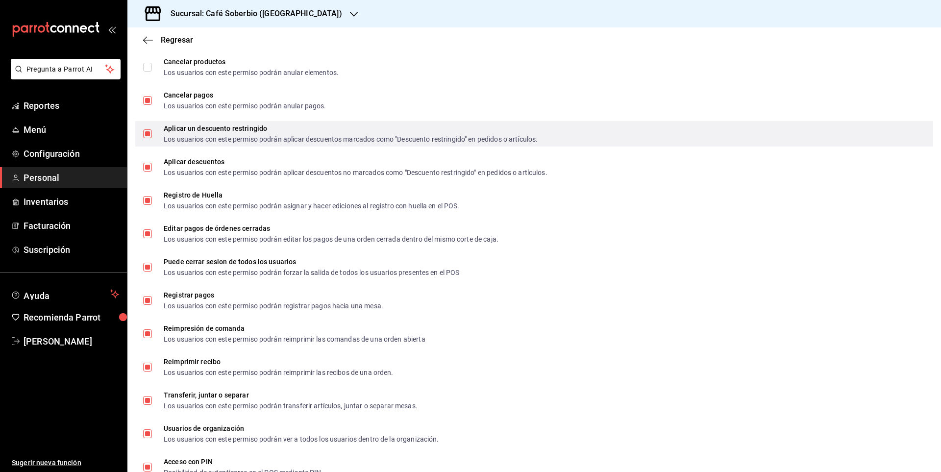
click at [147, 133] on input "Aplicar un descuento restringido Los usuarios con este permiso podrán aplicar d…" at bounding box center [147, 133] width 9 height 9
checkbox input "false"
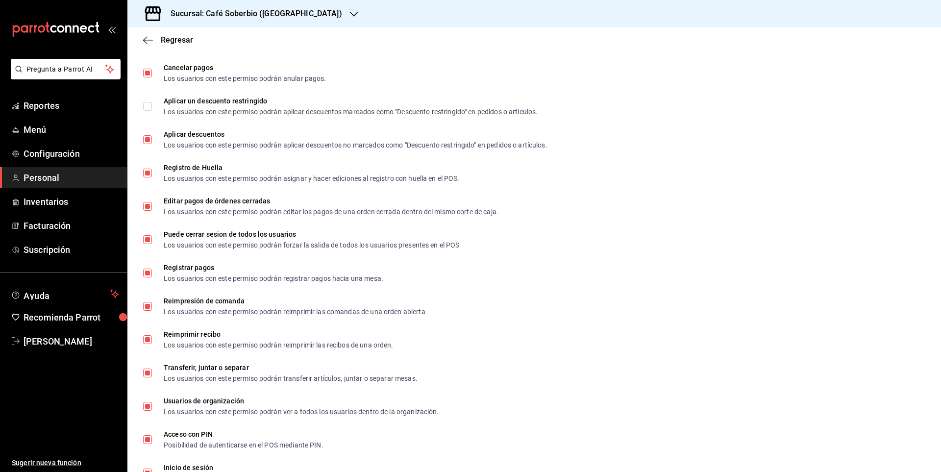
scroll to position [1265, 0]
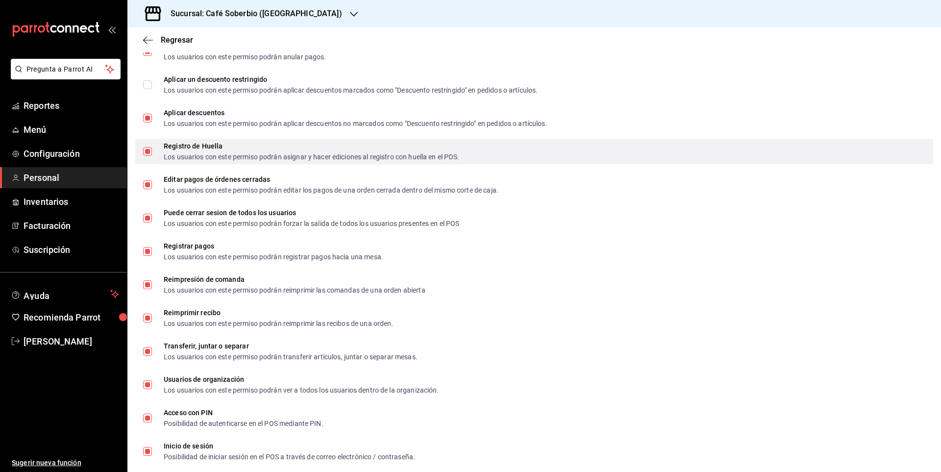
click at [146, 150] on input "Registro de Huella Los usuarios con este permiso podrán asignar y hacer edicion…" at bounding box center [147, 151] width 9 height 9
checkbox input "false"
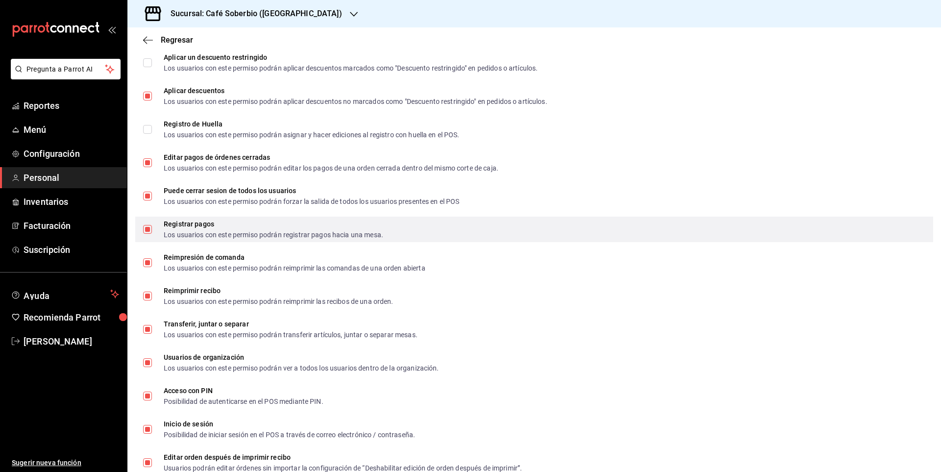
scroll to position [1314, 0]
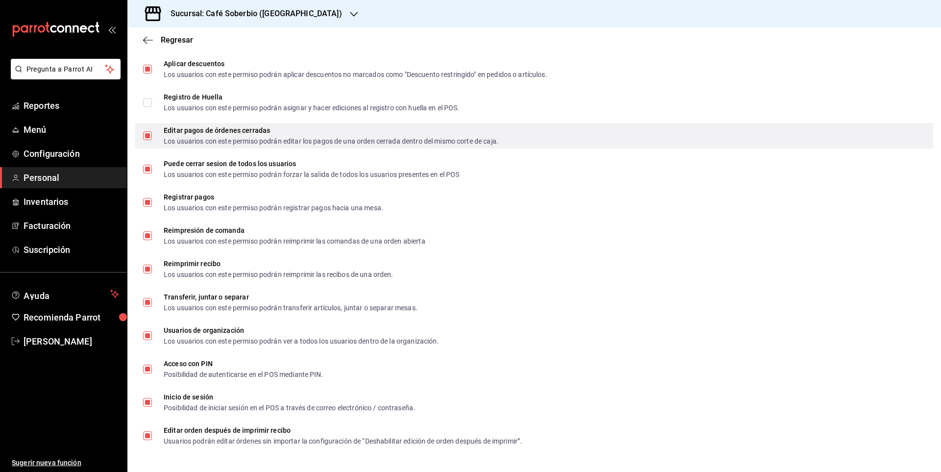
click at [152, 132] on span "Editar pagos de órdenes cerradas Los usuarios con este permiso podrán editar lo…" at bounding box center [325, 136] width 346 height 18
click at [152, 132] on input "Editar pagos de órdenes cerradas Los usuarios con este permiso podrán editar lo…" at bounding box center [147, 135] width 9 height 9
click at [146, 140] on input "Editar pagos de órdenes cerradas Los usuarios con este permiso podrán editar lo…" at bounding box center [147, 135] width 9 height 9
checkbox input "false"
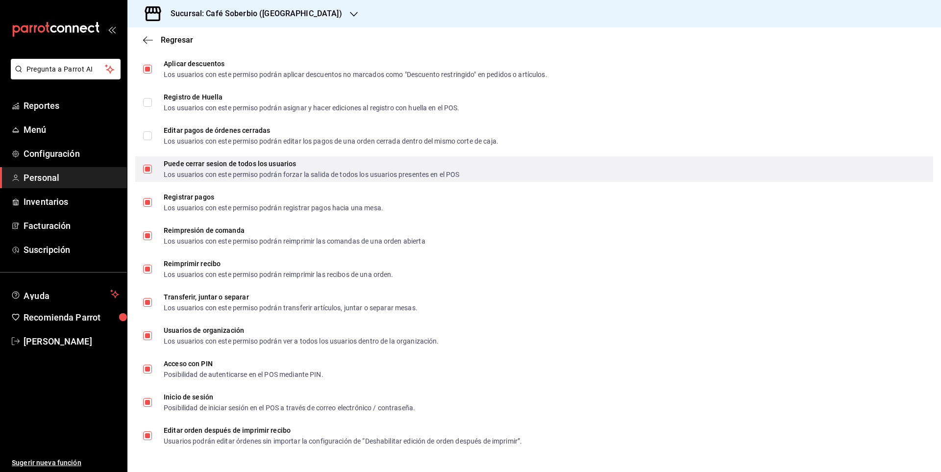
click at [149, 165] on input "Puede cerrar sesion de todos los usuarios Los usuarios con este permiso podrán …" at bounding box center [147, 169] width 9 height 9
checkbox input "false"
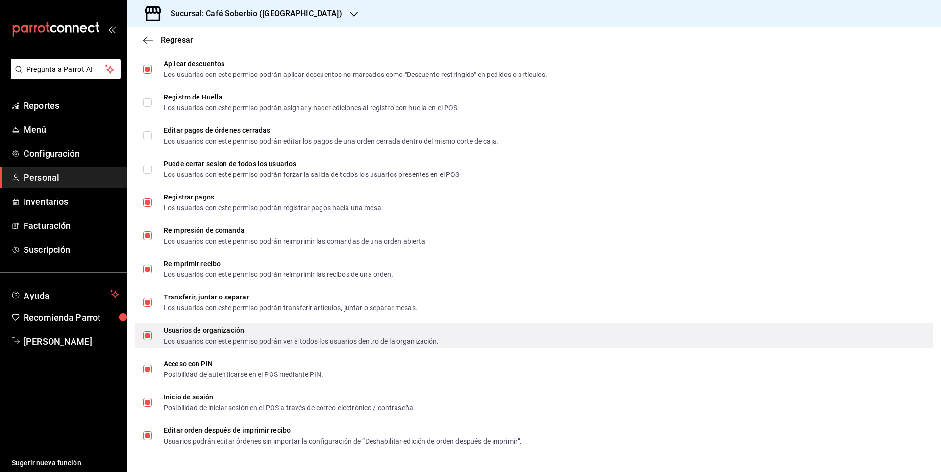
click at [150, 340] on label "Usuarios de organización Los usuarios con este permiso podrán ver a todos los u…" at bounding box center [291, 336] width 296 height 18
click at [150, 340] on input "Usuarios de organización Los usuarios con este permiso podrán ver a todos los u…" at bounding box center [147, 335] width 9 height 9
click at [147, 337] on input "Usuarios de organización Los usuarios con este permiso podrán ver a todos los u…" at bounding box center [147, 335] width 9 height 9
checkbox input "false"
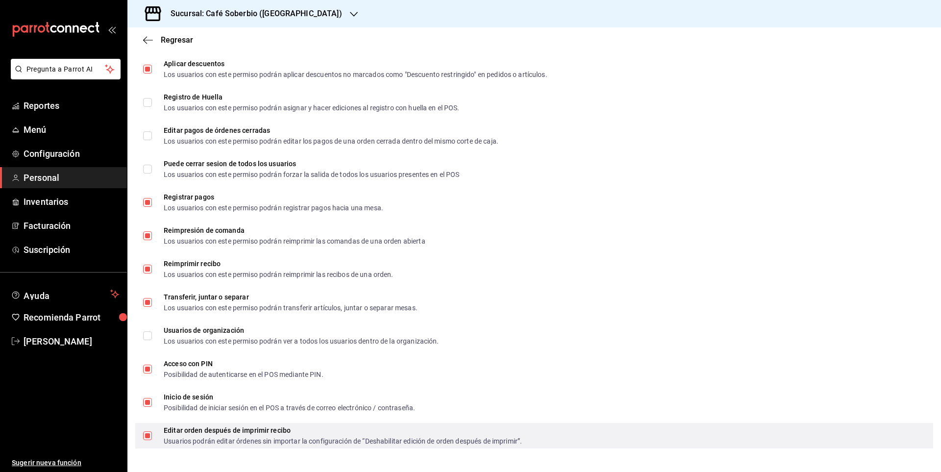
click at [153, 432] on span "Editar orden después de imprimir recibo Usuarios podrán editar órdenes sin impo…" at bounding box center [337, 436] width 370 height 18
click at [152, 432] on input "Editar orden después de imprimir recibo Usuarios podrán editar órdenes sin impo…" at bounding box center [147, 435] width 9 height 9
click at [146, 436] on input "Editar orden después de imprimir recibo Usuarios podrán editar órdenes sin impo…" at bounding box center [147, 435] width 9 height 9
checkbox input "false"
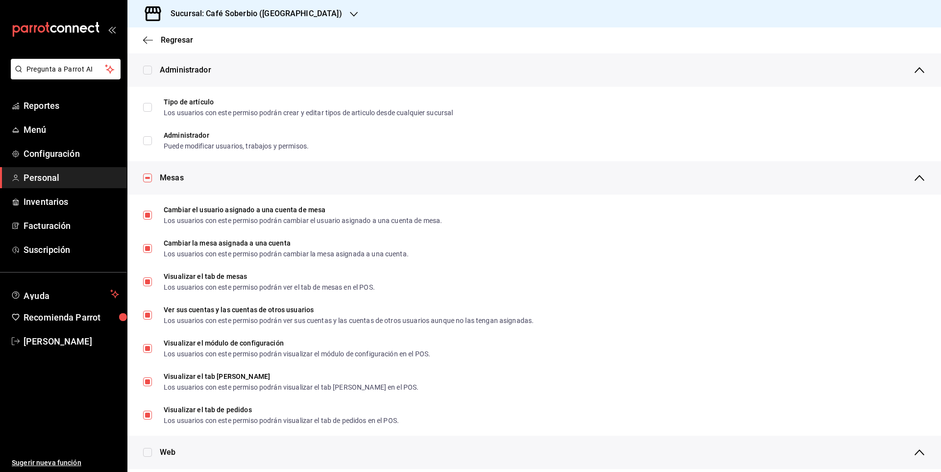
scroll to position [0, 0]
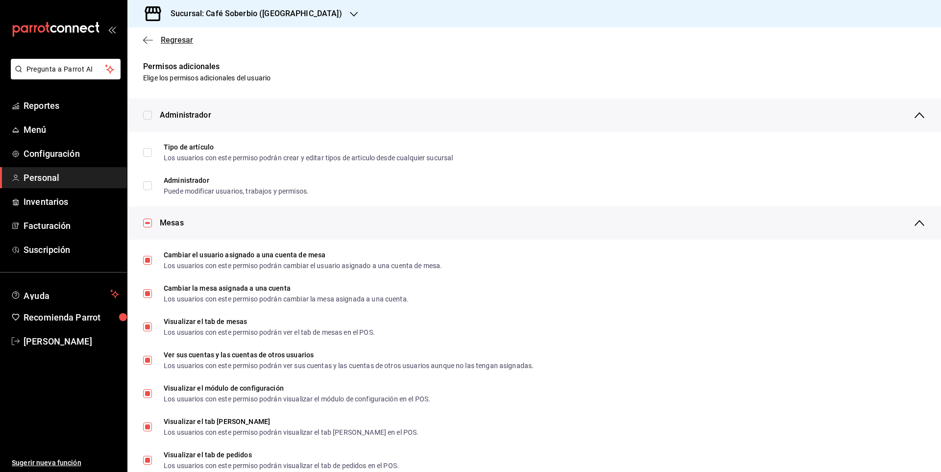
click at [146, 39] on icon "button" at bounding box center [148, 40] width 10 height 9
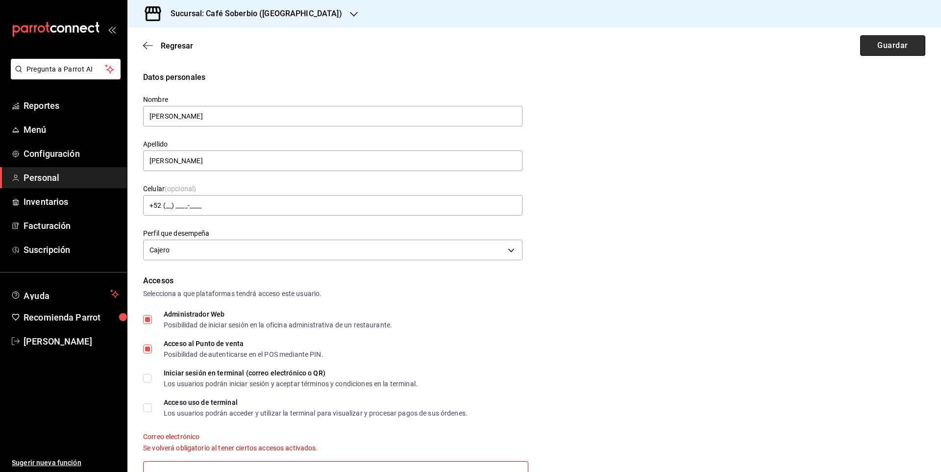
click at [868, 46] on button "Guardar" at bounding box center [892, 45] width 65 height 21
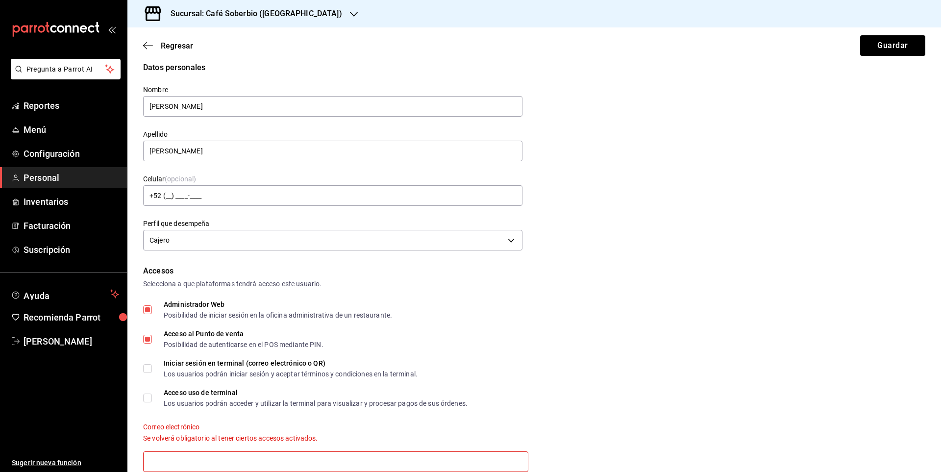
scroll to position [108, 0]
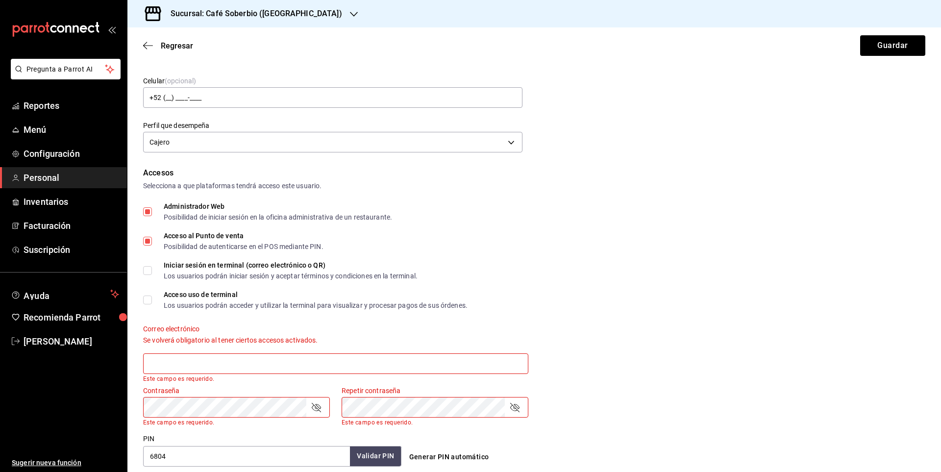
click at [170, 365] on input "text" at bounding box center [335, 363] width 385 height 21
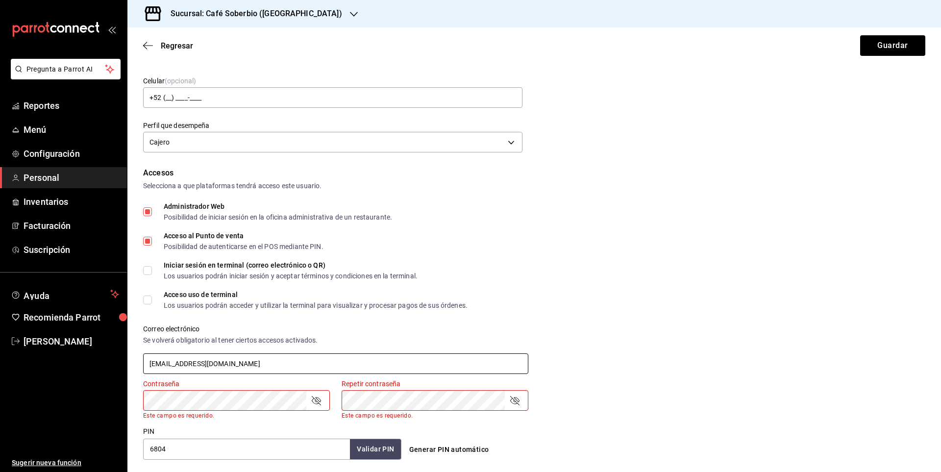
type input "ggjhhhh@gmail.com"
click at [165, 411] on div "Contraseña Contraseña Este campo es requerido." at bounding box center [236, 399] width 187 height 40
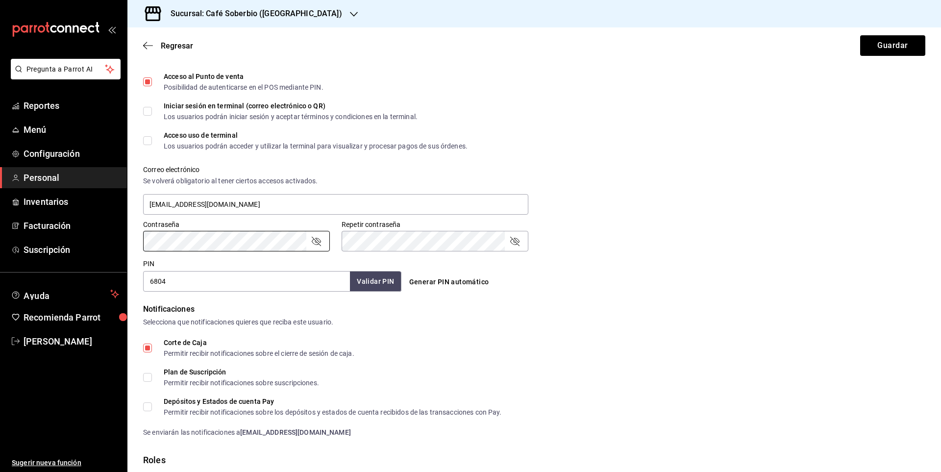
scroll to position [333, 0]
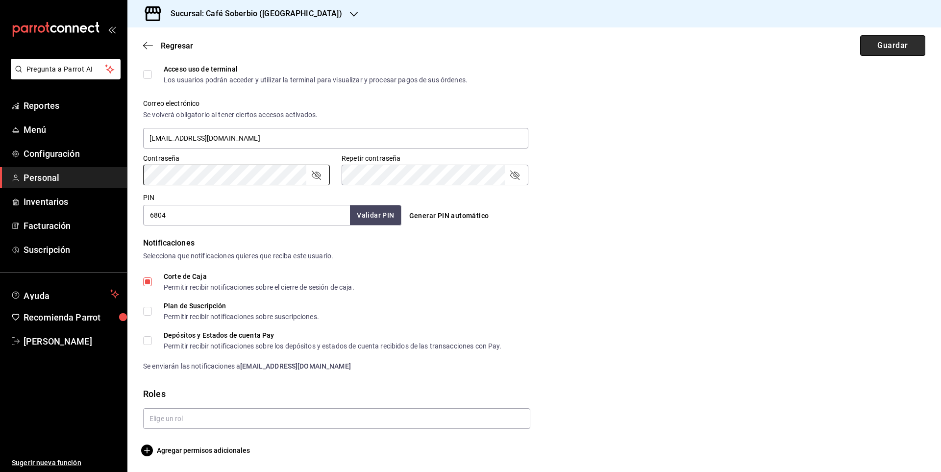
click at [892, 54] on button "Guardar" at bounding box center [892, 45] width 65 height 21
click at [884, 39] on button "Guardar" at bounding box center [892, 45] width 65 height 21
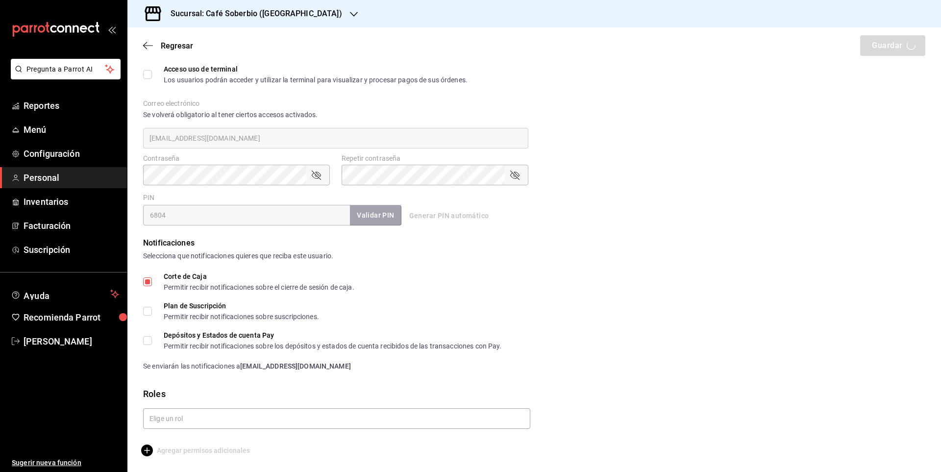
scroll to position [203, 0]
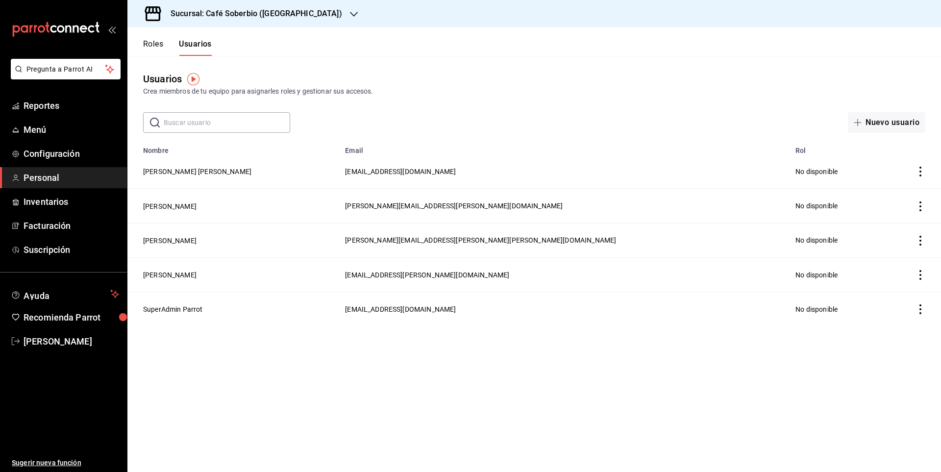
click at [196, 122] on input "text" at bounding box center [227, 123] width 126 height 20
click at [874, 124] on button "Nuevo usuario" at bounding box center [886, 122] width 77 height 21
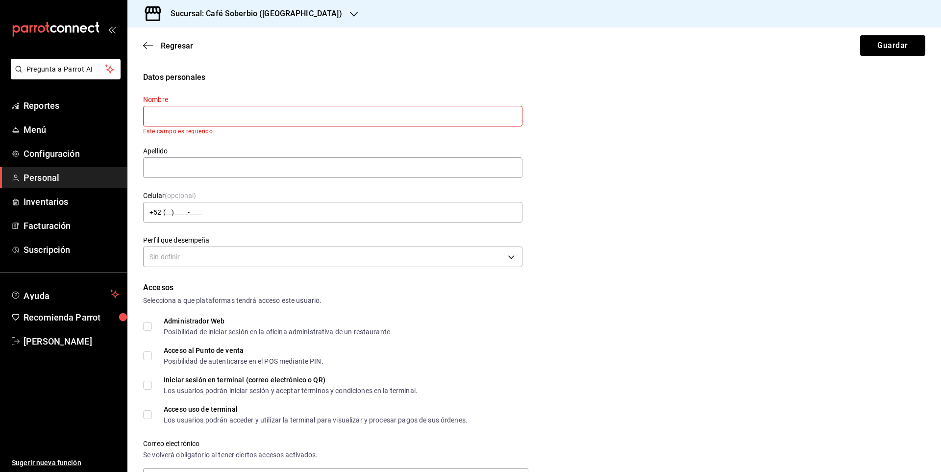
paste input "José Uziel Rodriguez Zepeda"
drag, startPoint x: 183, startPoint y: 114, endPoint x: 243, endPoint y: 116, distance: 60.3
click at [290, 118] on input "José Uziel Rodriguez Zepeda" at bounding box center [332, 116] width 379 height 21
type input "José Uziel"
click at [177, 170] on input "text" at bounding box center [332, 167] width 379 height 21
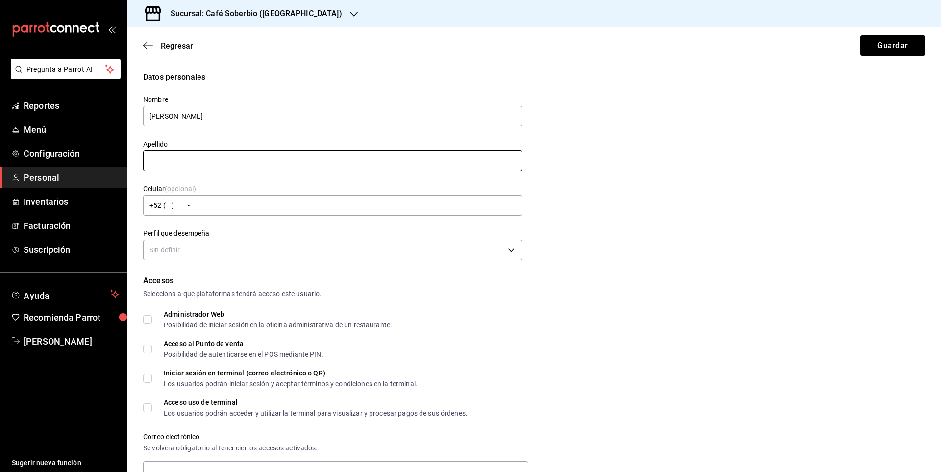
paste input "Rodriguez Zepeda"
type input "Rodriguez Zepeda"
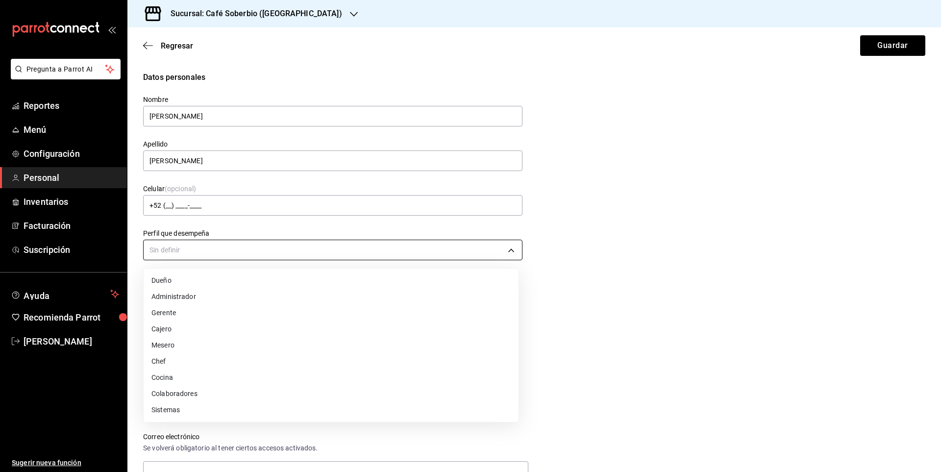
click at [217, 253] on body "Pregunta a Parrot AI Reportes Menú Configuración Personal Inventarios Facturaci…" at bounding box center [470, 236] width 941 height 472
click at [170, 334] on li "Cajero" at bounding box center [331, 329] width 375 height 16
type input "CASHIER"
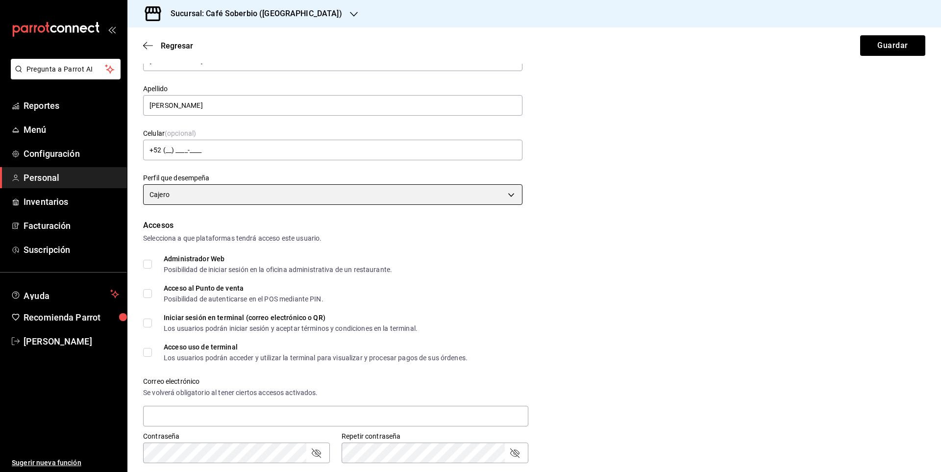
scroll to position [98, 0]
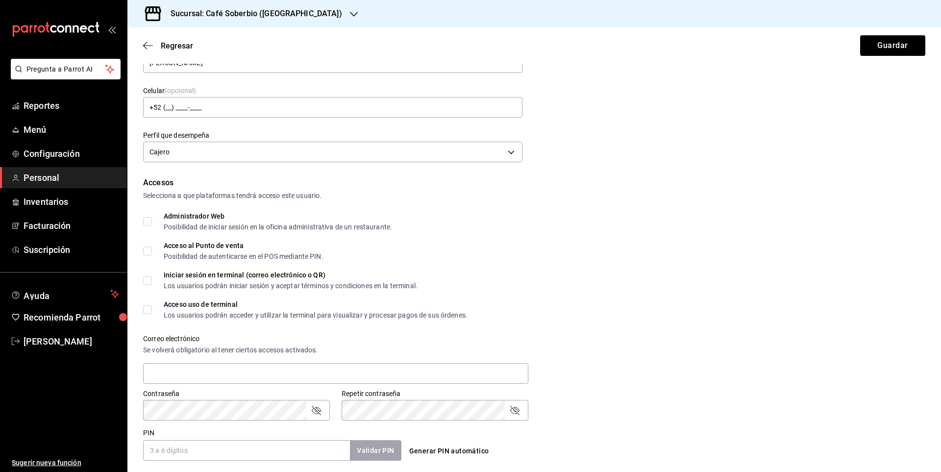
click at [148, 221] on input "Administrador Web Posibilidad de iniciar sesión en la oficina administrativa de…" at bounding box center [147, 221] width 9 height 9
checkbox input "true"
click at [157, 244] on span "Acceso al Punto de venta Posibilidad de autenticarse en el POS mediante PIN." at bounding box center [237, 251] width 171 height 18
click at [152, 246] on input "Acceso al Punto de venta Posibilidad de autenticarse en el POS mediante PIN." at bounding box center [147, 250] width 9 height 9
checkbox input "true"
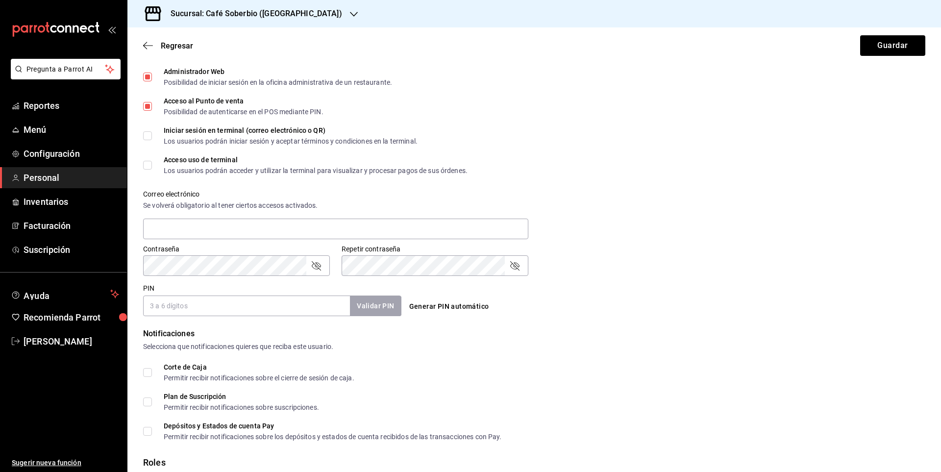
scroll to position [245, 0]
click at [163, 229] on input "text" at bounding box center [335, 226] width 385 height 21
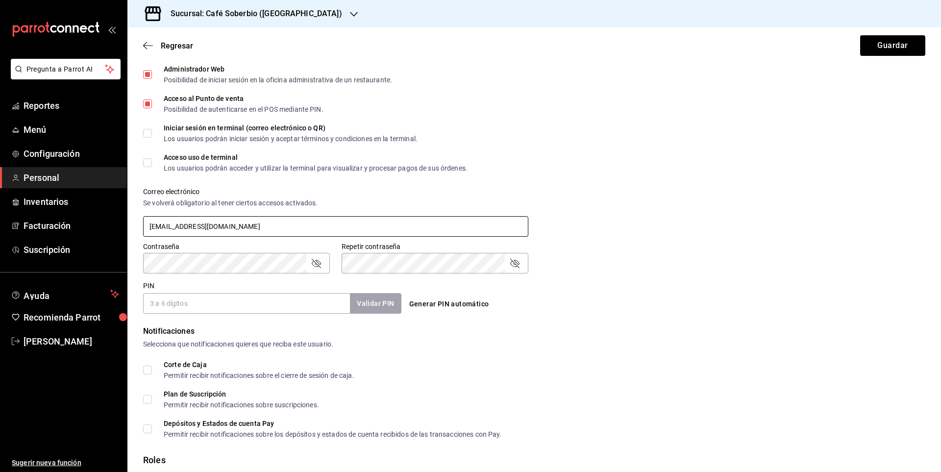
type input "gfyhtfghf@fake.com"
click at [375, 275] on div "Accesos Selecciona a que plataformas tendrá acceso este usuario. Administrador …" at bounding box center [534, 172] width 782 height 284
click at [195, 304] on input "PIN" at bounding box center [246, 303] width 207 height 21
click at [453, 298] on button "Generar PIN automático" at bounding box center [449, 304] width 88 height 18
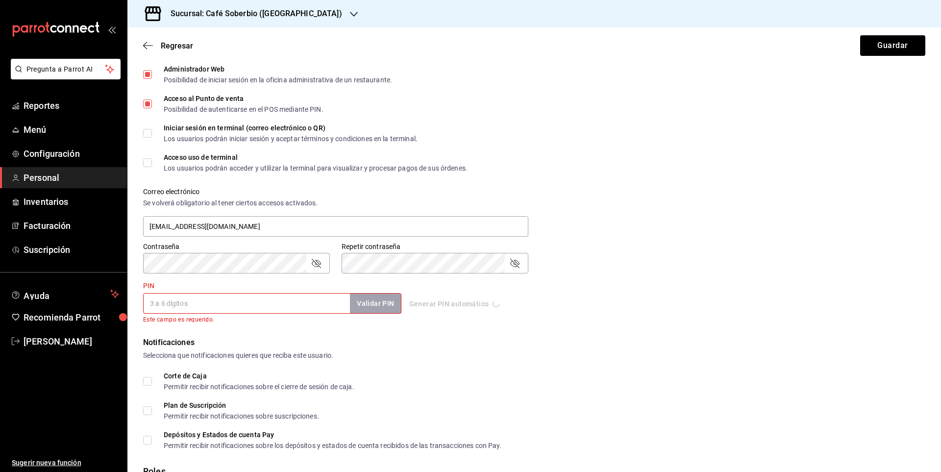
type input "0288"
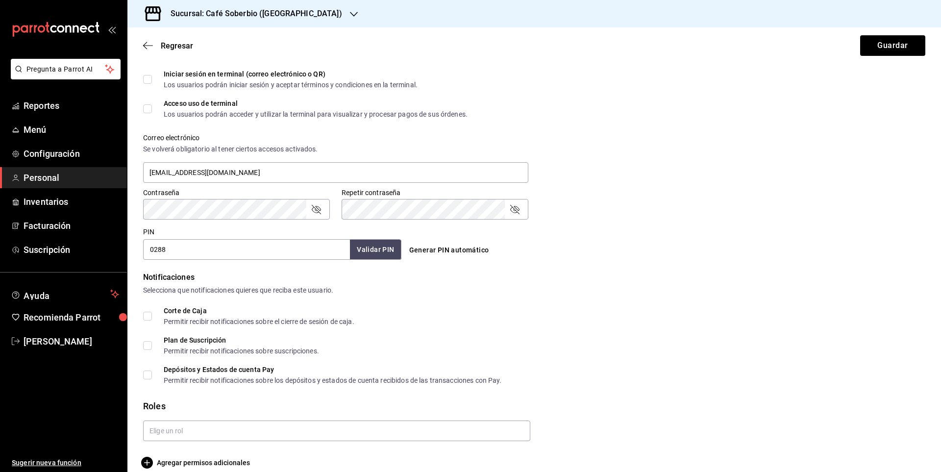
scroll to position [311, 0]
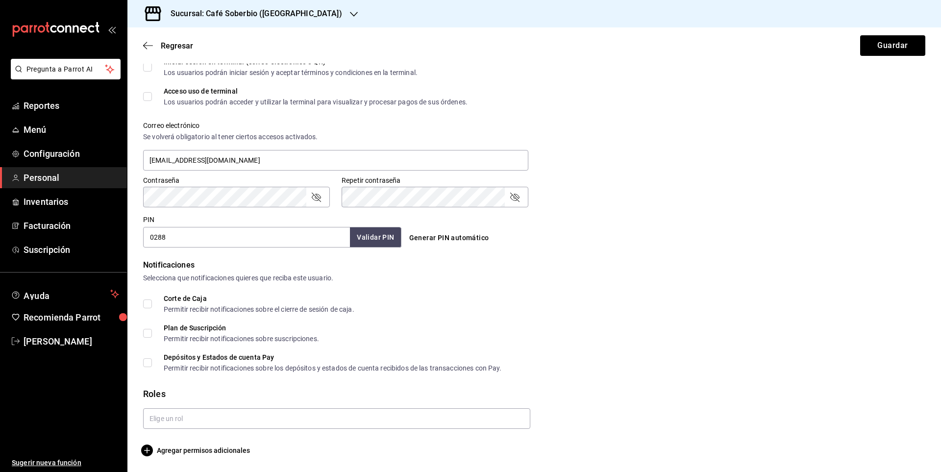
click at [152, 300] on span "Corte de Caja Permitir recibir notificaciones sobre el cierre de sesión de caja." at bounding box center [253, 304] width 202 height 18
click at [152, 300] on input "Corte de Caja Permitir recibir notificaciones sobre el cierre de sesión de caja." at bounding box center [147, 303] width 9 height 9
checkbox input "true"
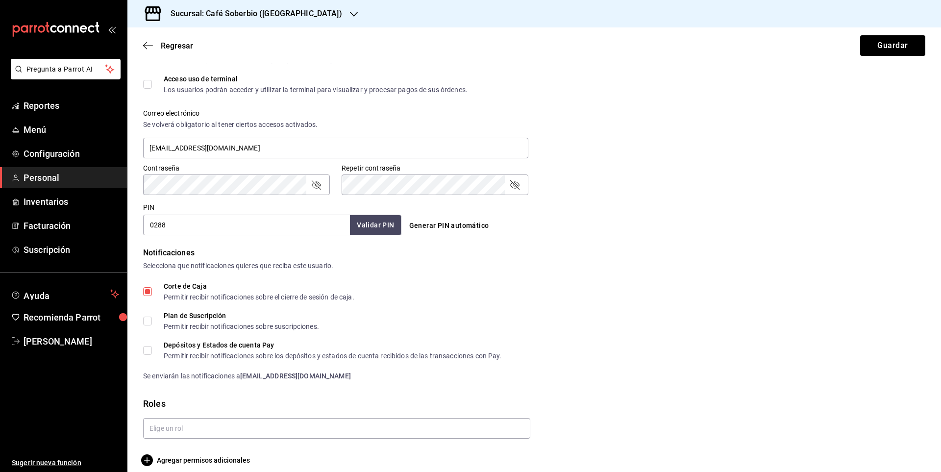
scroll to position [333, 0]
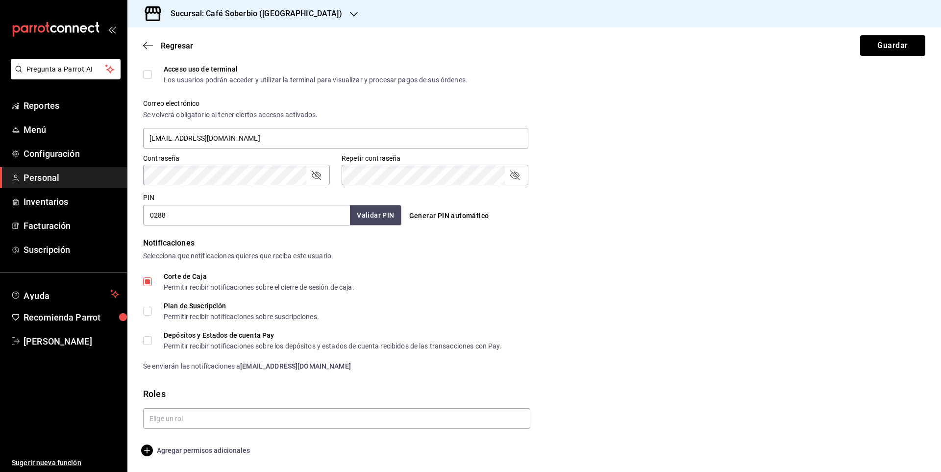
click at [151, 451] on icon "button" at bounding box center [147, 450] width 12 height 12
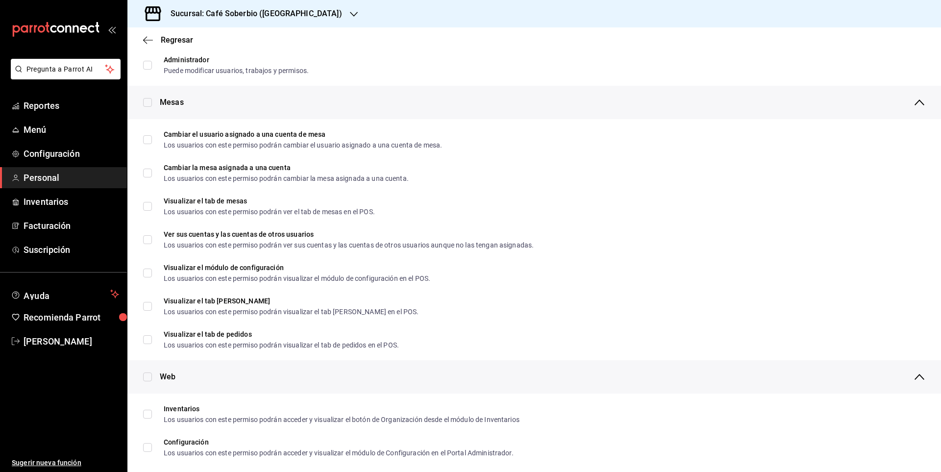
scroll to position [0, 0]
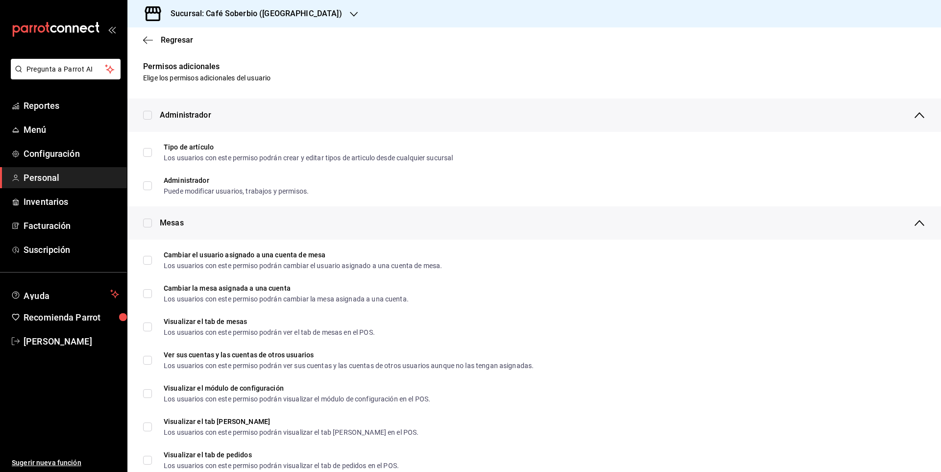
click at [146, 220] on input "checkbox" at bounding box center [147, 223] width 9 height 9
checkbox input "true"
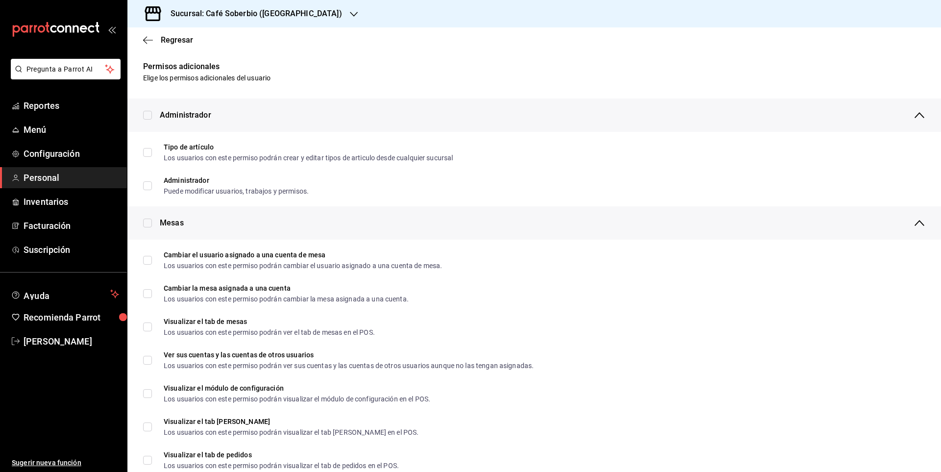
checkbox input "true"
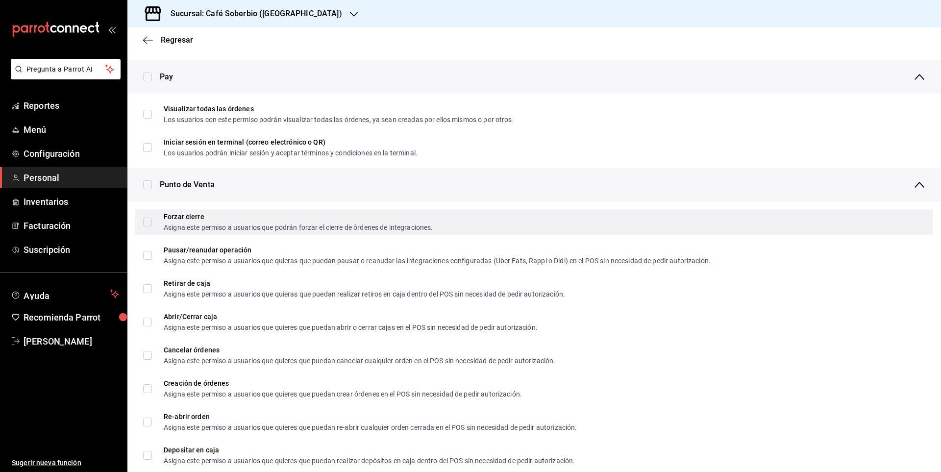
scroll to position [735, 0]
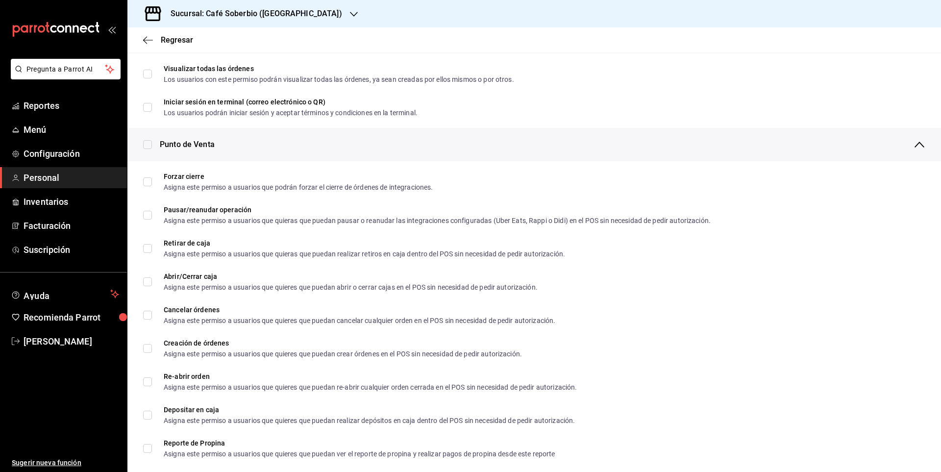
click at [149, 147] on input "checkbox" at bounding box center [147, 144] width 9 height 9
checkbox input "true"
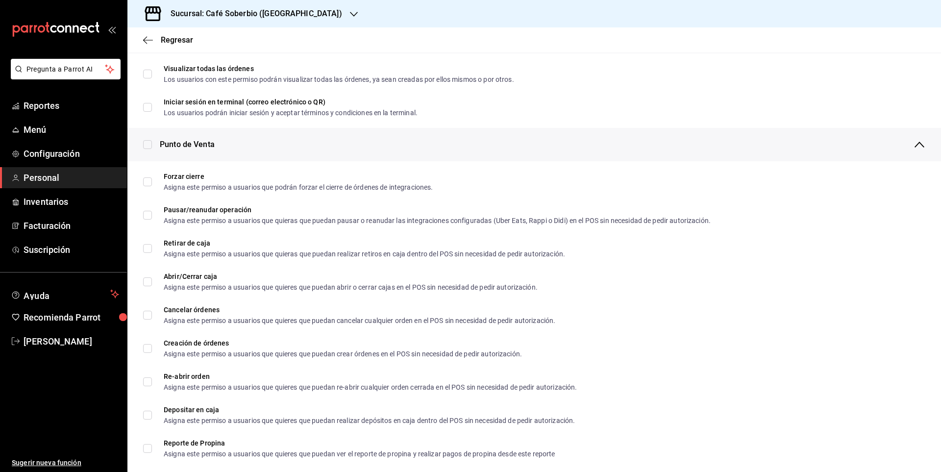
checkbox input "true"
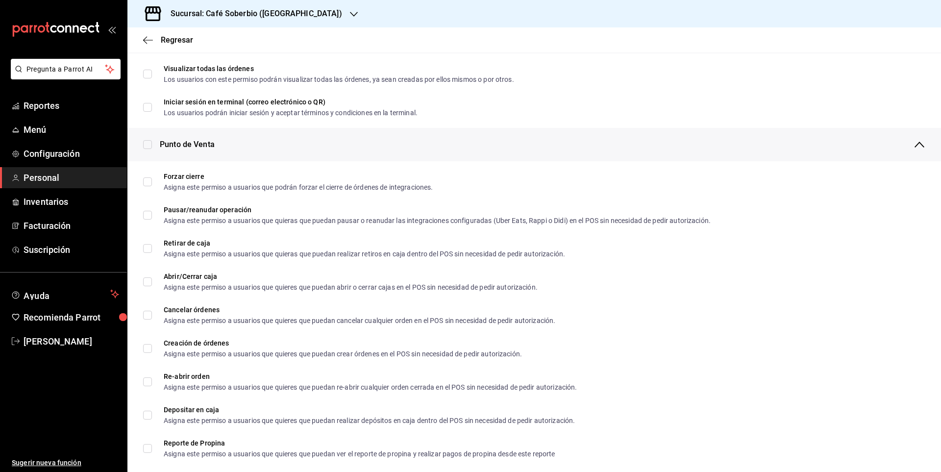
checkbox input "true"
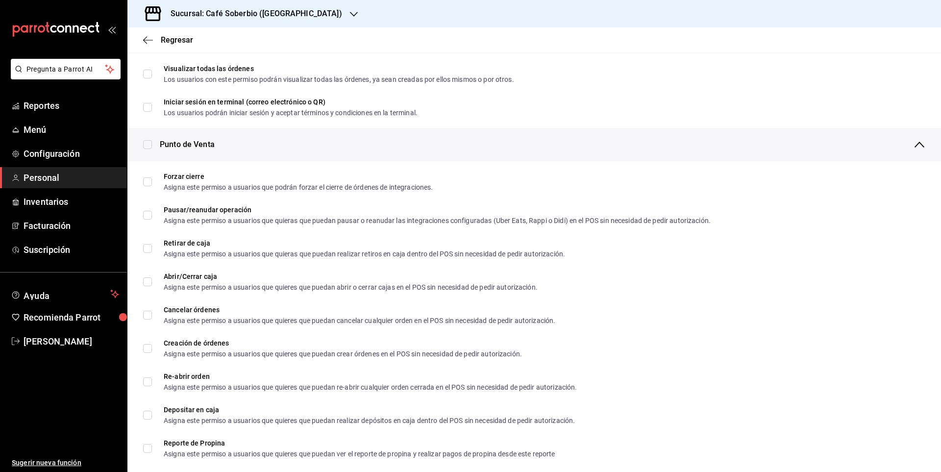
checkbox input "true"
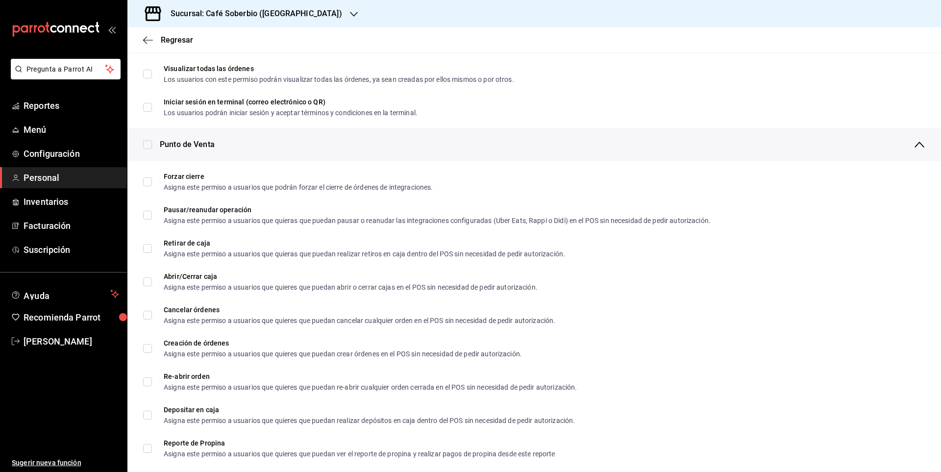
checkbox input "true"
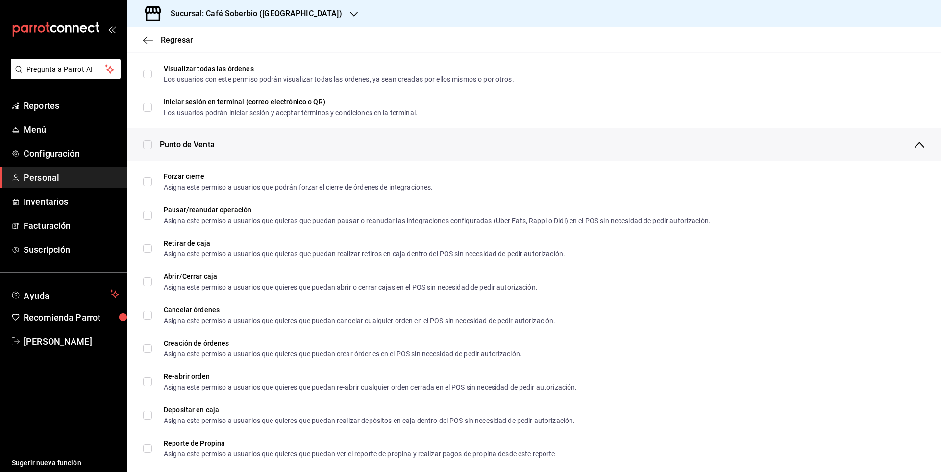
checkbox input "true"
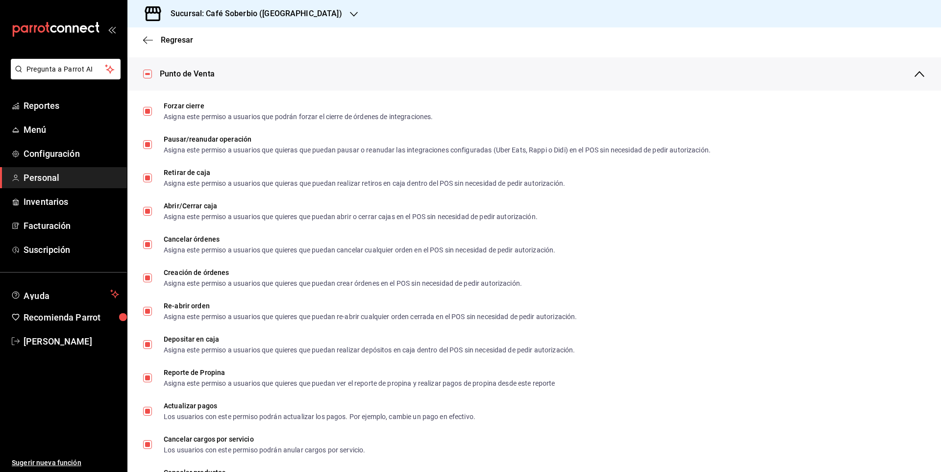
scroll to position [833, 0]
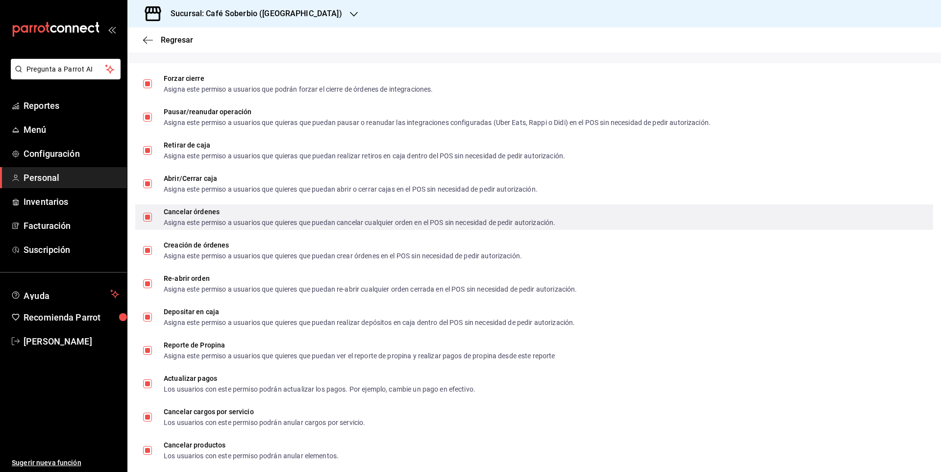
click at [151, 217] on input "Cancelar órdenes Asigna este permiso a usuarios que quieres que puedan cancelar…" at bounding box center [147, 217] width 9 height 9
checkbox input "false"
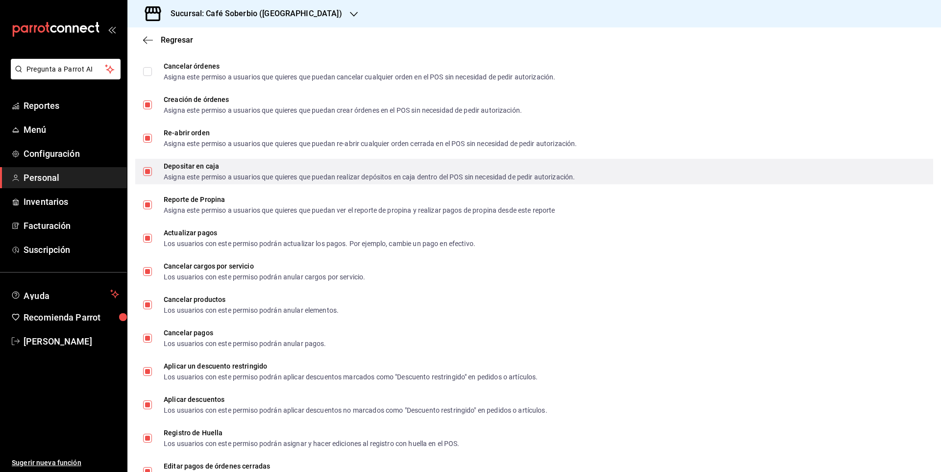
scroll to position [980, 0]
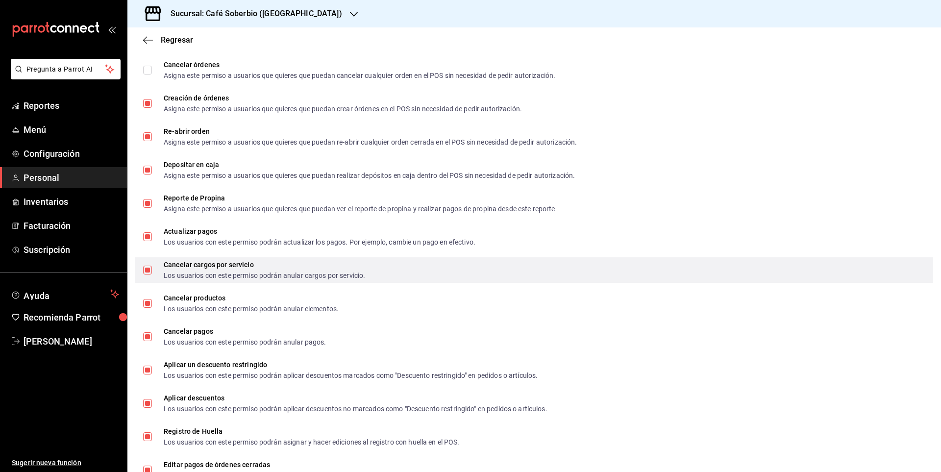
click at [144, 268] on input "Cancelar cargos por servicio Los usuarios con este permiso podrán anular cargos…" at bounding box center [147, 270] width 9 height 9
checkbox input "false"
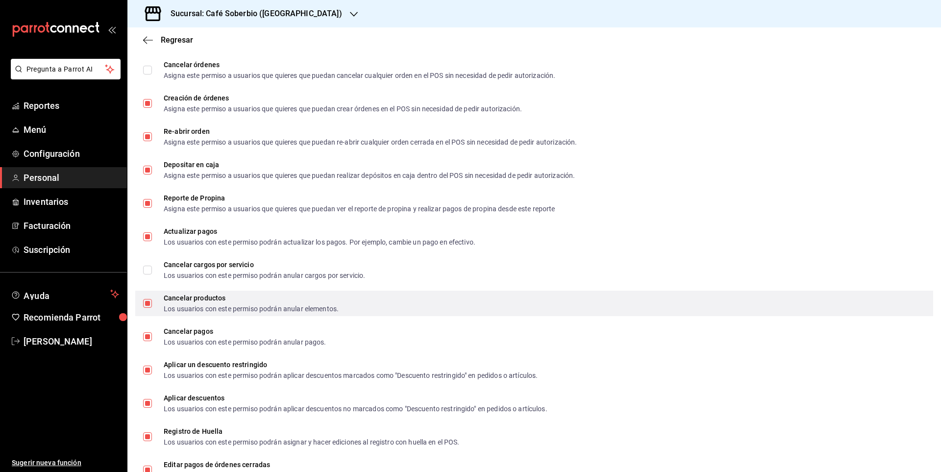
click at [151, 299] on input "Cancelar productos Los usuarios con este permiso podrán anular elementos." at bounding box center [147, 303] width 9 height 9
checkbox input "false"
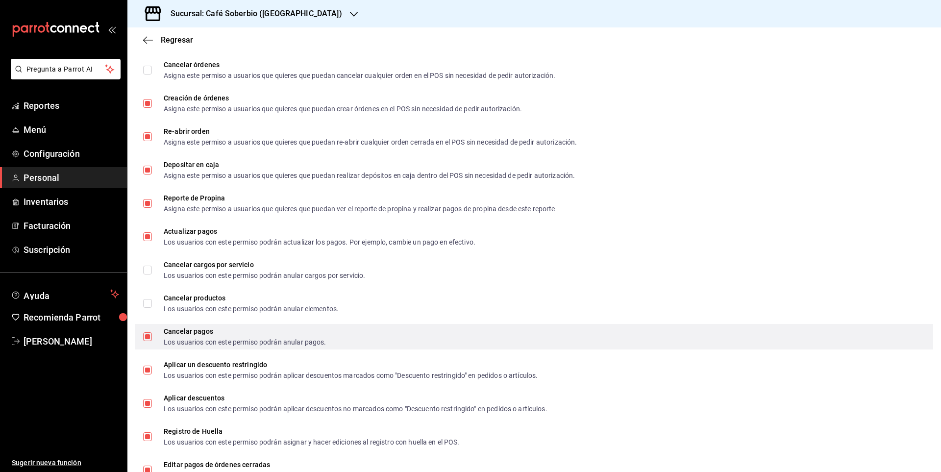
click at [148, 334] on input "Cancelar pagos Los usuarios con este permiso podrán anular pagos." at bounding box center [147, 336] width 9 height 9
checkbox input "false"
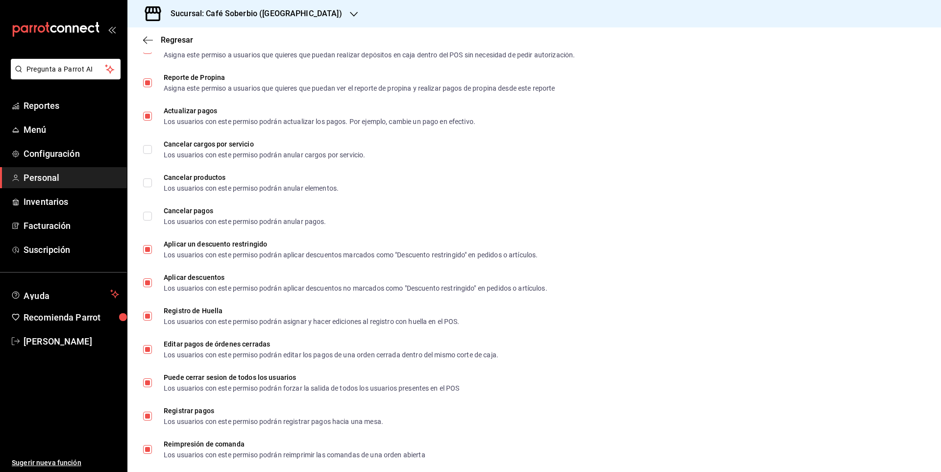
scroll to position [1176, 0]
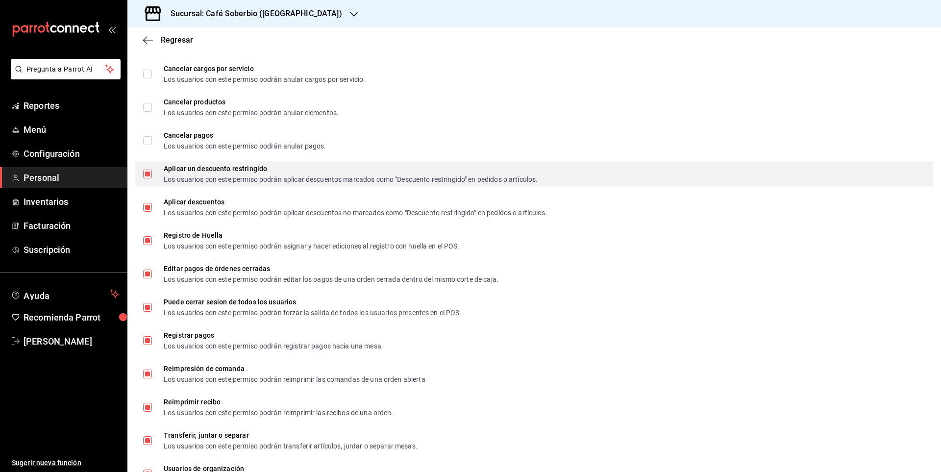
click at [144, 175] on input "Aplicar un descuento restringido Los usuarios con este permiso podrán aplicar d…" at bounding box center [147, 174] width 9 height 9
checkbox input "false"
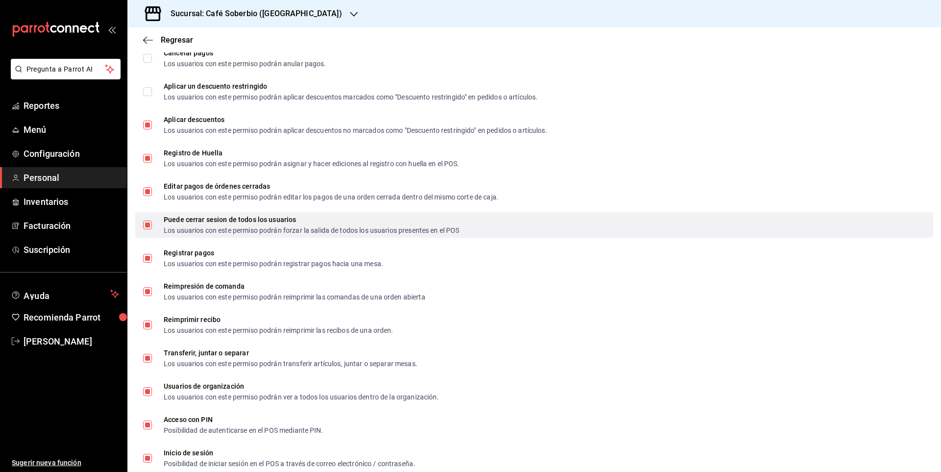
scroll to position [1225, 0]
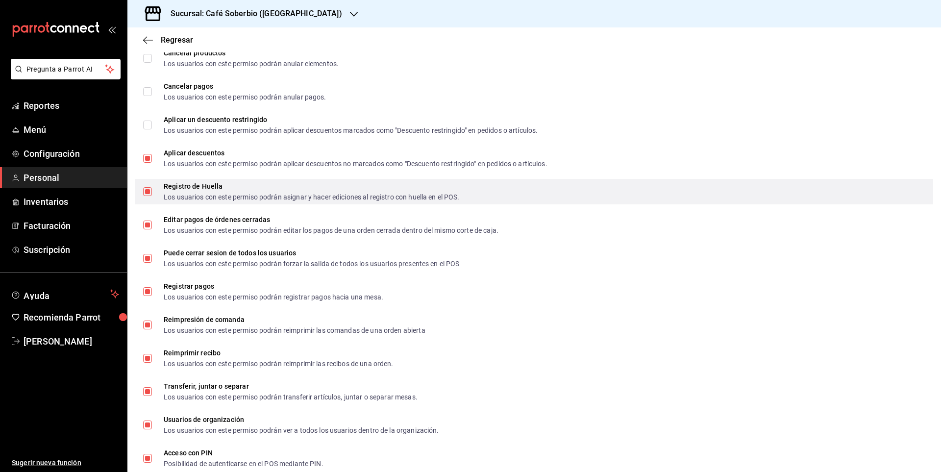
click at [144, 190] on input "Registro de Huella Los usuarios con este permiso podrán asignar y hacer edicion…" at bounding box center [147, 191] width 9 height 9
checkbox input "false"
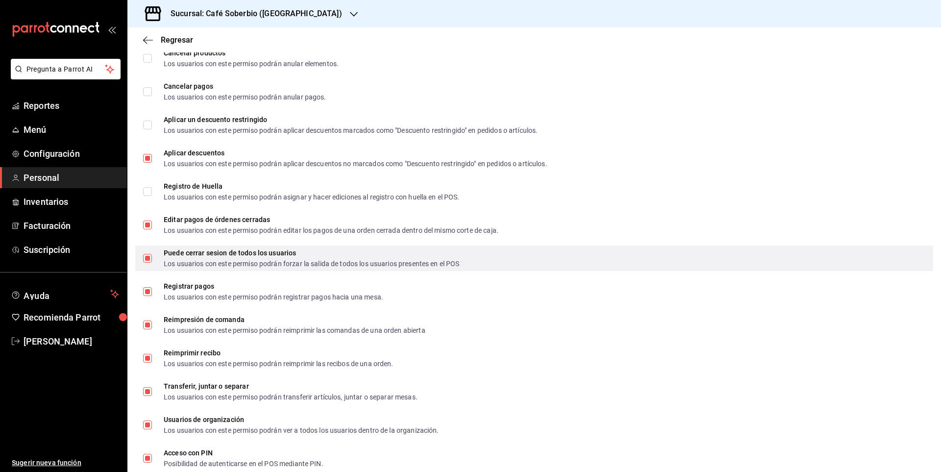
click at [148, 257] on input "Puede cerrar sesion de todos los usuarios Los usuarios con este permiso podrán …" at bounding box center [147, 258] width 9 height 9
checkbox input "false"
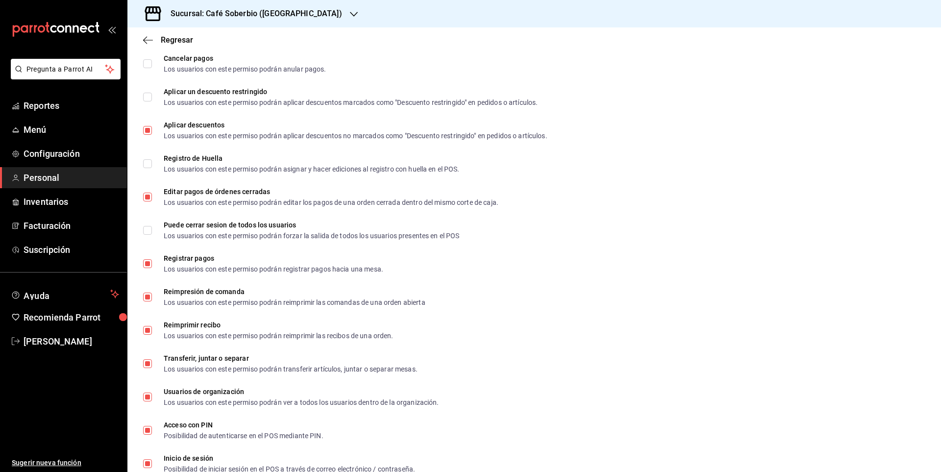
scroll to position [1314, 0]
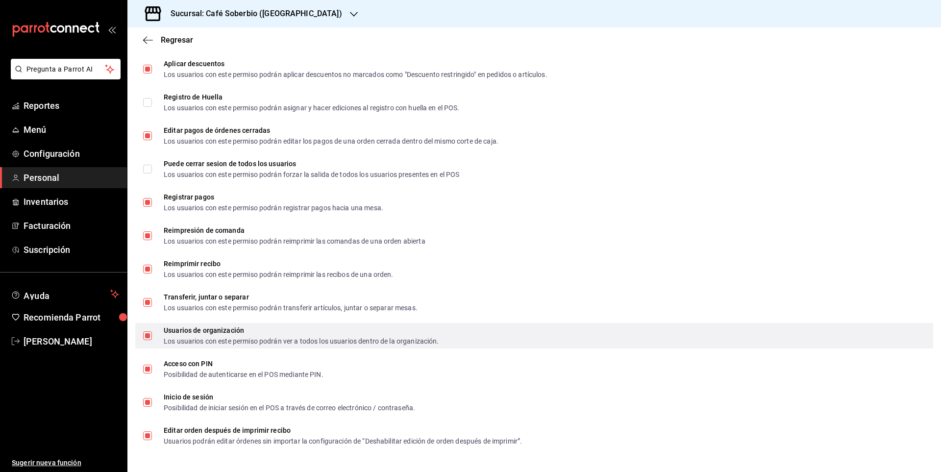
click at [153, 335] on span "Usuarios de organización Los usuarios con este permiso podrán ver a todos los u…" at bounding box center [295, 336] width 287 height 18
click at [152, 335] on input "Usuarios de organización Los usuarios con este permiso podrán ver a todos los u…" at bounding box center [147, 335] width 9 height 9
click at [147, 336] on input "Usuarios de organización Los usuarios con este permiso podrán ver a todos los u…" at bounding box center [147, 335] width 9 height 9
checkbox input "false"
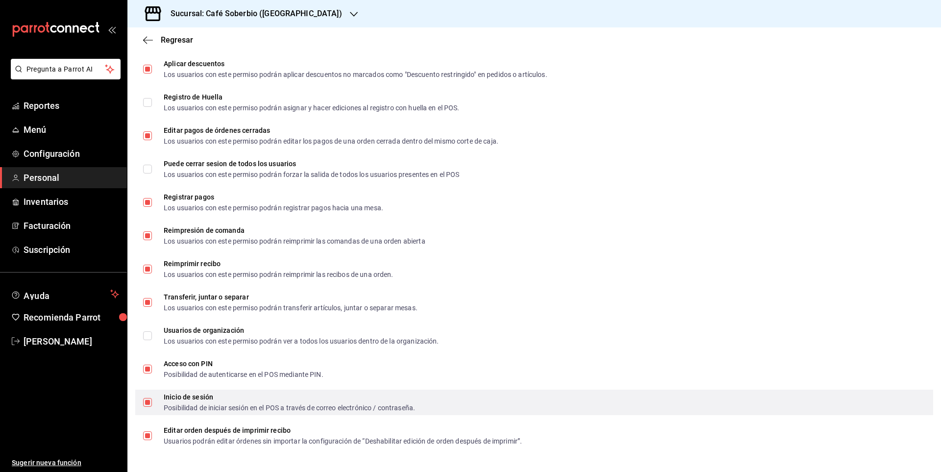
click at [144, 399] on input "Inicio de sesión Posibilidad de iniciar sesión en el POS a través de correo ele…" at bounding box center [147, 402] width 9 height 9
checkbox input "false"
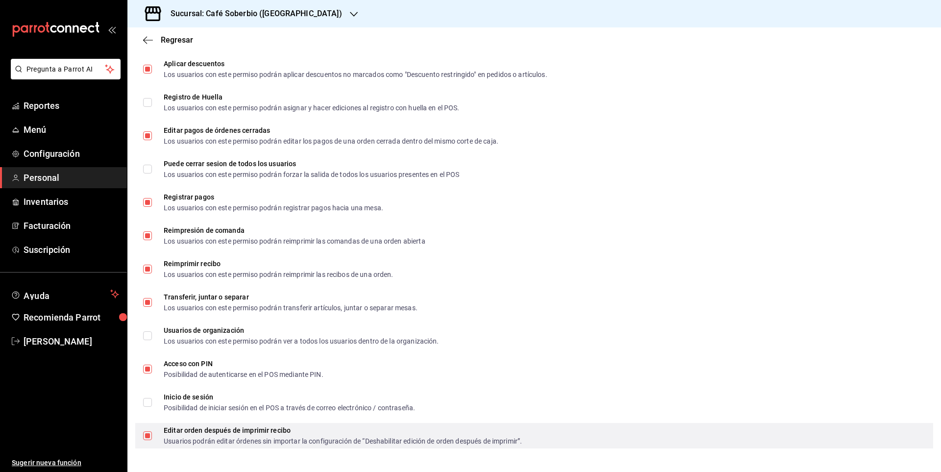
click at [146, 433] on input "Editar orden después de imprimir recibo Usuarios podrán editar órdenes sin impo…" at bounding box center [147, 435] width 9 height 9
checkbox input "false"
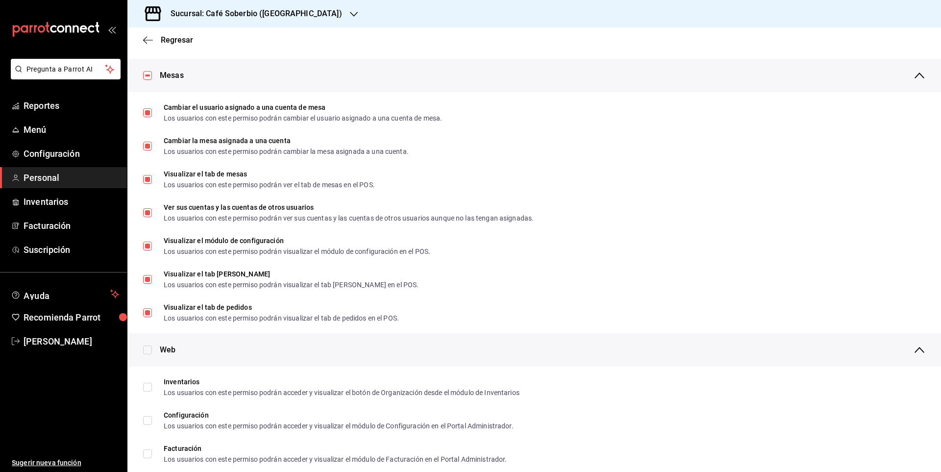
scroll to position [0, 0]
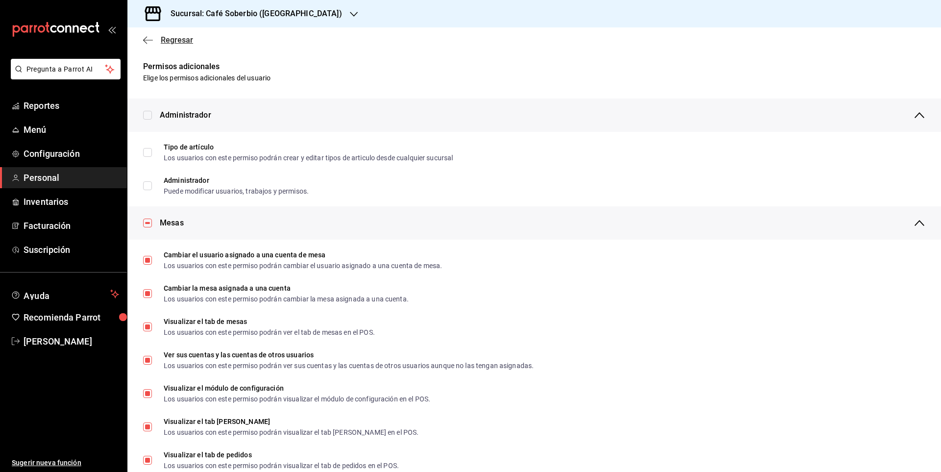
click at [146, 42] on icon "button" at bounding box center [148, 40] width 10 height 9
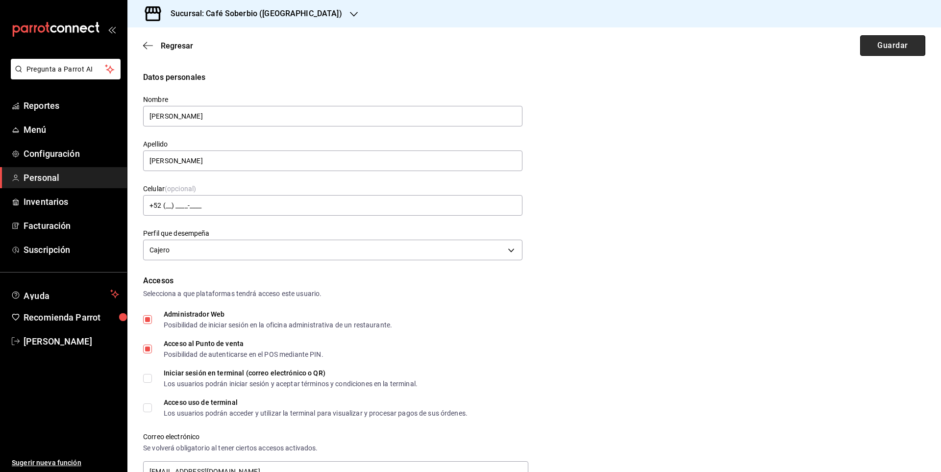
click at [870, 45] on button "Guardar" at bounding box center [892, 45] width 65 height 21
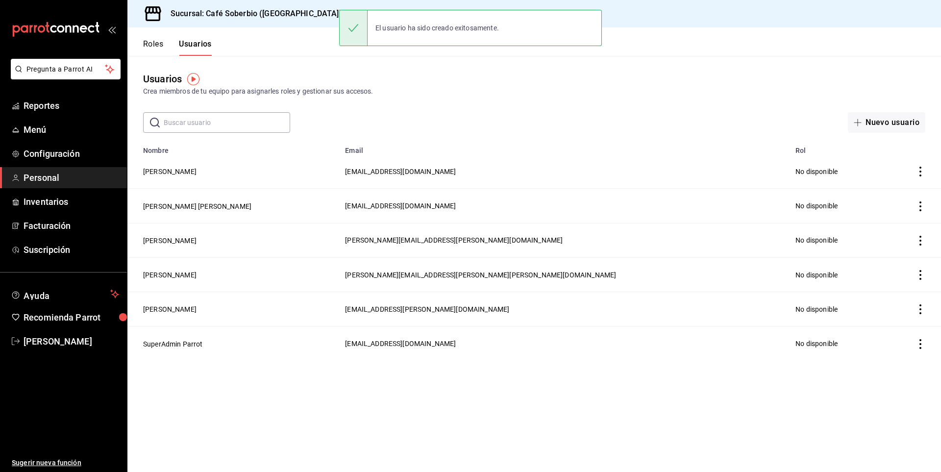
click at [292, 345] on td "SuperAdmin Parrot" at bounding box center [233, 343] width 212 height 34
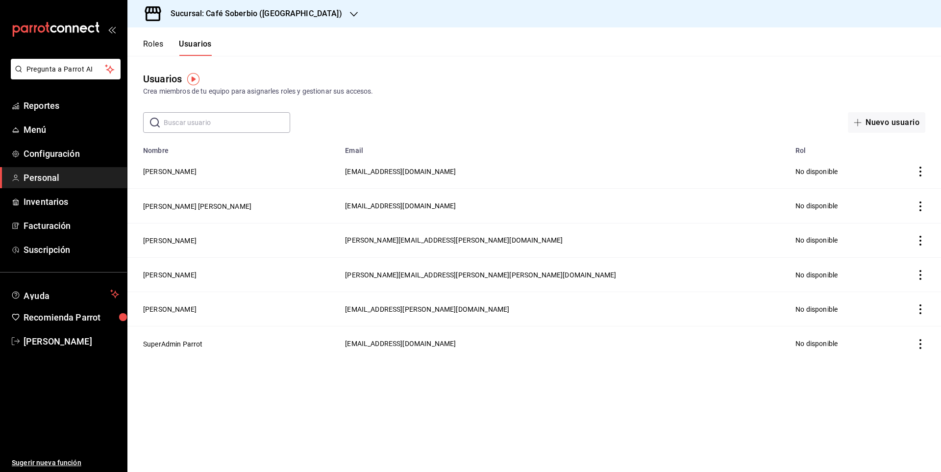
click at [406, 386] on main "Usuarios Crea miembros de tu equipo para asignarles roles y gestionar sus acces…" at bounding box center [533, 264] width 813 height 416
click at [44, 183] on span "Personal" at bounding box center [72, 177] width 96 height 13
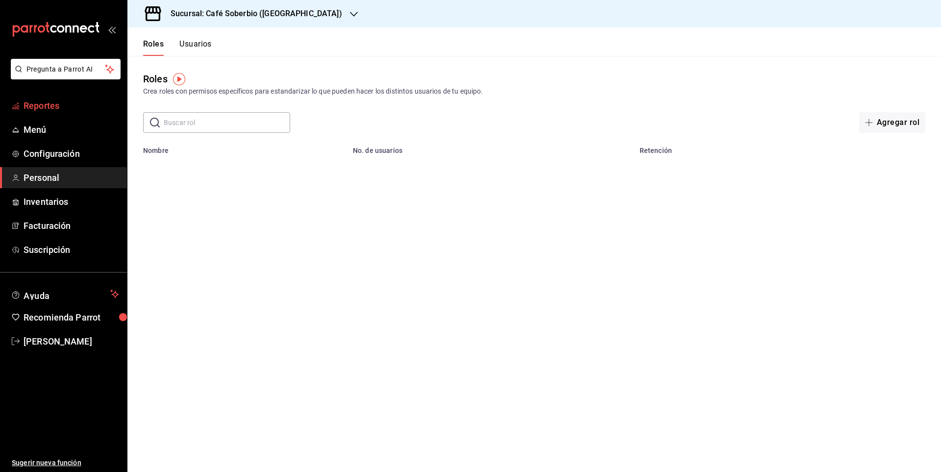
click at [79, 110] on span "Reportes" at bounding box center [72, 105] width 96 height 13
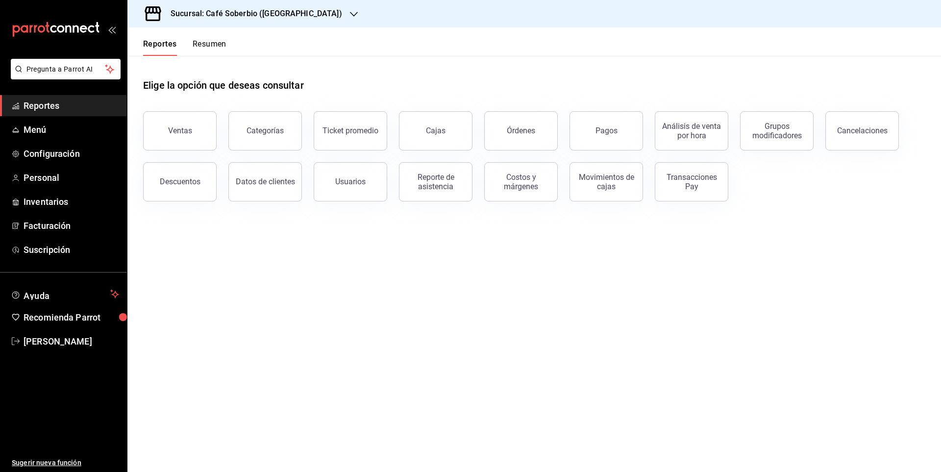
click at [399, 296] on main "Elige la opción que deseas consultar Ventas Categorías Ticket promedio Cajas Ór…" at bounding box center [533, 264] width 813 height 416
click at [64, 152] on span "Configuración" at bounding box center [72, 153] width 96 height 13
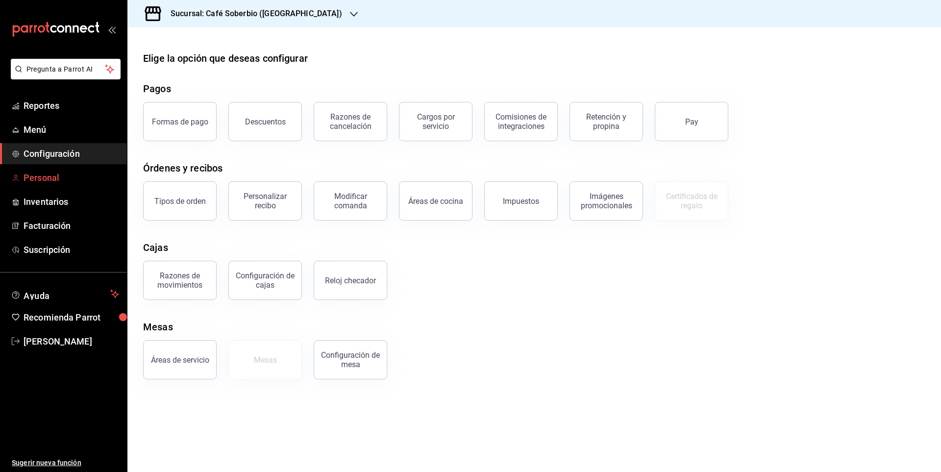
click at [54, 183] on span "Personal" at bounding box center [72, 177] width 96 height 13
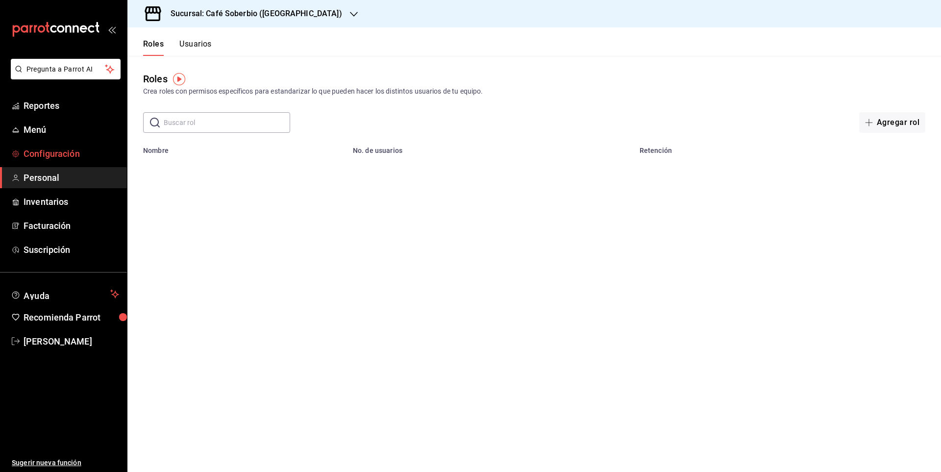
click at [80, 148] on span "Configuración" at bounding box center [72, 153] width 96 height 13
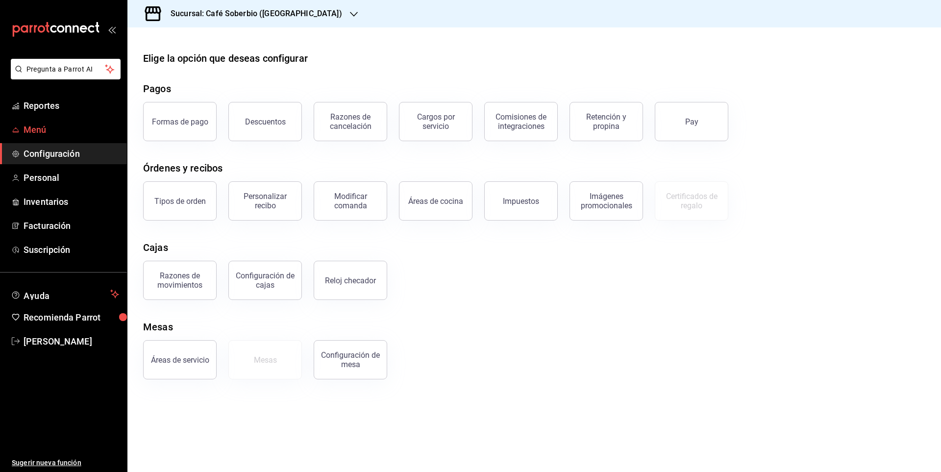
click at [91, 127] on span "Menú" at bounding box center [72, 129] width 96 height 13
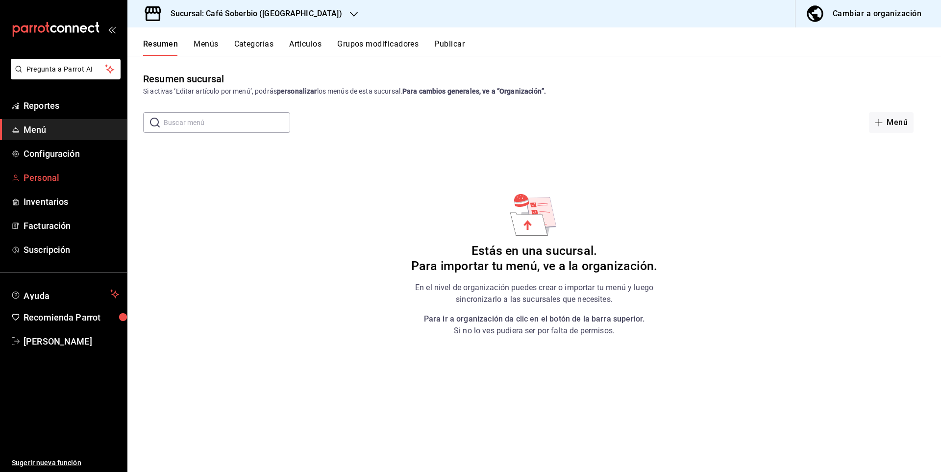
click at [48, 186] on link "Personal" at bounding box center [63, 177] width 127 height 21
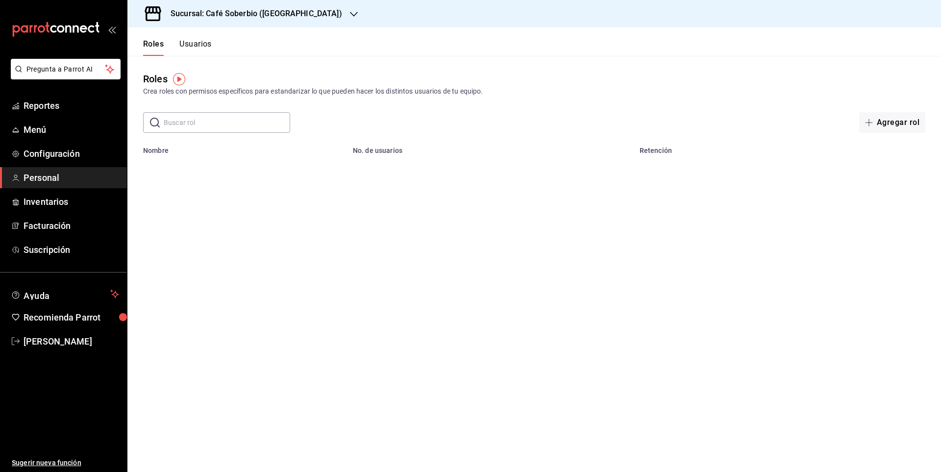
click at [201, 43] on button "Usuarios" at bounding box center [195, 47] width 32 height 17
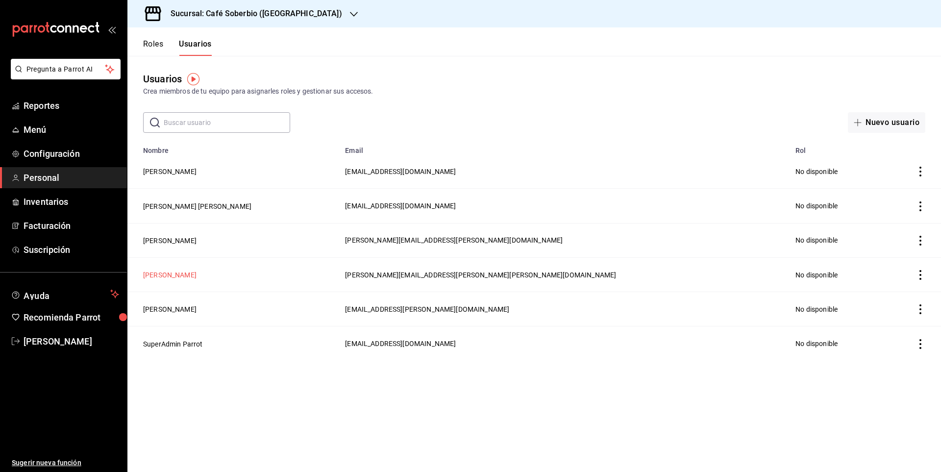
click at [196, 277] on button "[PERSON_NAME]" at bounding box center [169, 275] width 53 height 10
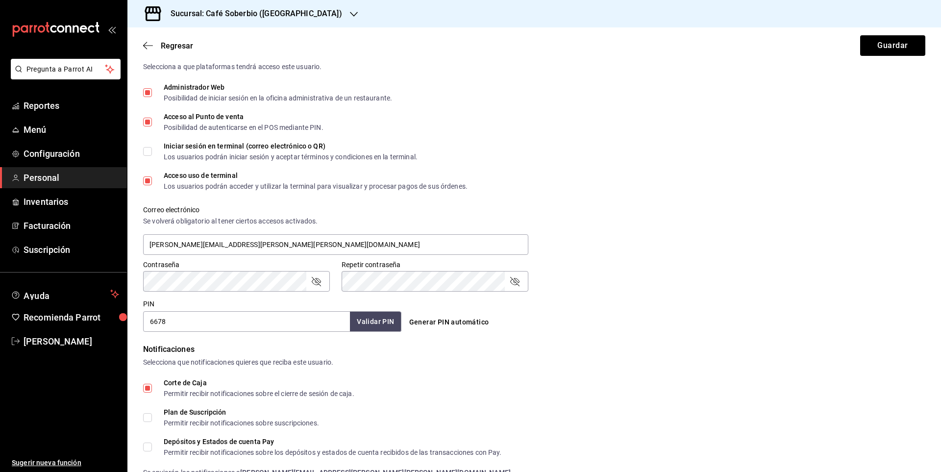
scroll to position [245, 0]
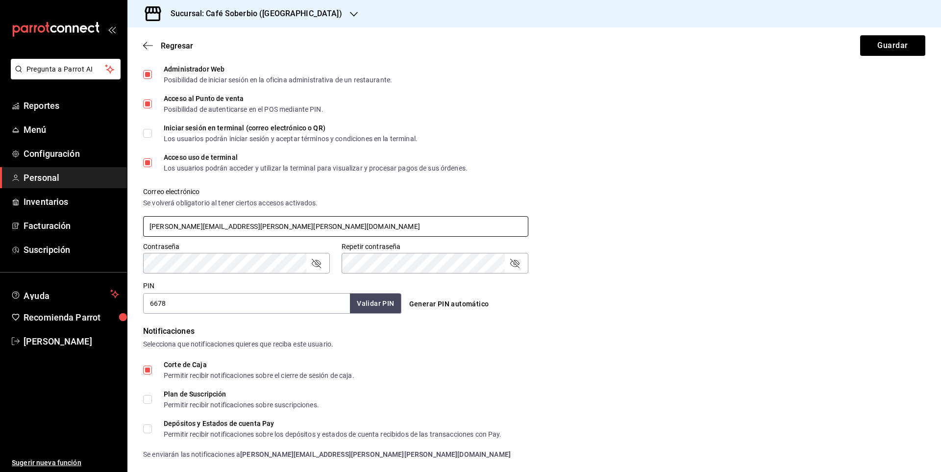
click at [191, 233] on input "jaime.contreras.schz@gmail.com" at bounding box center [335, 226] width 385 height 21
drag, startPoint x: 146, startPoint y: 227, endPoint x: 270, endPoint y: 222, distance: 124.1
click at [270, 222] on input "jaime.contreras.schz@gmail.com" at bounding box center [335, 226] width 385 height 21
click at [216, 278] on div "PIN 6678 Validar PIN ​" at bounding box center [270, 295] width 262 height 36
click at [315, 266] on icon "passwordField" at bounding box center [316, 263] width 9 height 9
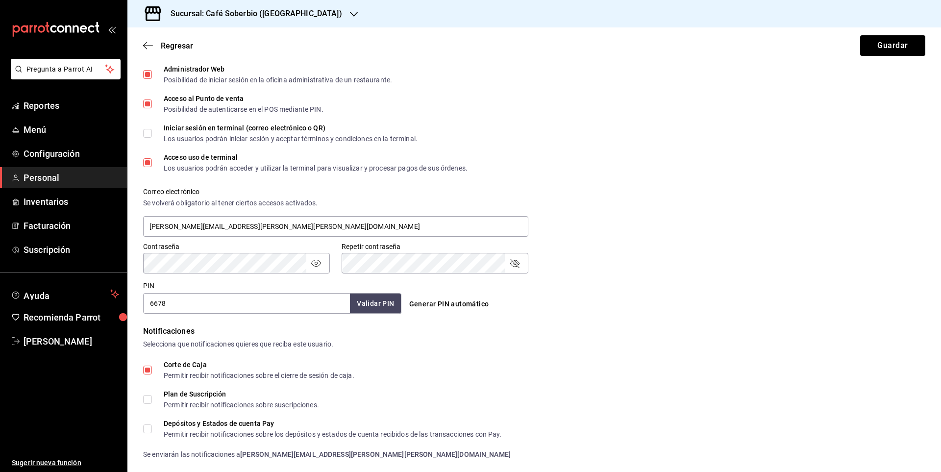
click at [514, 263] on icon "passwordField" at bounding box center [514, 263] width 9 height 9
click at [579, 330] on div "Notificaciones" at bounding box center [534, 331] width 782 height 12
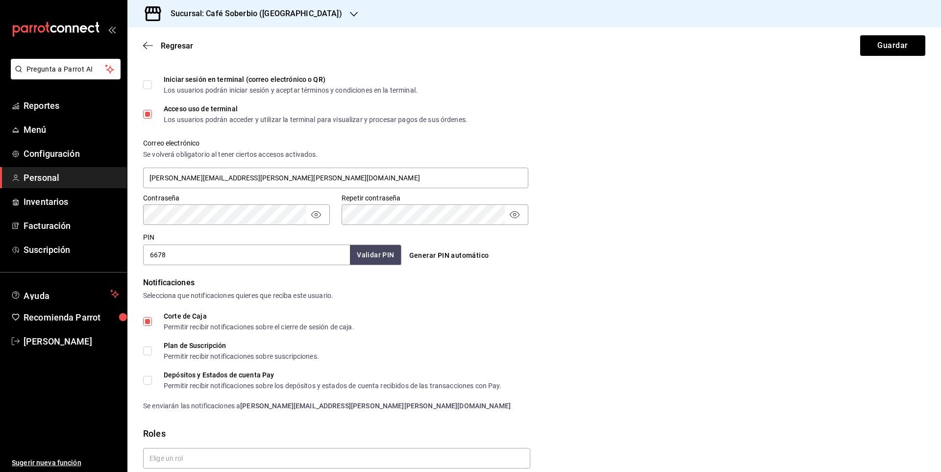
scroll to position [294, 0]
click at [889, 42] on button "Guardar" at bounding box center [892, 45] width 65 height 21
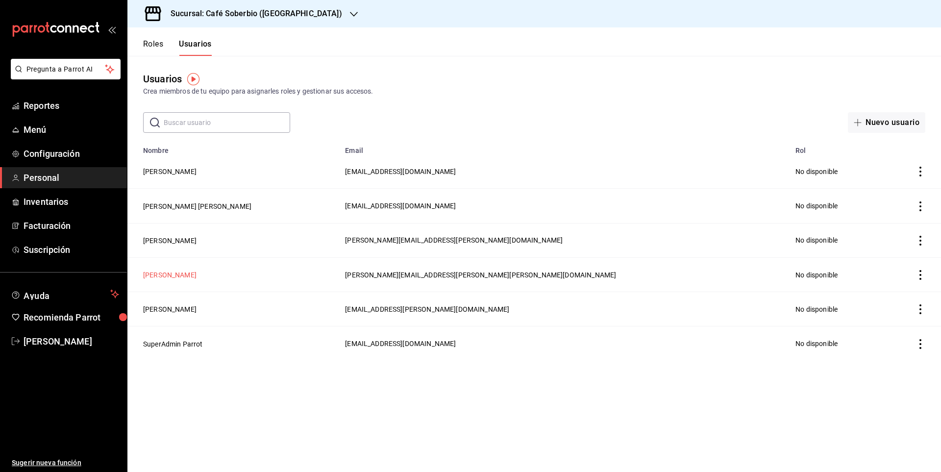
click at [192, 276] on button "[PERSON_NAME]" at bounding box center [169, 275] width 53 height 10
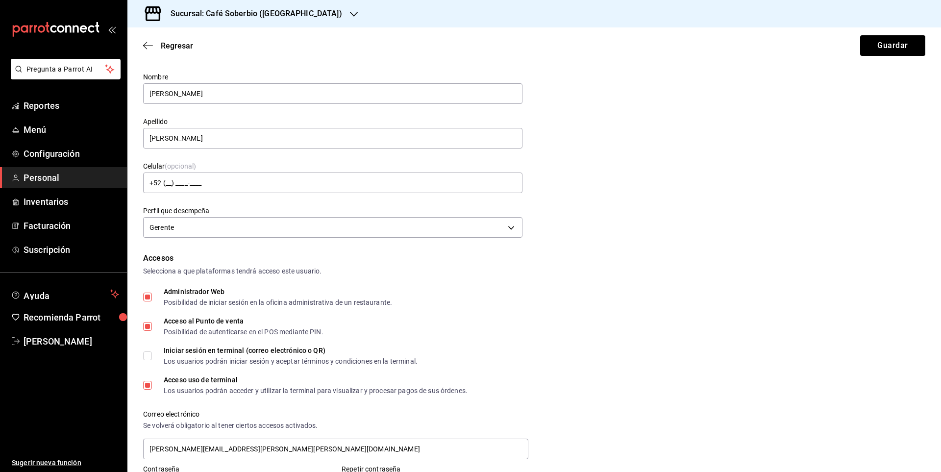
scroll to position [49, 0]
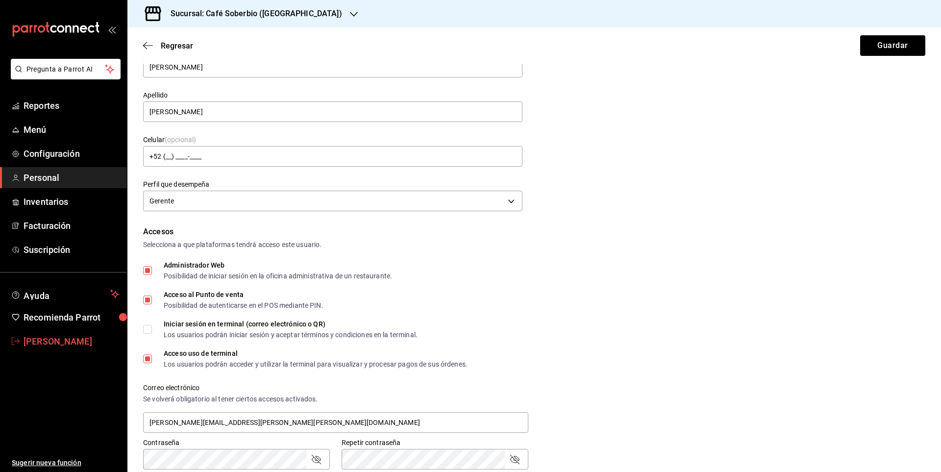
click at [46, 335] on span "Arian Meza Reyes" at bounding box center [72, 341] width 96 height 13
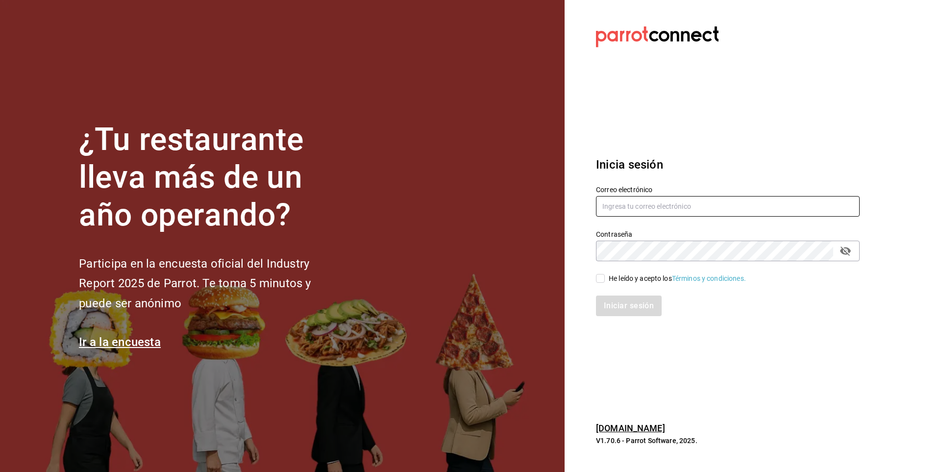
type input "[EMAIL_ADDRESS][PERSON_NAME][DOMAIN_NAME]"
drag, startPoint x: 699, startPoint y: 209, endPoint x: 523, endPoint y: 231, distance: 177.3
click at [527, 231] on div "¿Tu restaurante lleva más de un año operando? Participa en la encuesta oficial …" at bounding box center [470, 236] width 941 height 472
paste input "jaime.contreras.schz@gmail.com"
type input "jaime.contreras.schz@gmail.com"
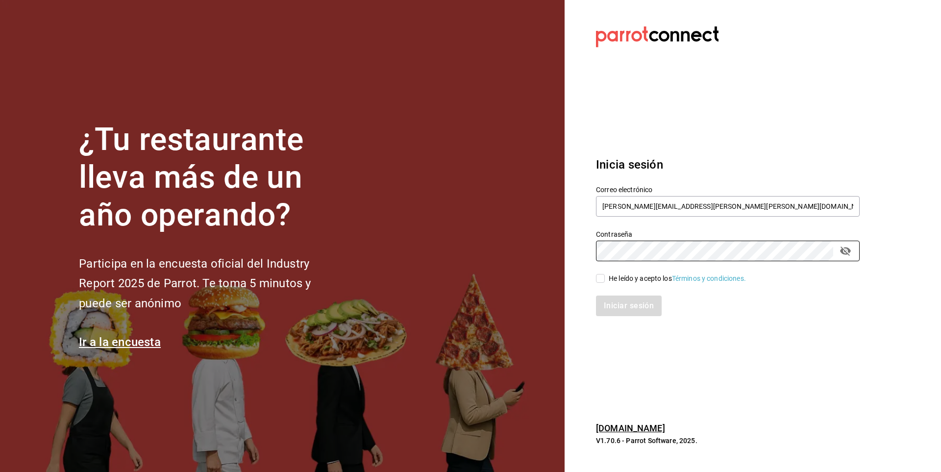
click at [569, 251] on section "Datos incorrectos. Verifica que tu Correo o Contraseña estén bien escritos. Ini…" at bounding box center [723, 236] width 318 height 472
drag, startPoint x: 602, startPoint y: 277, endPoint x: 611, endPoint y: 299, distance: 23.9
click at [602, 277] on input "He leído y acepto los Términos y condiciones." at bounding box center [600, 278] width 9 height 9
checkbox input "true"
click at [616, 313] on button "Iniciar sesión" at bounding box center [629, 305] width 67 height 21
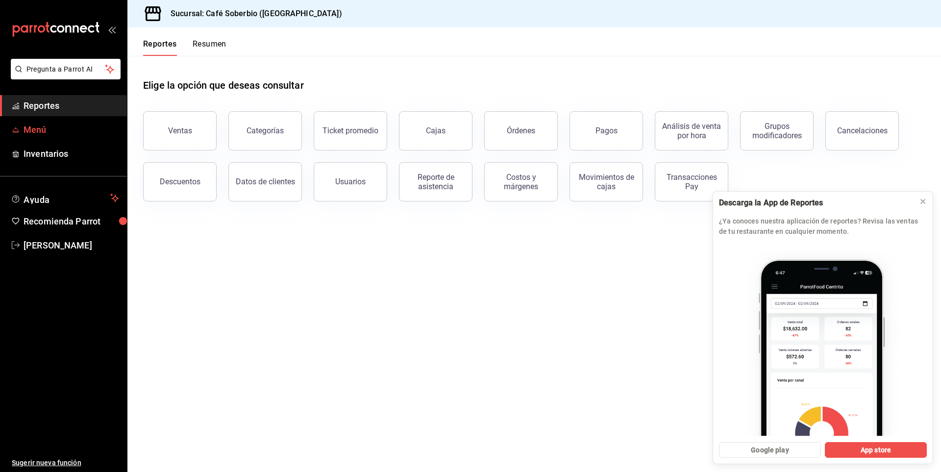
click at [46, 125] on span "Menú" at bounding box center [72, 129] width 96 height 13
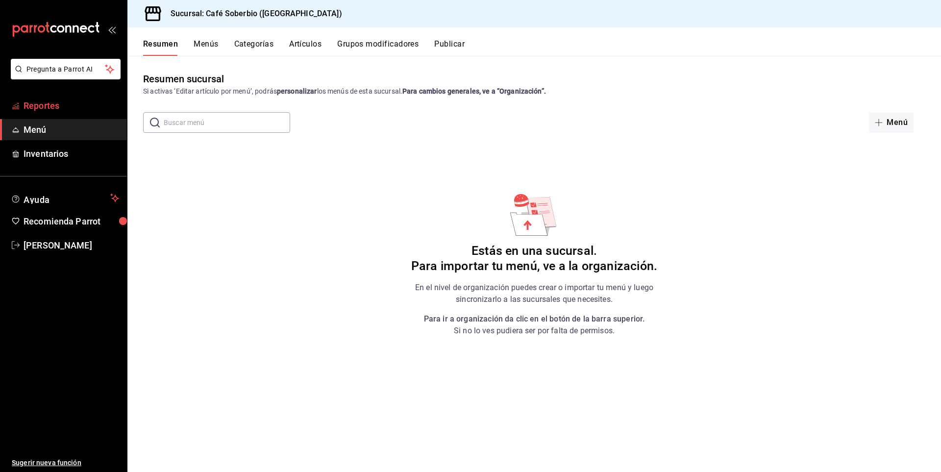
click at [48, 107] on span "Reportes" at bounding box center [72, 105] width 96 height 13
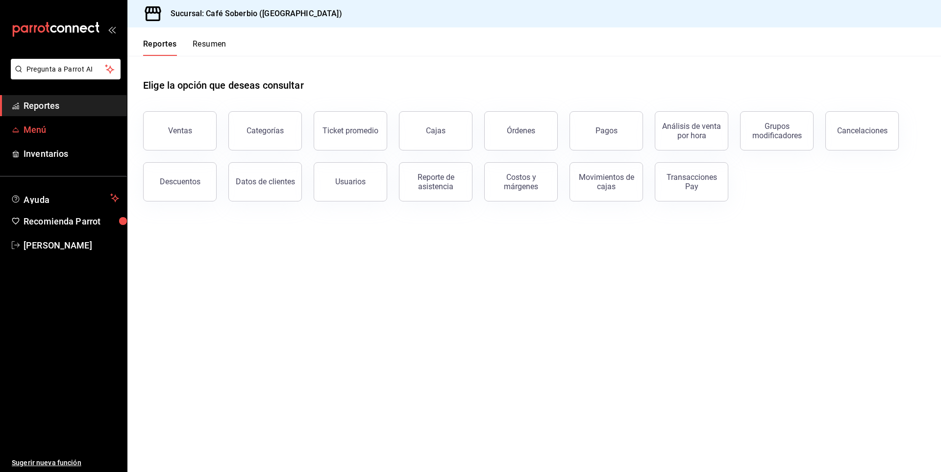
click at [54, 130] on span "Menú" at bounding box center [72, 129] width 96 height 13
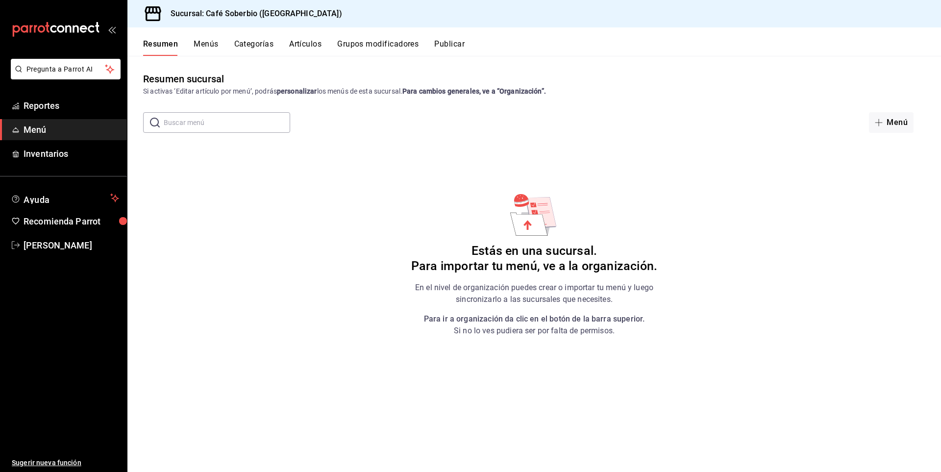
drag, startPoint x: 238, startPoint y: 17, endPoint x: 261, endPoint y: 15, distance: 23.1
click at [245, 17] on h3 "Sucursal: Café Soberbio ([GEOGRAPHIC_DATA])" at bounding box center [252, 14] width 179 height 12
drag, startPoint x: 262, startPoint y: 14, endPoint x: 269, endPoint y: 14, distance: 7.3
click at [264, 14] on h3 "Sucursal: Café Soberbio ([GEOGRAPHIC_DATA])" at bounding box center [252, 14] width 179 height 12
click at [297, 14] on div "Sucursal: Café Soberbio ([GEOGRAPHIC_DATA])" at bounding box center [533, 13] width 813 height 27
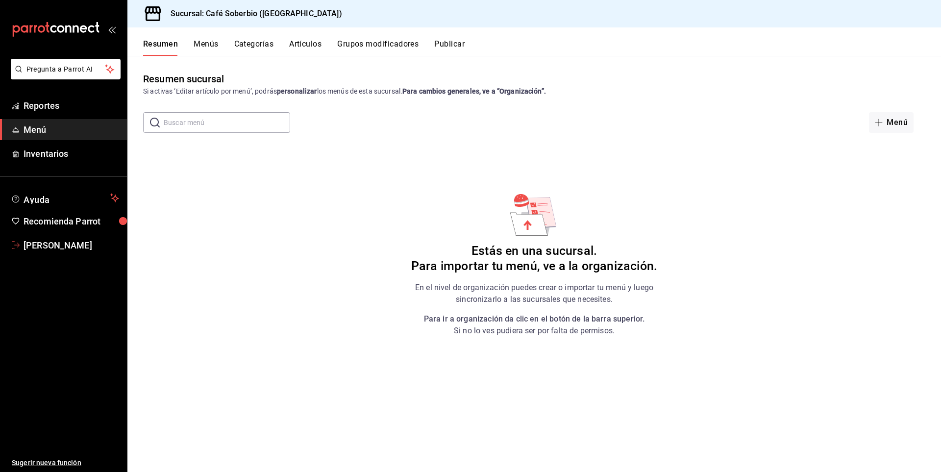
drag, startPoint x: 51, startPoint y: 244, endPoint x: 65, endPoint y: 274, distance: 32.9
click at [51, 245] on span "[PERSON_NAME]" at bounding box center [72, 245] width 96 height 13
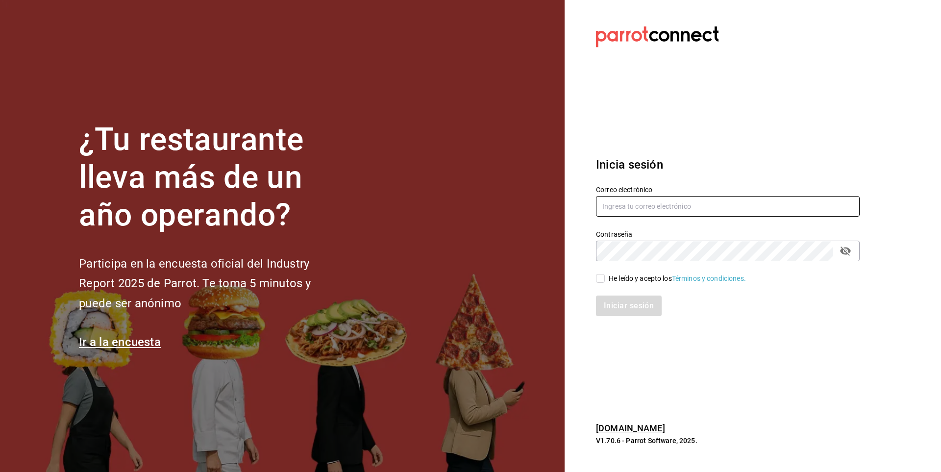
type input "[EMAIL_ADDRESS][PERSON_NAME][DOMAIN_NAME]"
click at [604, 280] on input "He leído y acepto los Términos y condiciones." at bounding box center [600, 278] width 9 height 9
checkbox input "true"
click at [616, 304] on button "Iniciar sesión" at bounding box center [629, 305] width 67 height 21
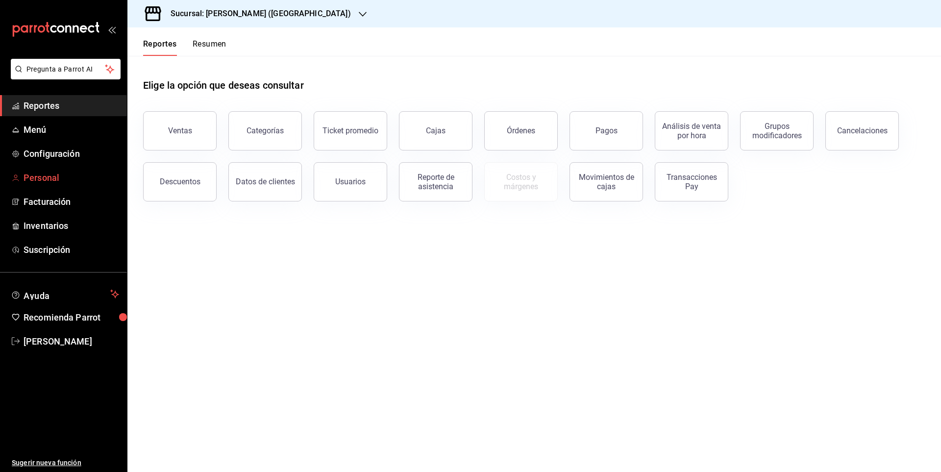
click at [49, 170] on link "Personal" at bounding box center [63, 177] width 127 height 21
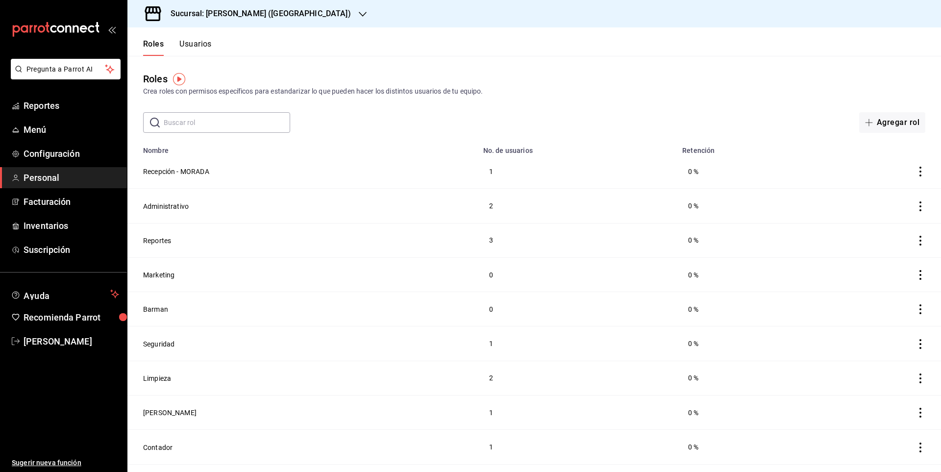
click at [271, 21] on div "Sucursal: María Parra (Puebla)" at bounding box center [252, 13] width 235 height 27
click at [184, 59] on div "Café Soberbio (Puebla)" at bounding box center [200, 64] width 147 height 22
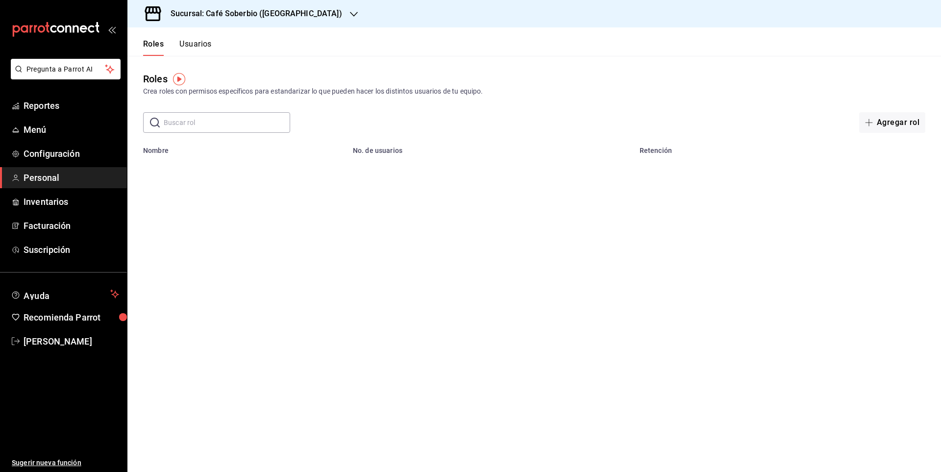
drag, startPoint x: 210, startPoint y: 48, endPoint x: 210, endPoint y: 62, distance: 14.7
click at [209, 47] on button "Usuarios" at bounding box center [195, 47] width 32 height 17
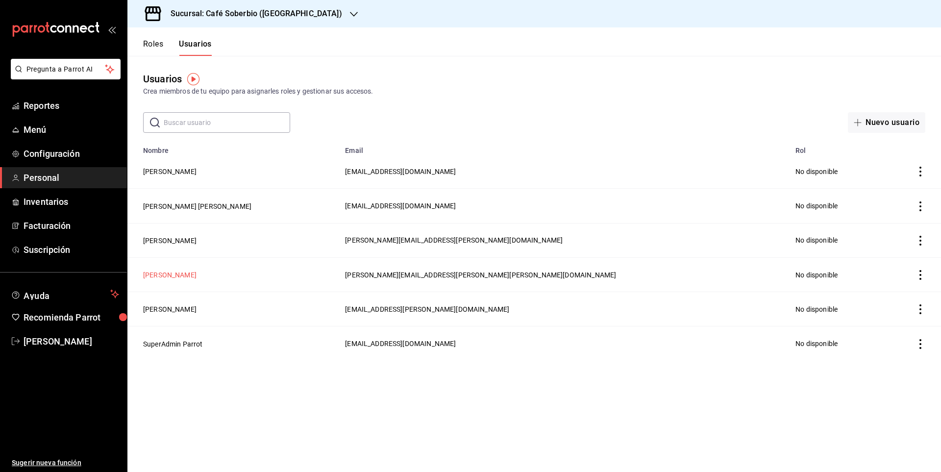
click at [180, 271] on button "[PERSON_NAME]" at bounding box center [169, 275] width 53 height 10
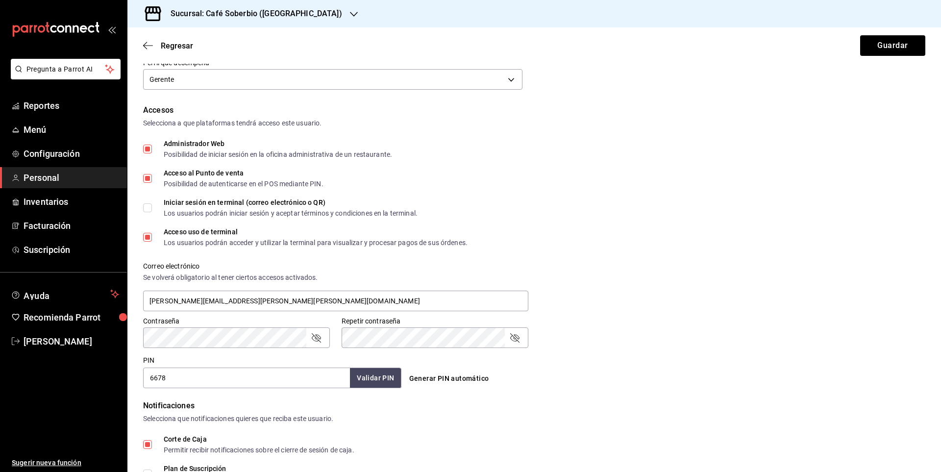
scroll to position [196, 0]
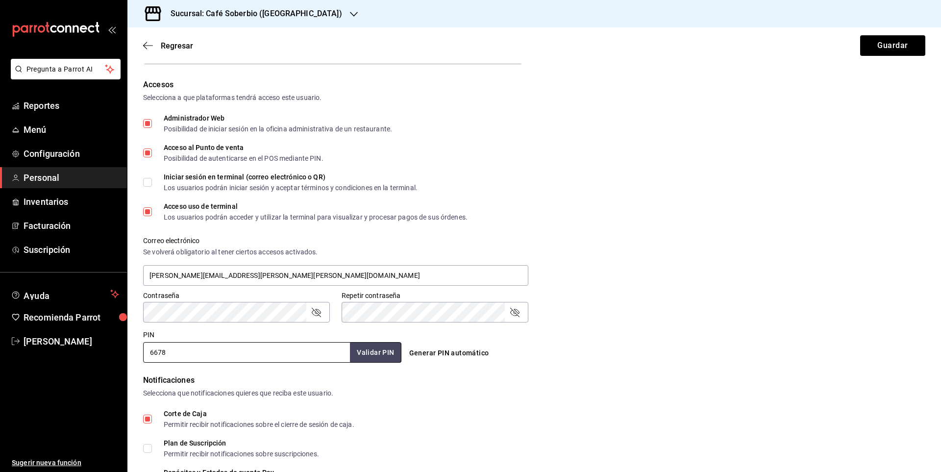
drag, startPoint x: 170, startPoint y: 353, endPoint x: 135, endPoint y: 354, distance: 35.3
click at [135, 354] on div "Datos personales Nombre Enrique Jaime Apellido Contreras Sánchez Celular (opcio…" at bounding box center [533, 235] width 813 height 718
click at [142, 43] on div "Regresar Guardar" at bounding box center [533, 45] width 813 height 36
click at [150, 49] on icon "button" at bounding box center [148, 45] width 10 height 9
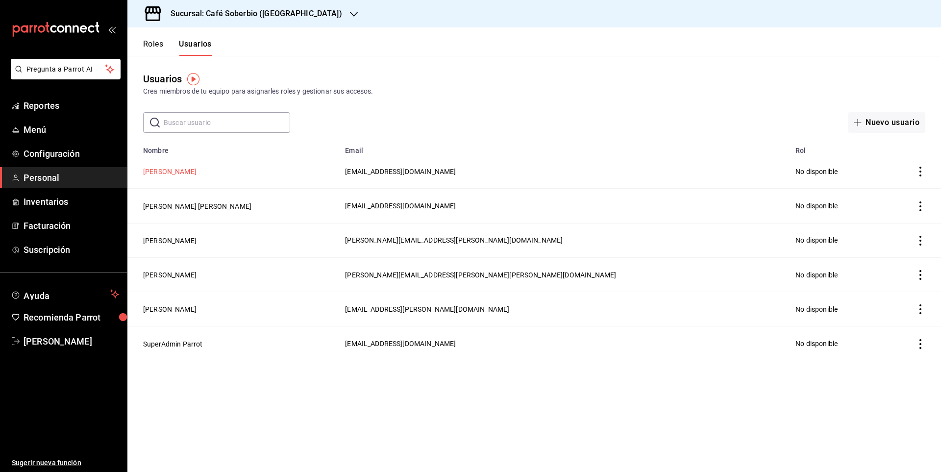
click at [189, 176] on button "José Uziel Rodriguez Zepeda" at bounding box center [169, 172] width 53 height 10
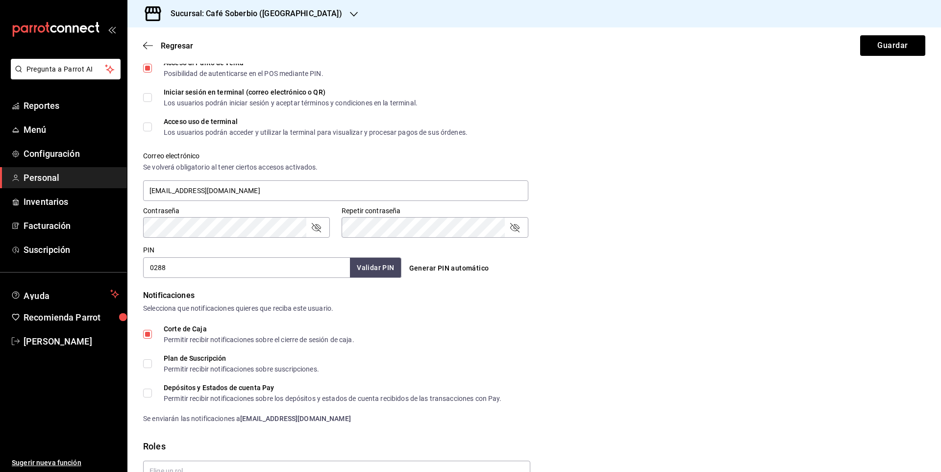
scroll to position [294, 0]
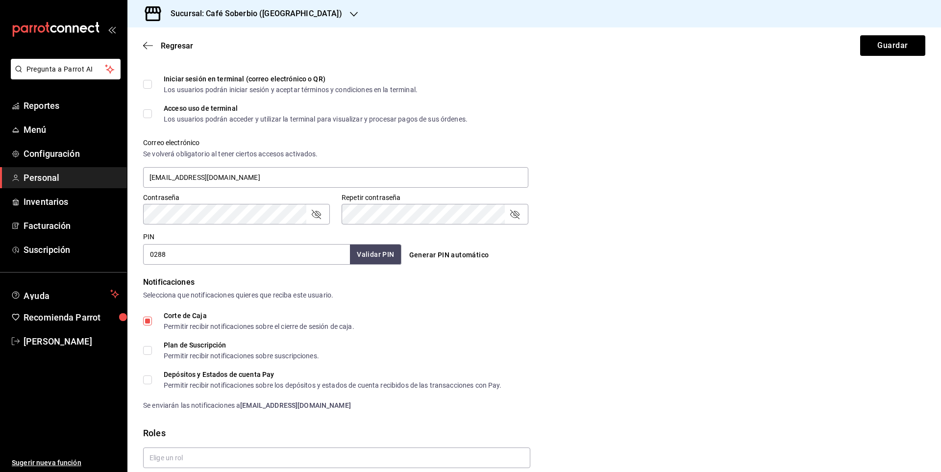
drag, startPoint x: 168, startPoint y: 257, endPoint x: 146, endPoint y: 259, distance: 21.6
click at [146, 259] on input "0288" at bounding box center [246, 254] width 207 height 21
click at [146, 51] on div "Regresar Guardar" at bounding box center [533, 45] width 813 height 36
click at [146, 49] on icon "button" at bounding box center [145, 45] width 4 height 7
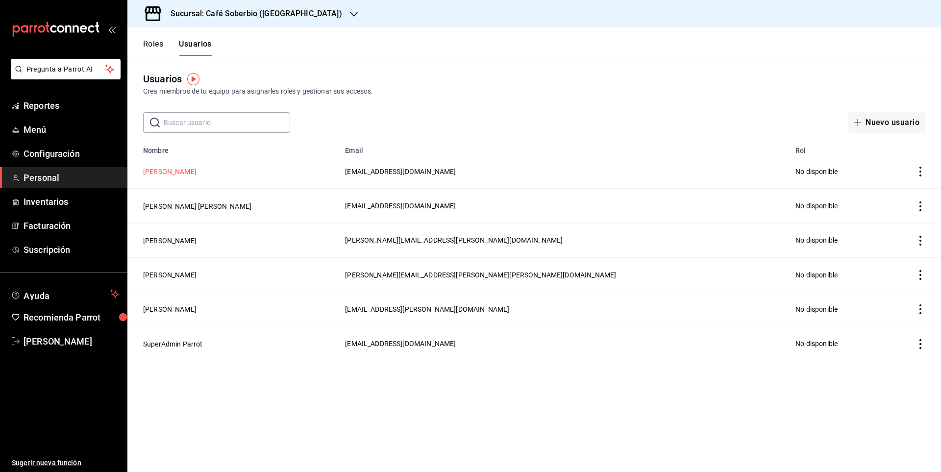
click at [196, 168] on button "José Uziel Rodriguez Zepeda" at bounding box center [169, 172] width 53 height 10
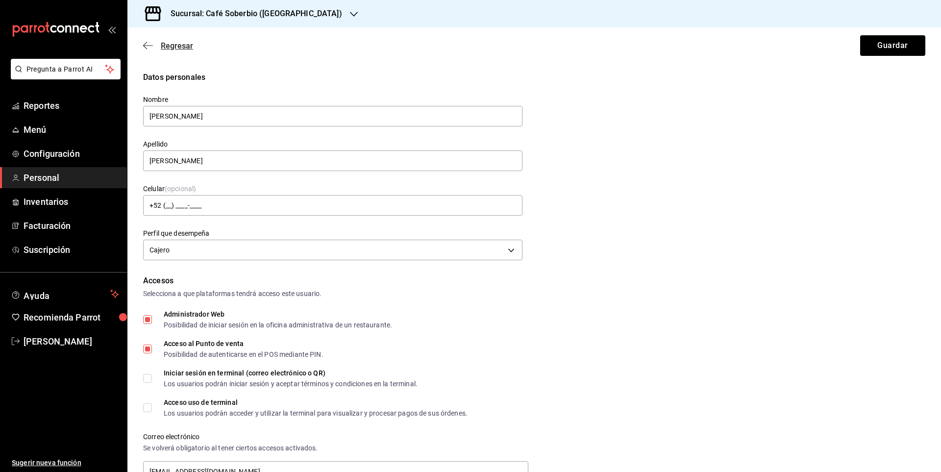
click at [150, 46] on icon "button" at bounding box center [148, 45] width 10 height 0
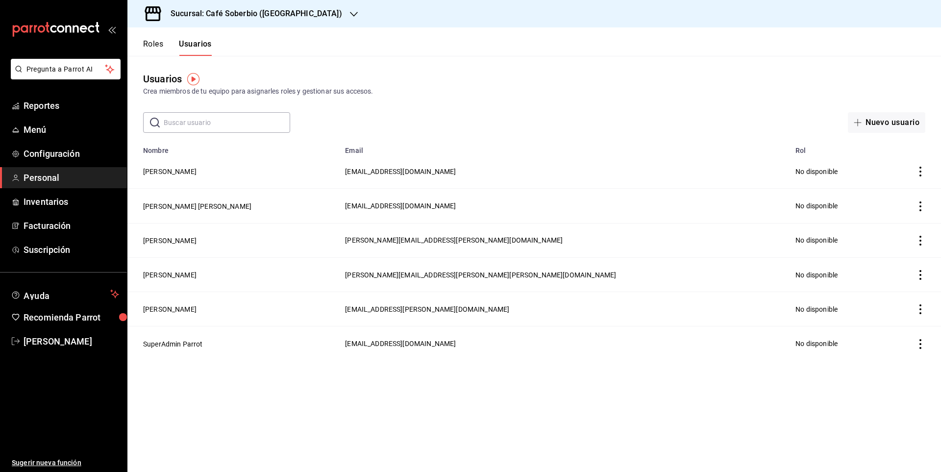
click at [199, 211] on td "Miguel Ángel Andrade Hernández" at bounding box center [233, 206] width 212 height 34
click at [200, 209] on button "Miguel Ángel Andrade Hernández" at bounding box center [197, 206] width 108 height 10
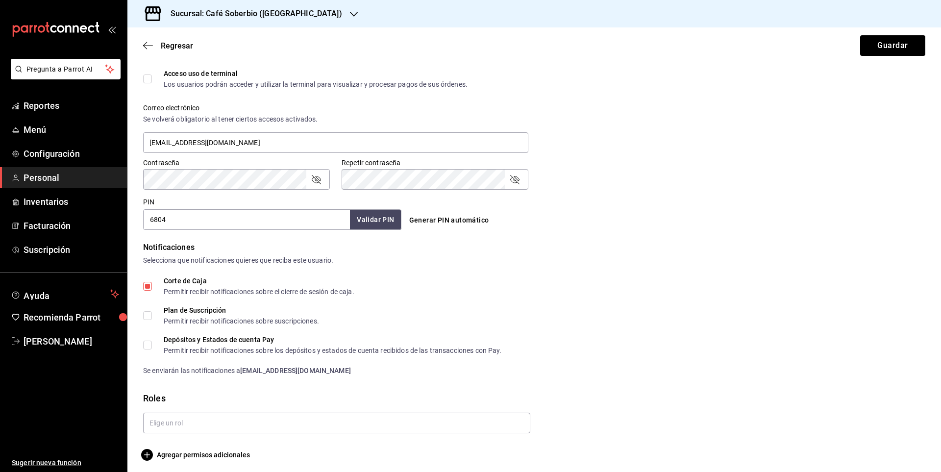
scroll to position [333, 0]
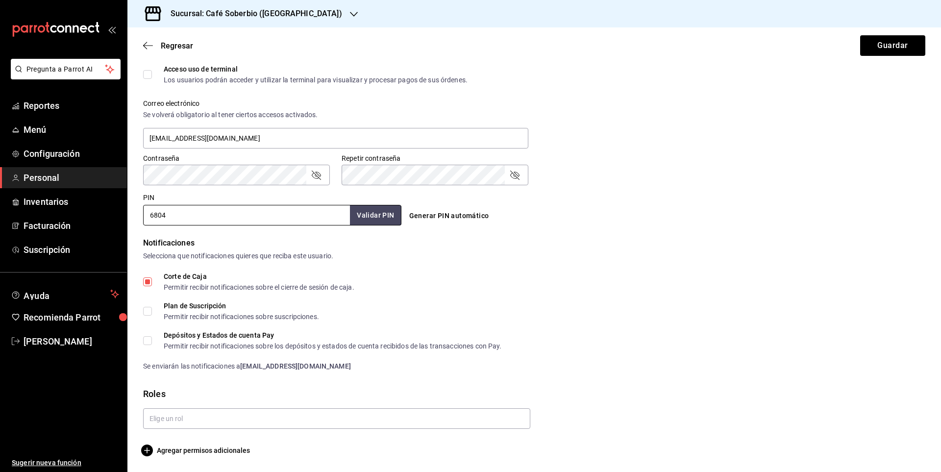
drag, startPoint x: 179, startPoint y: 219, endPoint x: 142, endPoint y: 218, distance: 36.7
click at [142, 218] on div "PIN 6804 Validar PIN ​" at bounding box center [270, 207] width 262 height 36
